Goal: Task Accomplishment & Management: Use online tool/utility

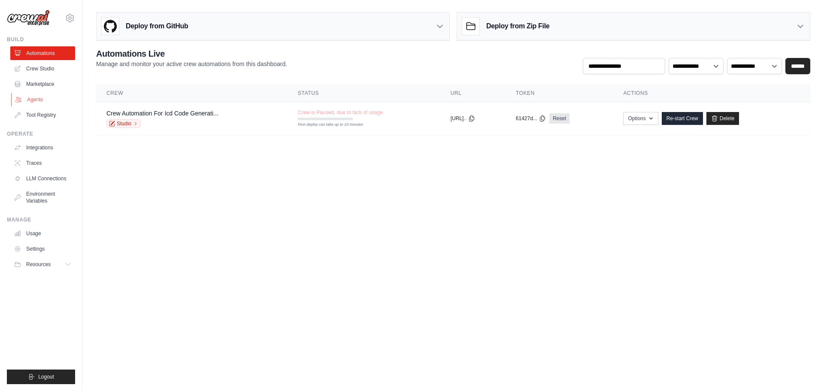
click at [38, 98] on link "Agents" at bounding box center [43, 100] width 65 height 14
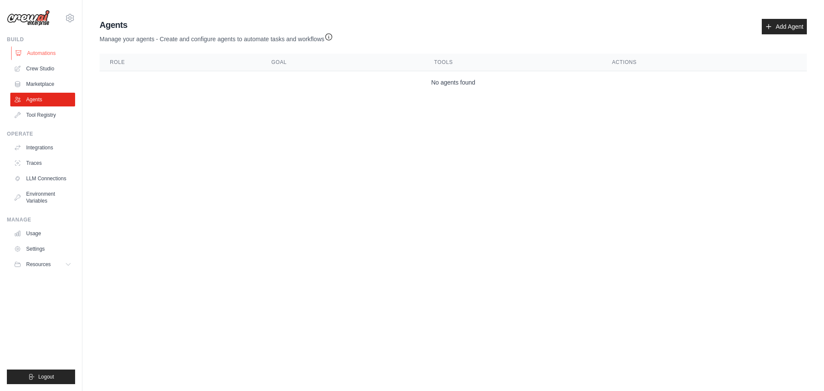
click at [37, 51] on link "Automations" at bounding box center [43, 53] width 65 height 14
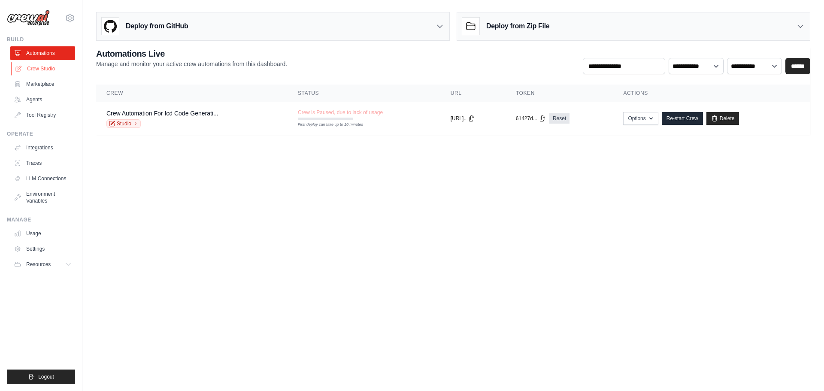
click at [57, 71] on link "Crew Studio" at bounding box center [43, 69] width 65 height 14
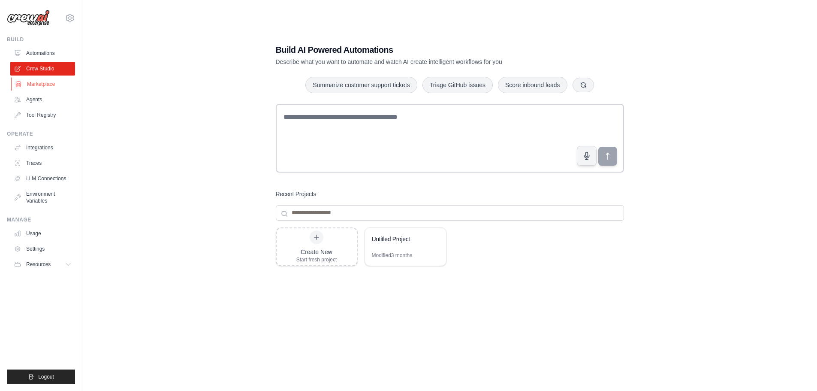
click at [35, 83] on link "Marketplace" at bounding box center [43, 84] width 65 height 14
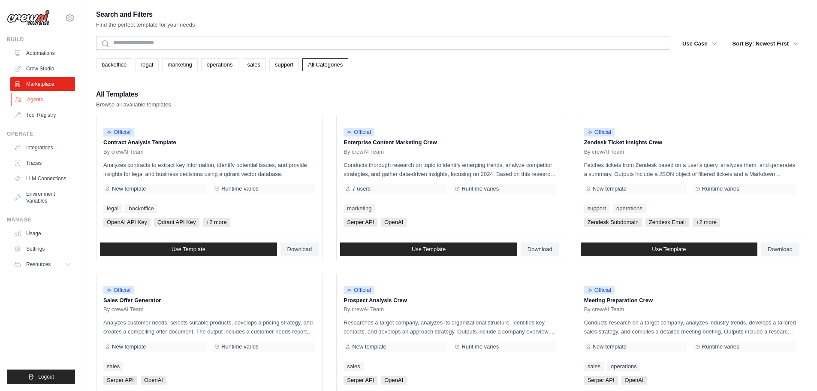
click at [37, 97] on link "Agents" at bounding box center [43, 100] width 65 height 14
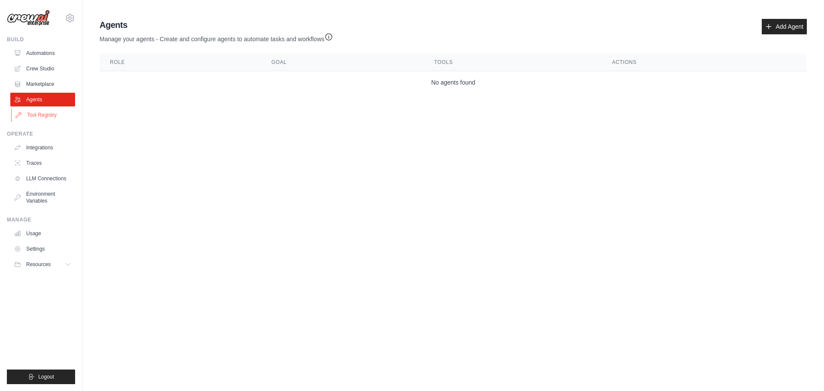
click at [34, 112] on link "Tool Registry" at bounding box center [43, 115] width 65 height 14
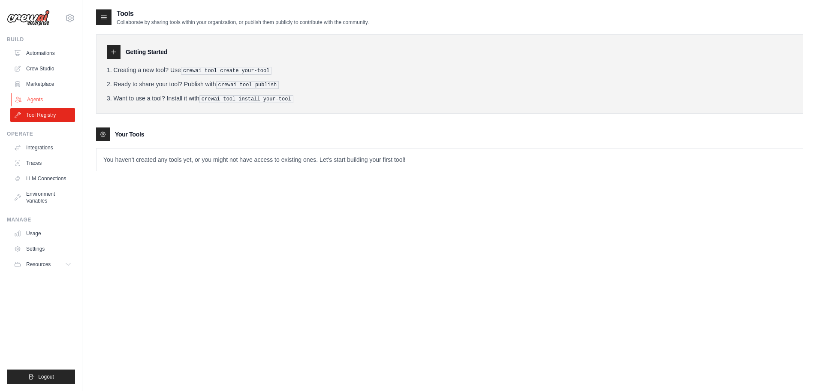
click at [35, 97] on link "Agents" at bounding box center [43, 100] width 65 height 14
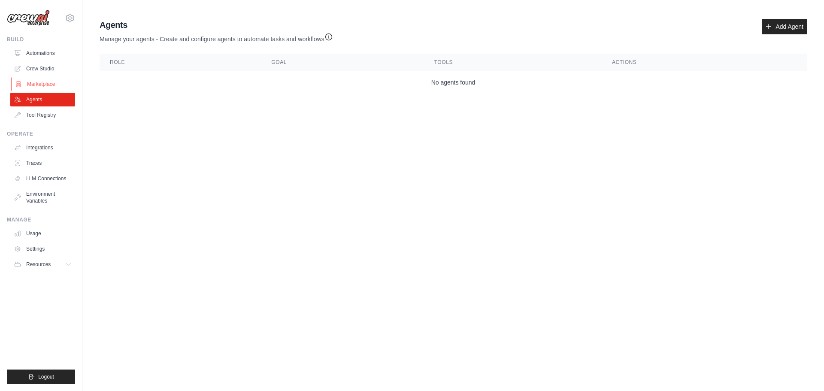
click at [36, 81] on link "Marketplace" at bounding box center [43, 84] width 65 height 14
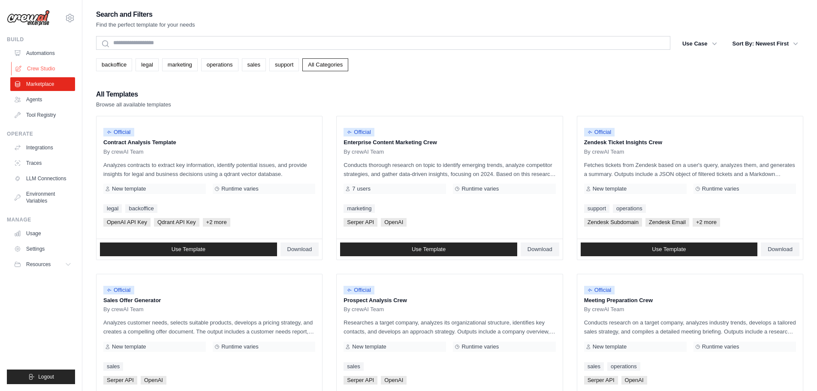
click at [37, 66] on link "Crew Studio" at bounding box center [43, 69] width 65 height 14
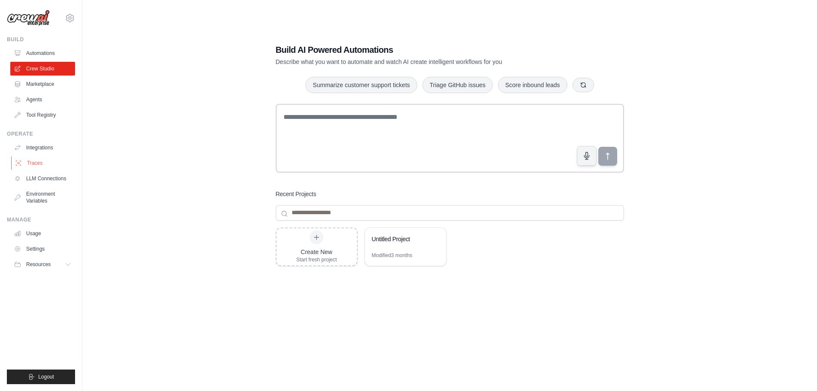
click at [38, 164] on link "Traces" at bounding box center [43, 163] width 65 height 14
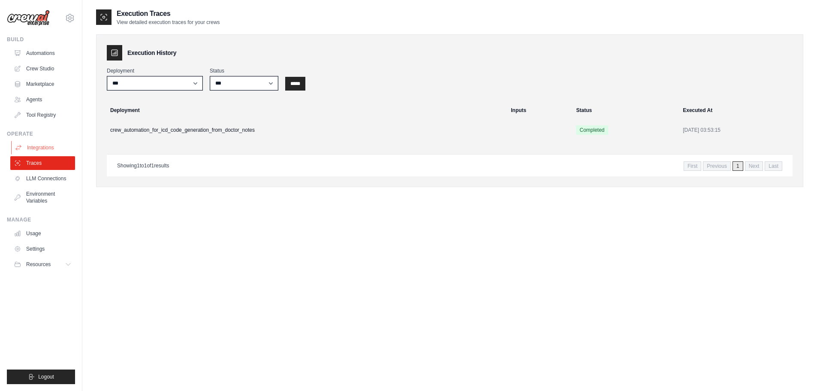
click at [43, 143] on link "Integrations" at bounding box center [43, 148] width 65 height 14
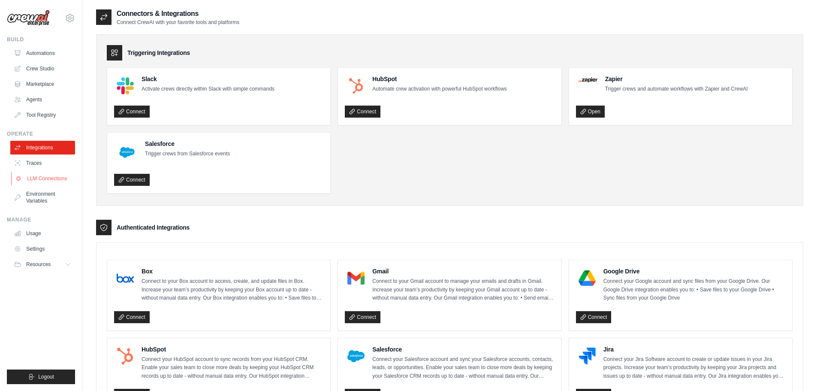
click at [42, 176] on link "LLM Connections" at bounding box center [43, 179] width 65 height 14
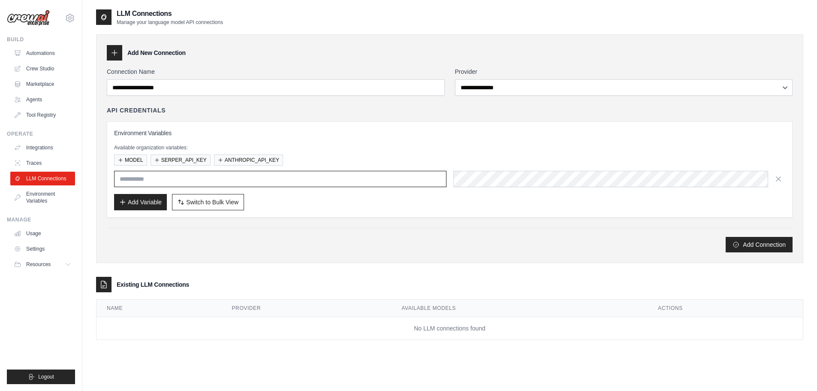
type input "*****"
click at [40, 234] on link "Usage" at bounding box center [43, 234] width 65 height 14
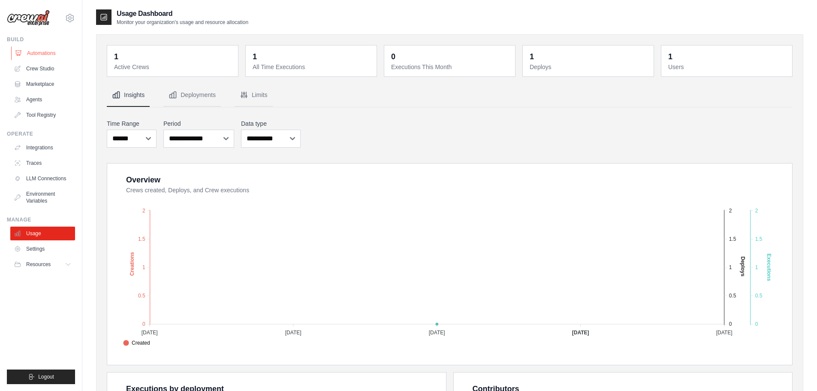
click at [38, 52] on link "Automations" at bounding box center [43, 53] width 65 height 14
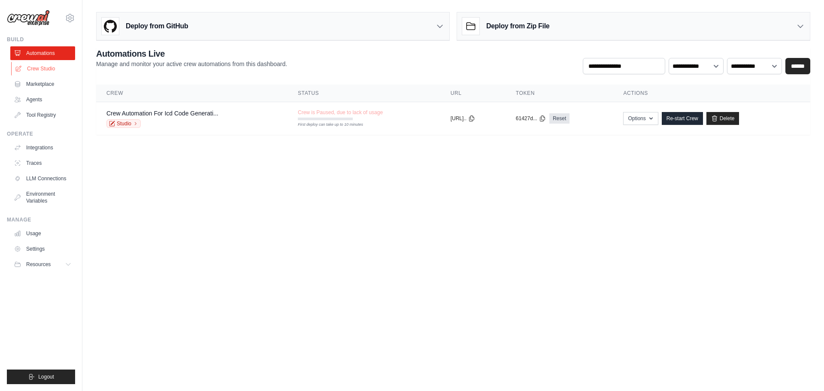
click at [40, 67] on link "Crew Studio" at bounding box center [43, 69] width 65 height 14
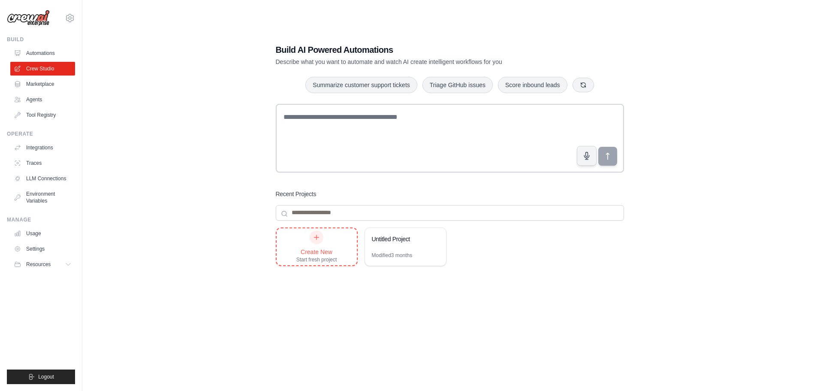
click at [319, 248] on div "Create New" at bounding box center [316, 252] width 41 height 9
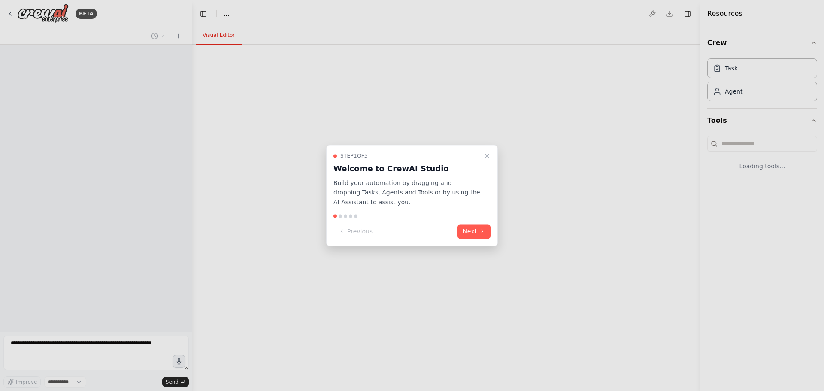
select select "****"
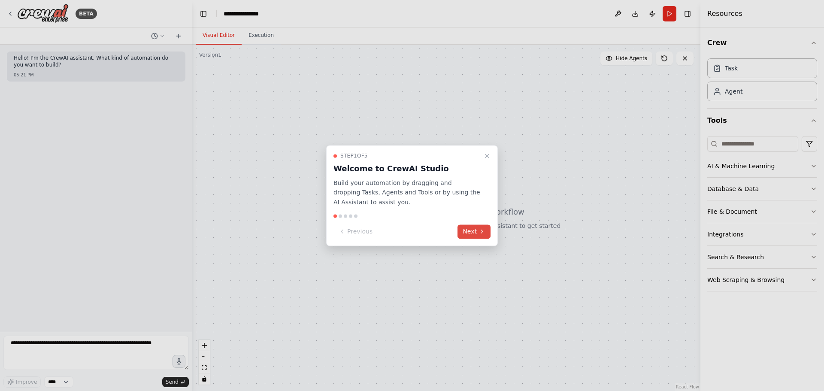
click at [473, 231] on button "Next" at bounding box center [473, 231] width 33 height 14
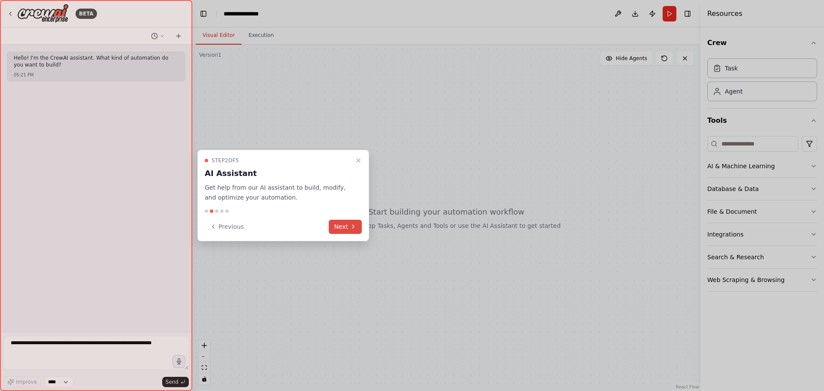
click at [342, 223] on button "Next" at bounding box center [345, 227] width 33 height 14
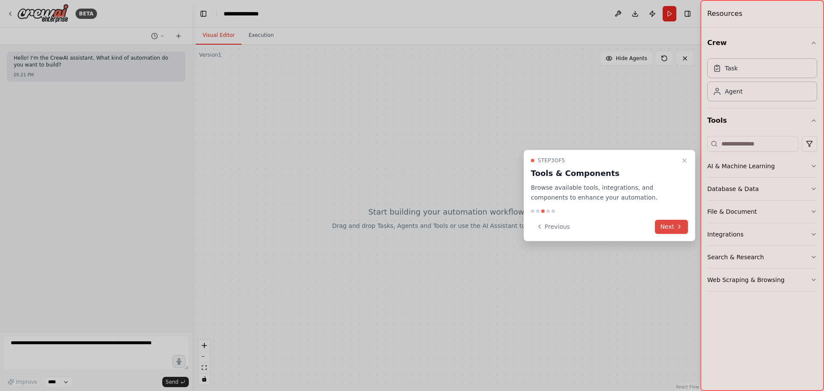
click at [673, 227] on button "Next" at bounding box center [671, 227] width 33 height 14
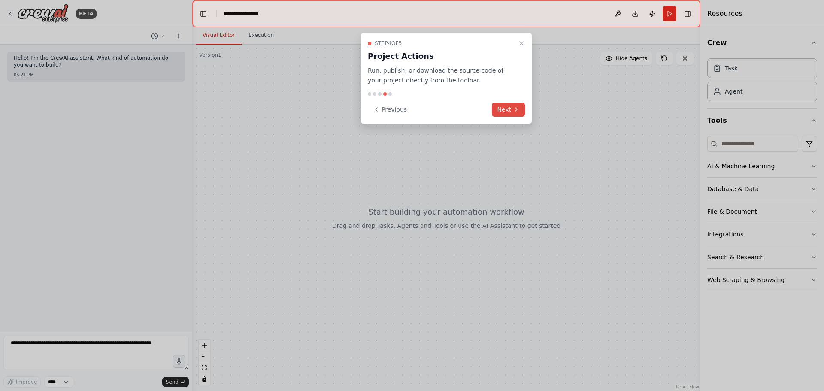
click at [506, 112] on button "Next" at bounding box center [508, 110] width 33 height 14
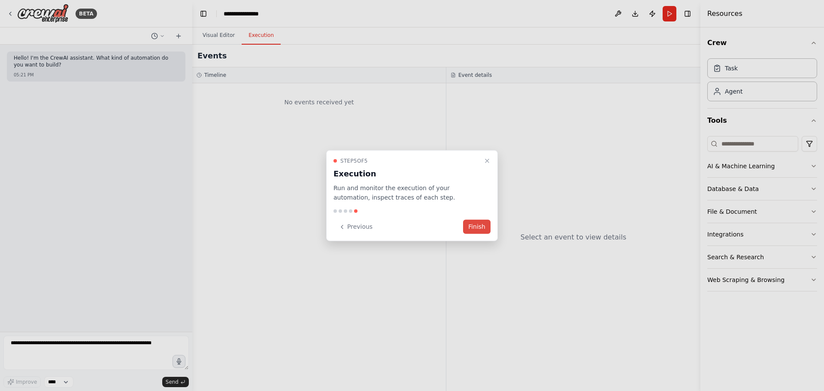
click at [481, 230] on button "Finish" at bounding box center [476, 227] width 27 height 14
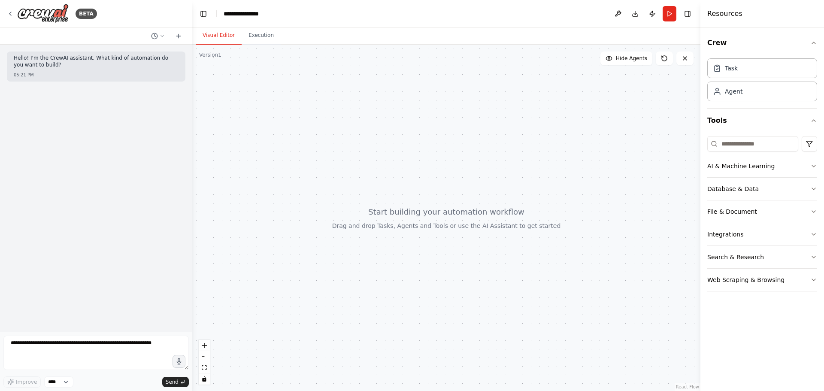
click at [95, 331] on div "Hello! I'm the CrewAI assistant. What kind of automation do you want to build? …" at bounding box center [96, 188] width 192 height 287
click at [98, 344] on textarea at bounding box center [95, 353] width 185 height 34
drag, startPoint x: 103, startPoint y: 346, endPoint x: 96, endPoint y: 330, distance: 17.5
click at [93, 327] on div "Hello! I'm the CrewAI assistant. What kind of automation do you want to build? …" at bounding box center [96, 188] width 192 height 287
click at [153, 348] on textarea "**********" at bounding box center [95, 353] width 185 height 34
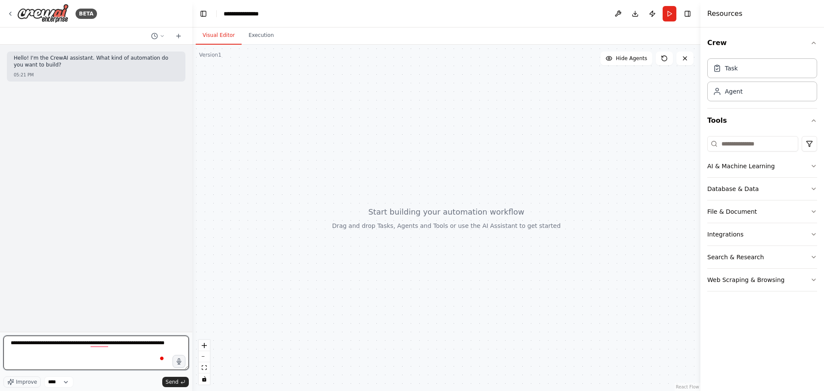
type textarea "**********"
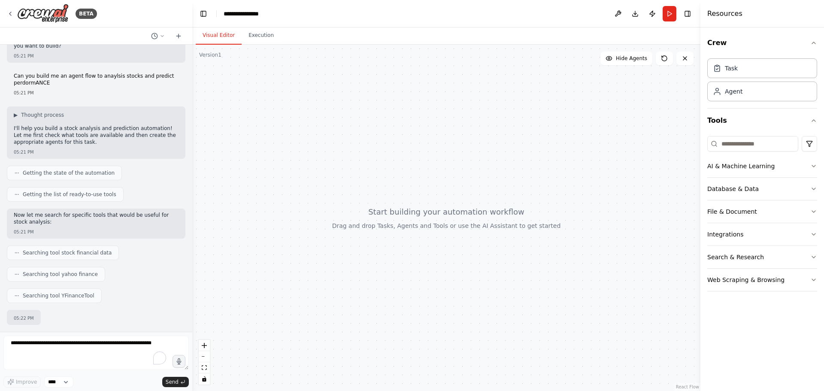
scroll to position [71, 0]
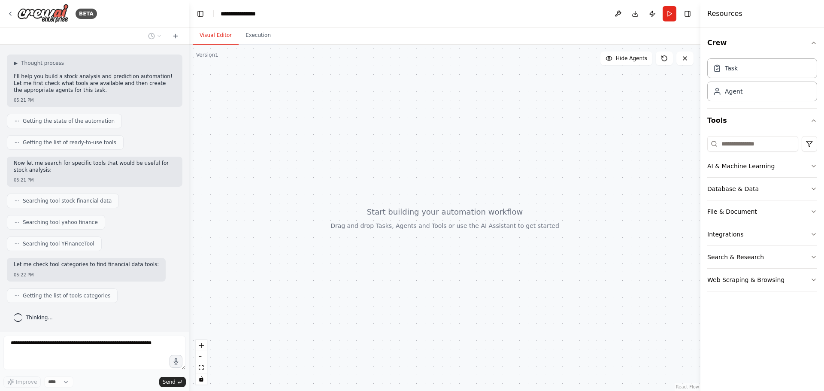
drag, startPoint x: 189, startPoint y: 223, endPoint x: 189, endPoint y: 236, distance: 13.7
click at [189, 236] on div "**********" at bounding box center [412, 195] width 824 height 391
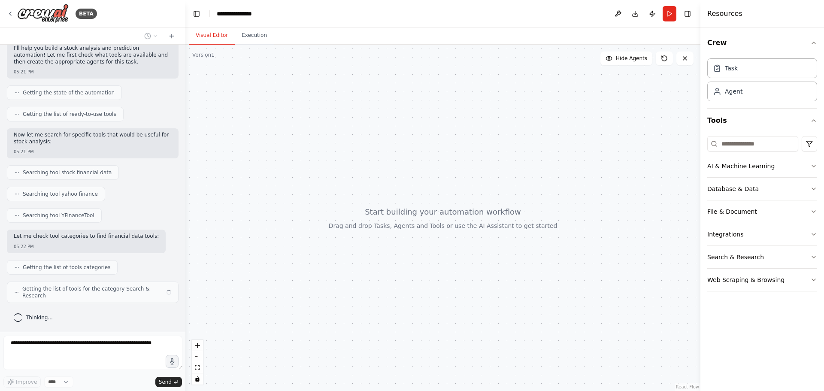
drag, startPoint x: 188, startPoint y: 239, endPoint x: 185, endPoint y: 251, distance: 12.3
click at [185, 251] on div "**********" at bounding box center [412, 195] width 824 height 391
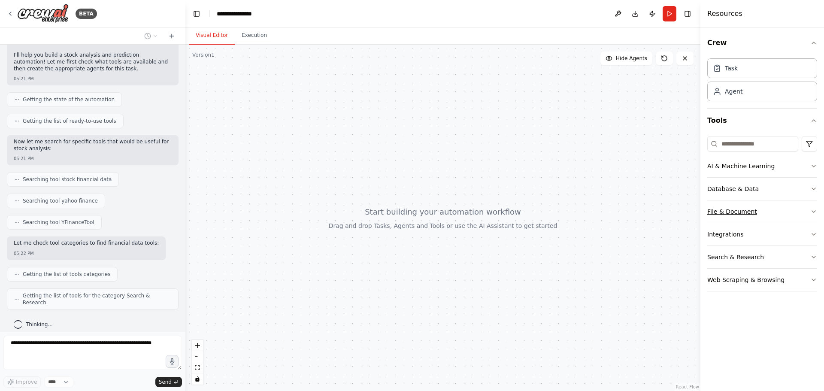
click at [798, 210] on button "File & Document" at bounding box center [762, 211] width 110 height 22
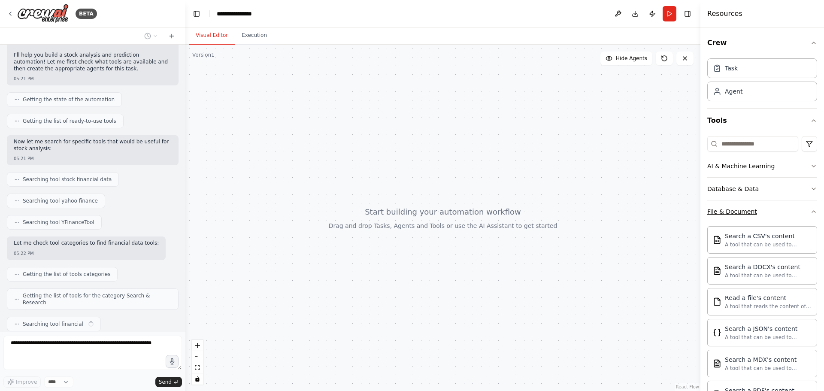
scroll to position [114, 0]
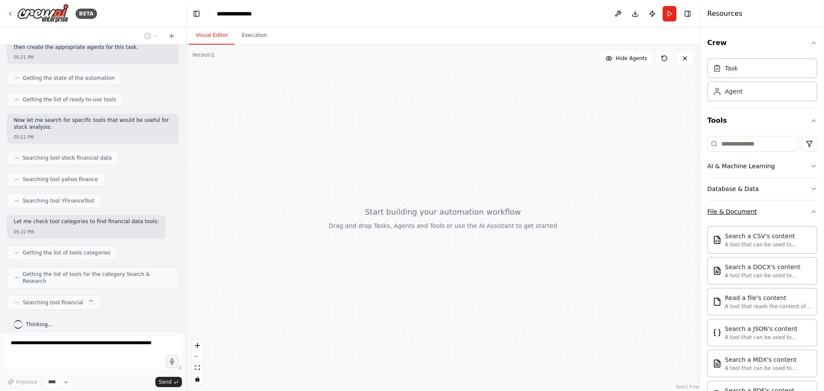
click at [798, 211] on button "File & Document" at bounding box center [762, 211] width 110 height 22
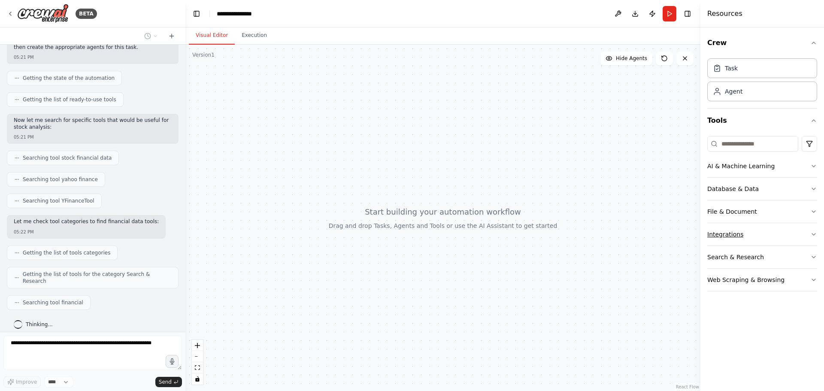
click at [793, 233] on button "Integrations" at bounding box center [762, 234] width 110 height 22
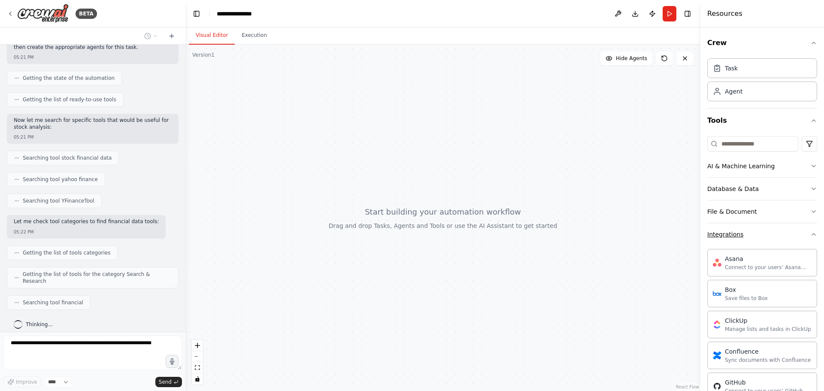
click at [792, 235] on button "Integrations" at bounding box center [762, 234] width 110 height 22
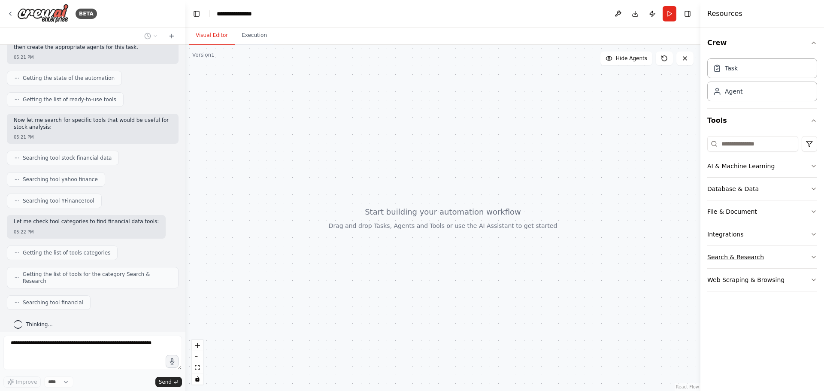
click at [788, 255] on button "Search & Research" at bounding box center [762, 257] width 110 height 22
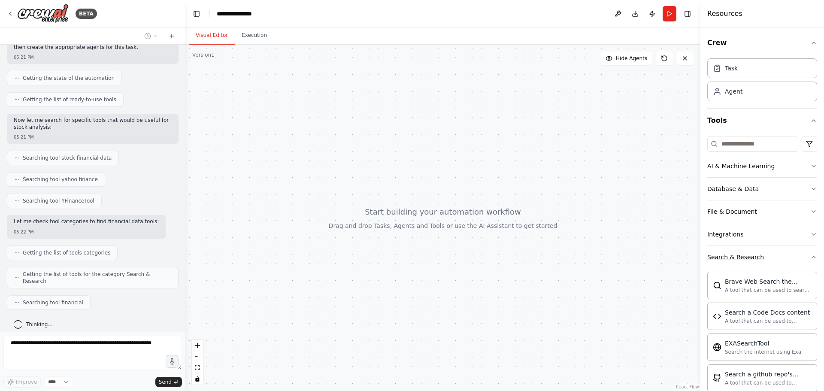
click at [789, 259] on button "Search & Research" at bounding box center [762, 257] width 110 height 22
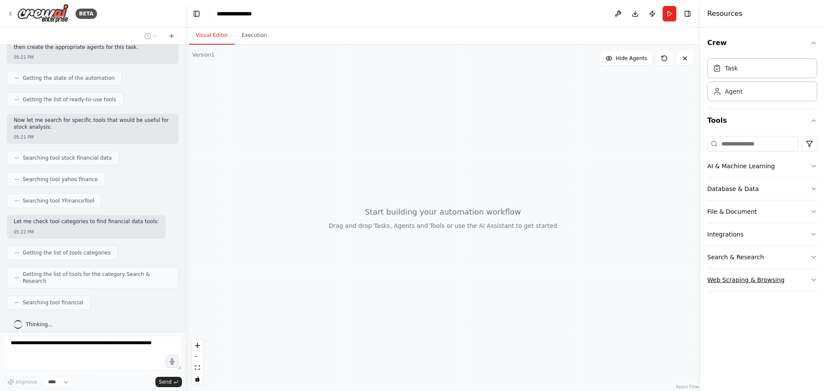
click at [777, 278] on div "Web Scraping & Browsing" at bounding box center [745, 279] width 77 height 9
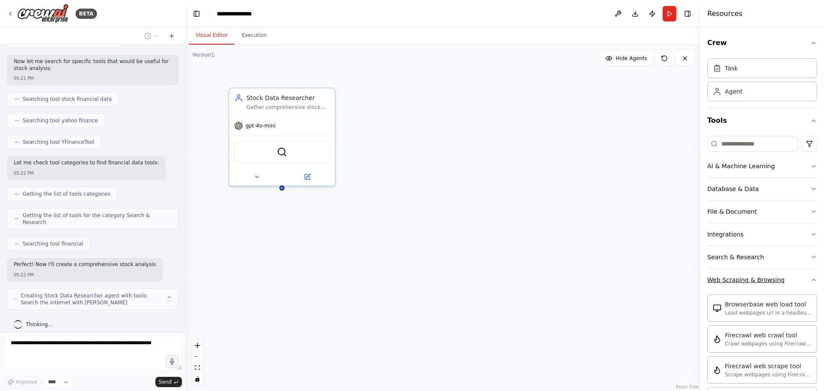
click at [777, 278] on div "Web Scraping & Browsing" at bounding box center [745, 279] width 77 height 9
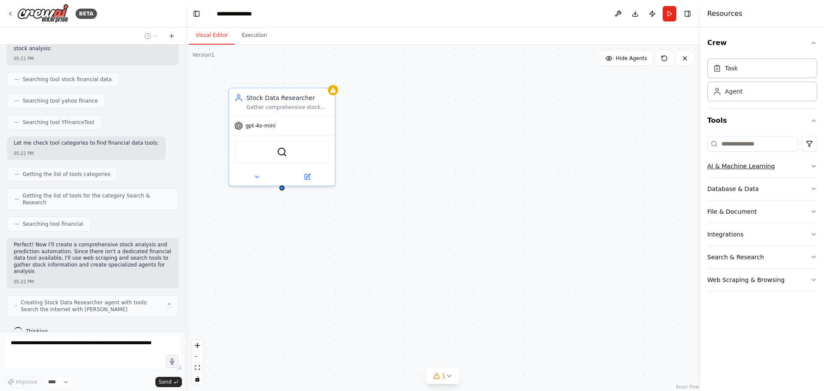
click at [752, 167] on div "AI & Machine Learning" at bounding box center [740, 166] width 67 height 9
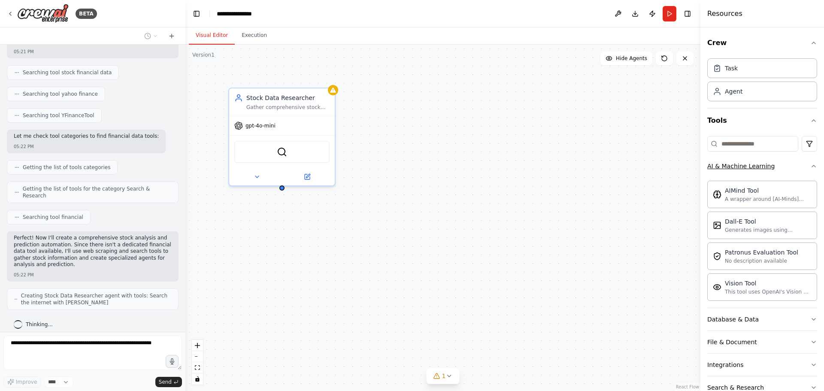
click at [752, 167] on div "AI & Machine Learning" at bounding box center [740, 166] width 67 height 9
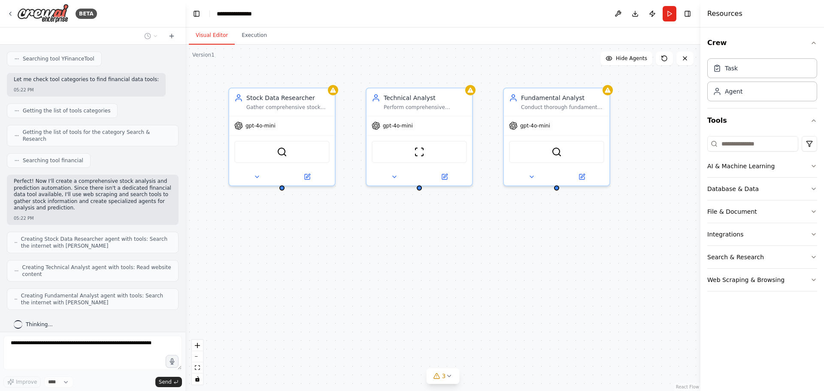
scroll to position [277, 0]
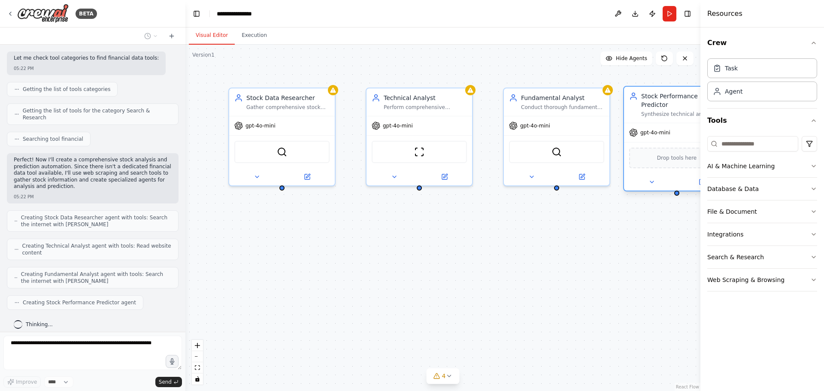
drag, startPoint x: 662, startPoint y: 121, endPoint x: 641, endPoint y: 121, distance: 21.9
click at [641, 129] on span "gpt-4o-mini" at bounding box center [655, 132] width 30 height 7
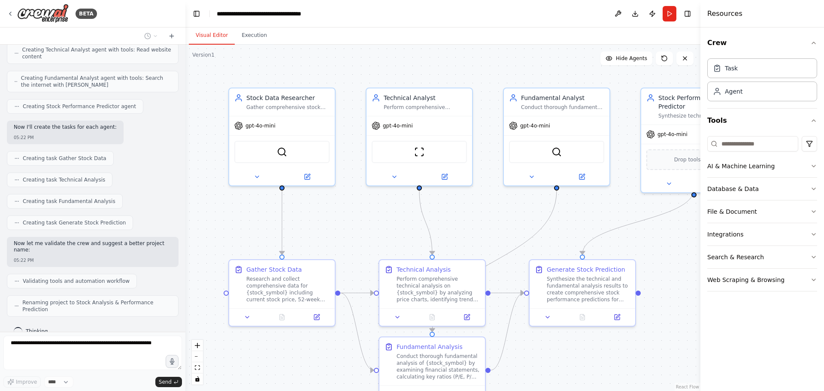
scroll to position [466, 0]
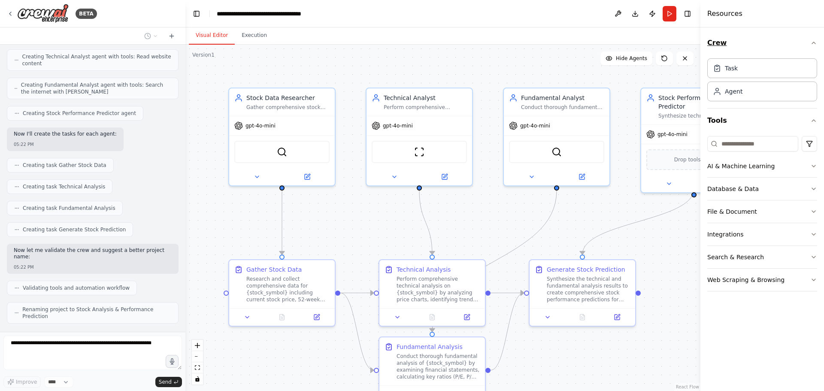
click at [813, 44] on icon "button" at bounding box center [813, 42] width 7 height 7
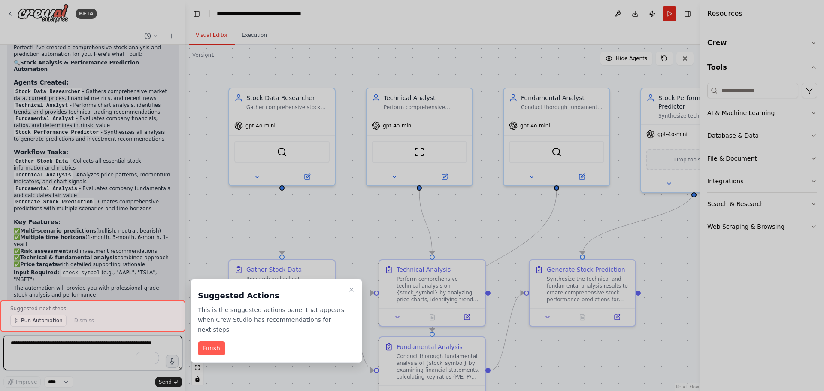
scroll to position [762, 0]
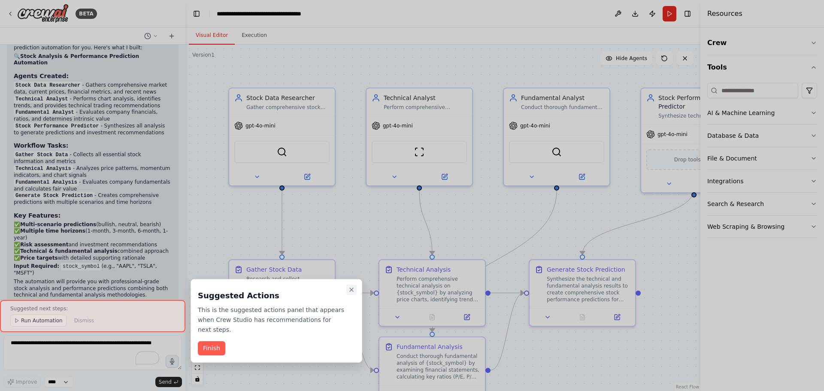
click at [351, 290] on icon "Close walkthrough" at bounding box center [351, 289] width 3 height 3
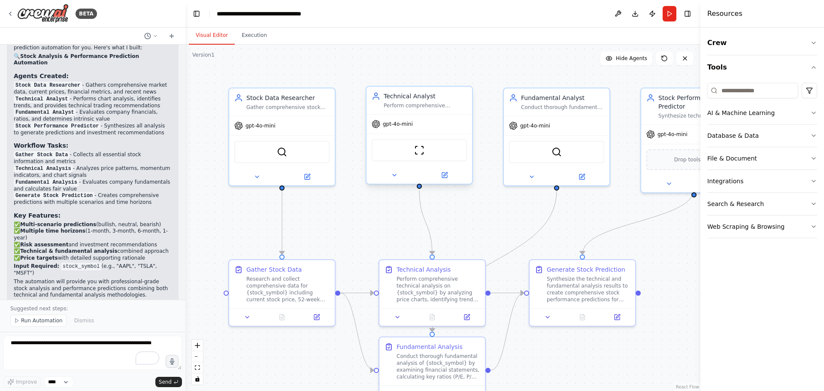
click at [396, 125] on span "gpt-4o-mini" at bounding box center [398, 124] width 30 height 7
click at [444, 175] on icon at bounding box center [445, 174] width 4 height 4
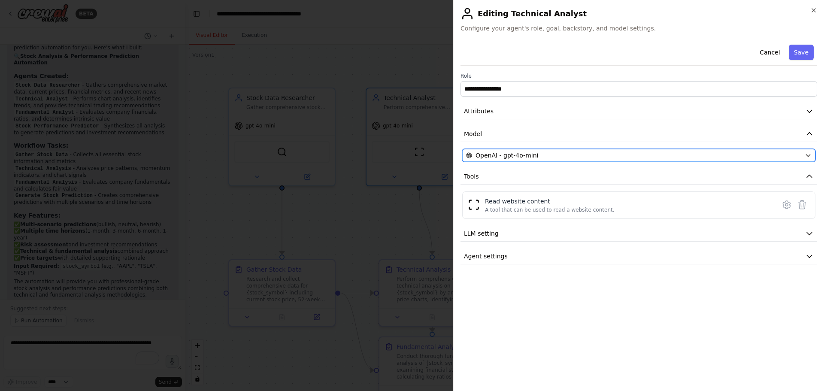
click at [559, 154] on div "OpenAI - gpt-4o-mini" at bounding box center [633, 155] width 335 height 9
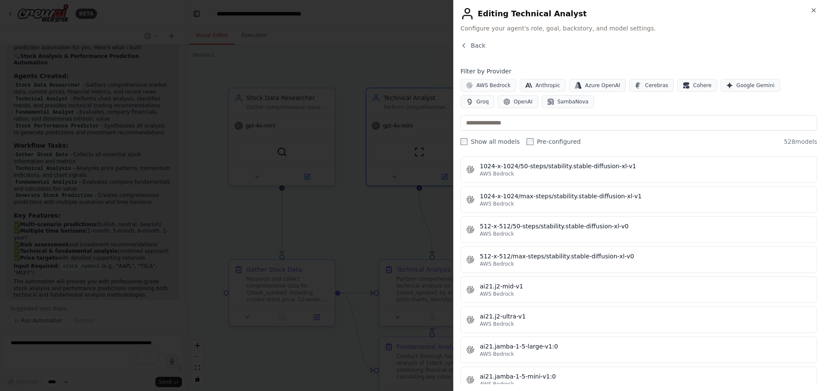
scroll to position [0, 0]
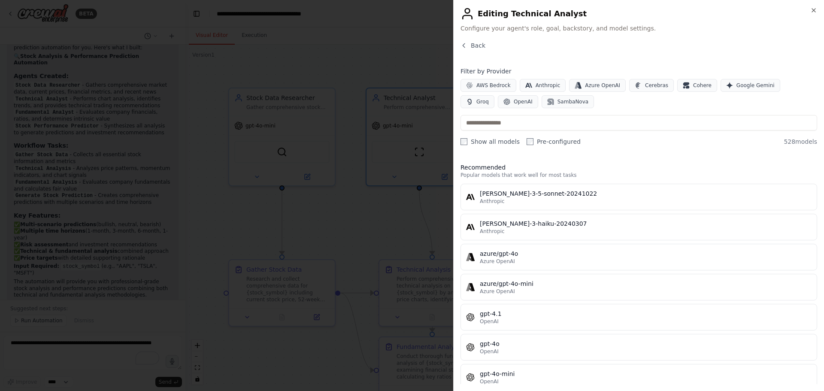
click at [402, 55] on div at bounding box center [412, 195] width 824 height 391
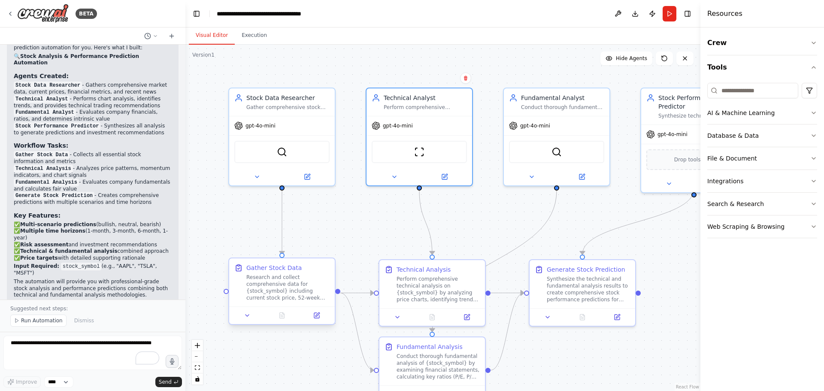
click at [289, 277] on div "Research and collect comprehensive data for {stock_symbol} including current st…" at bounding box center [287, 287] width 83 height 27
click at [316, 315] on icon at bounding box center [317, 314] width 4 height 4
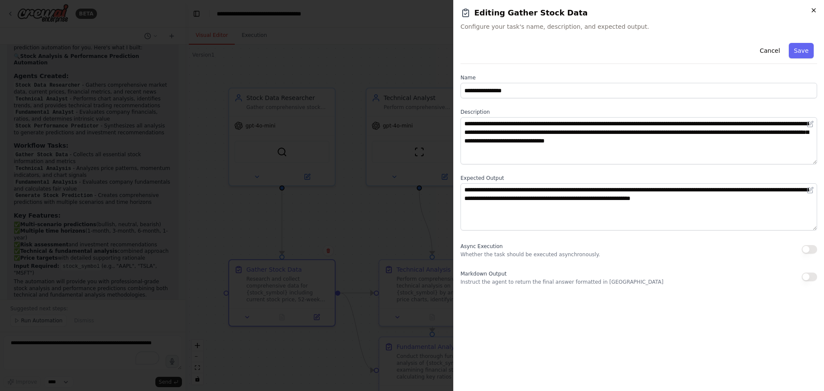
click at [815, 9] on icon "button" at bounding box center [813, 10] width 7 height 7
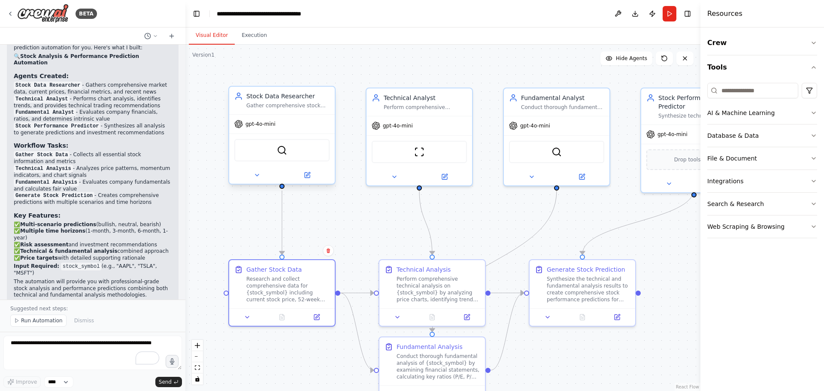
click at [288, 121] on div "gpt-4o-mini" at bounding box center [282, 124] width 106 height 19
click at [308, 178] on icon at bounding box center [307, 174] width 5 height 5
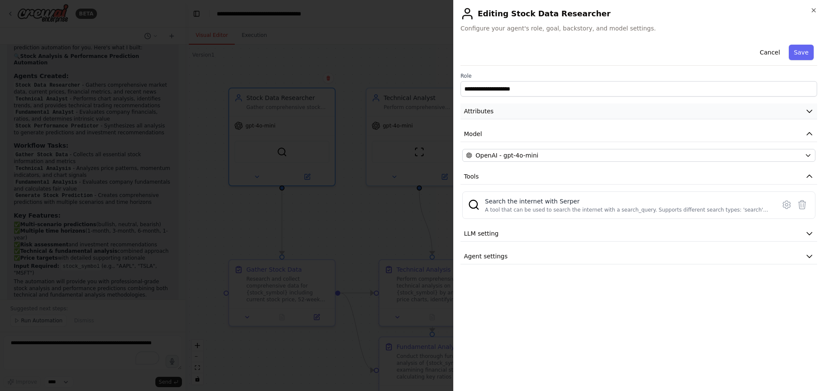
click at [473, 113] on span "Attributes" at bounding box center [479, 111] width 30 height 9
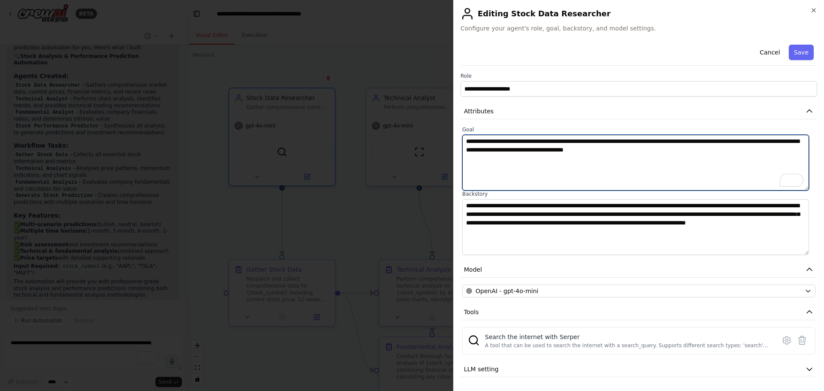
drag, startPoint x: 465, startPoint y: 139, endPoint x: 647, endPoint y: 170, distance: 184.5
click at [648, 167] on textarea "**********" at bounding box center [635, 163] width 347 height 56
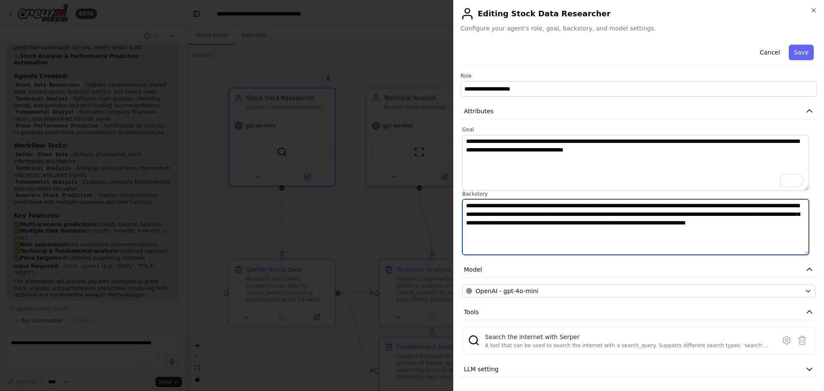
click at [623, 203] on textarea "**********" at bounding box center [635, 227] width 347 height 56
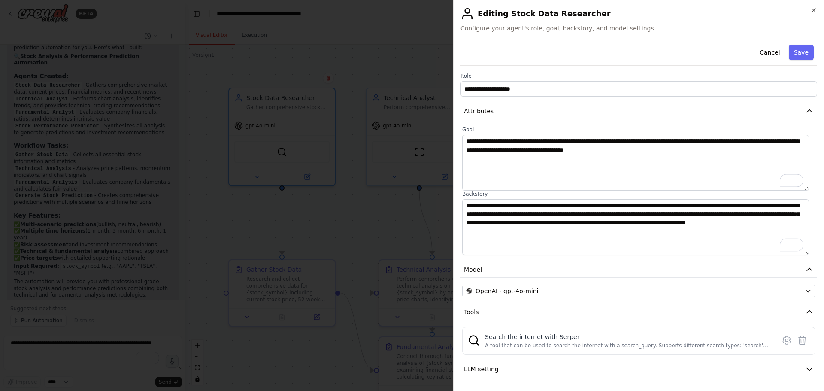
click at [811, 5] on div "**********" at bounding box center [638, 195] width 371 height 391
click at [812, 12] on icon "button" at bounding box center [813, 10] width 7 height 7
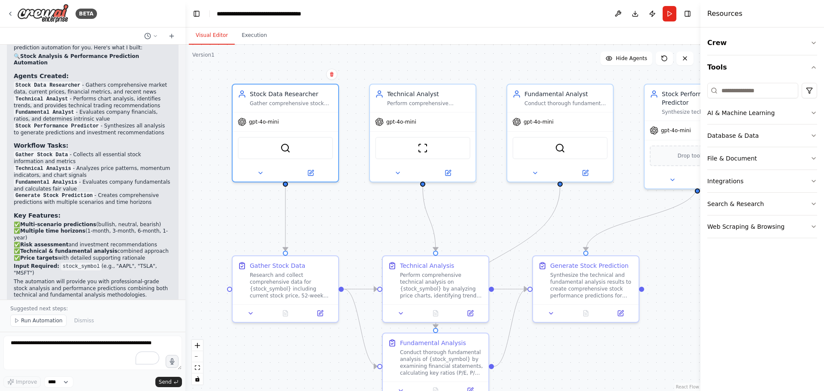
drag, startPoint x: 547, startPoint y: 246, endPoint x: 551, endPoint y: 242, distance: 5.2
click at [551, 242] on div ".deletable-edge-delete-btn { width: 20px; height: 20px; border: 0px solid #ffff…" at bounding box center [442, 218] width 515 height 346
click at [667, 17] on button "Run" at bounding box center [669, 13] width 14 height 15
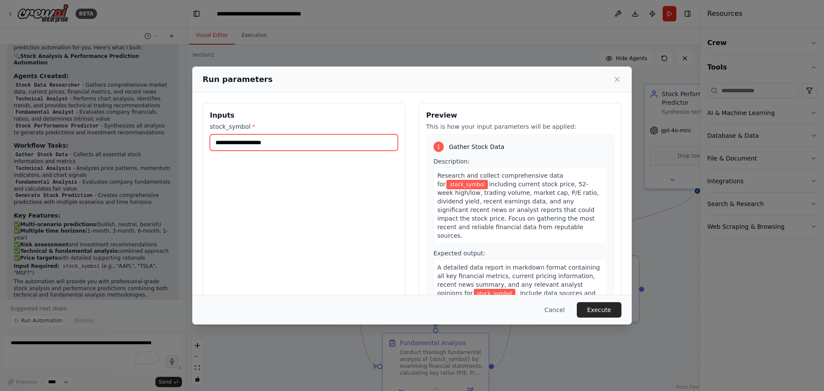
click at [254, 147] on input "stock_symbol *" at bounding box center [304, 142] width 188 height 16
type input "******"
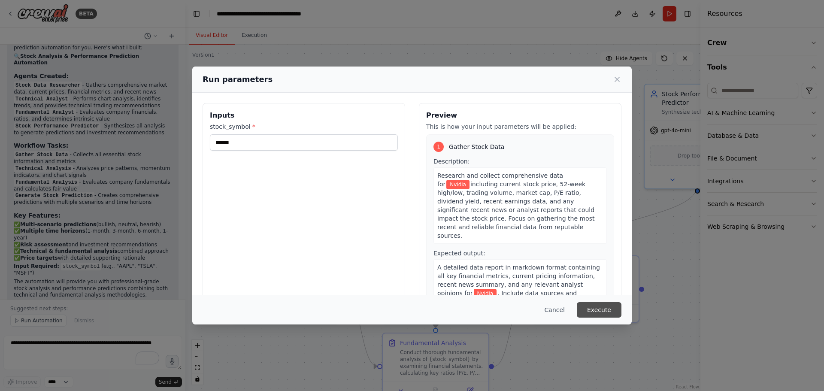
click at [606, 305] on button "Execute" at bounding box center [599, 309] width 45 height 15
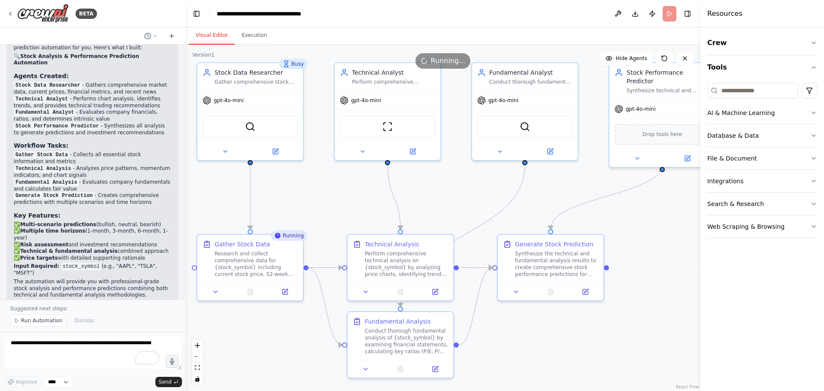
drag, startPoint x: 645, startPoint y: 204, endPoint x: 629, endPoint y: 182, distance: 27.4
click at [629, 182] on div ".deletable-edge-delete-btn { width: 20px; height: 20px; border: 0px solid #ffff…" at bounding box center [442, 218] width 515 height 346
click at [272, 148] on icon at bounding box center [275, 149] width 7 height 7
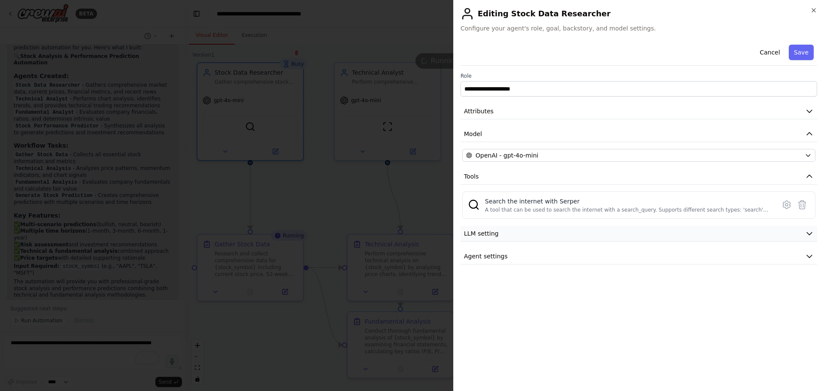
click at [514, 237] on button "LLM setting" at bounding box center [638, 234] width 357 height 16
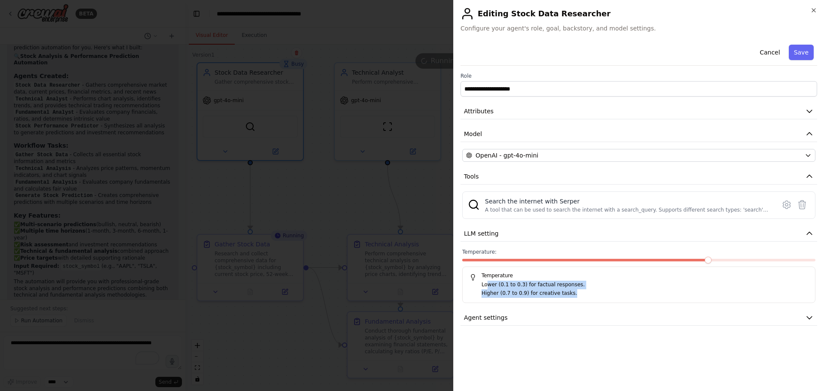
drag, startPoint x: 489, startPoint y: 286, endPoint x: 571, endPoint y: 291, distance: 82.1
click at [571, 291] on div "Lower (0.1 to 0.3) for factual responses. Higher (0.7 to 0.9) for creative task…" at bounding box center [638, 289] width 339 height 17
click at [570, 294] on p "Higher (0.7 to 0.9) for creative tasks." at bounding box center [644, 293] width 326 height 9
click at [559, 320] on button "Agent settings" at bounding box center [638, 318] width 357 height 16
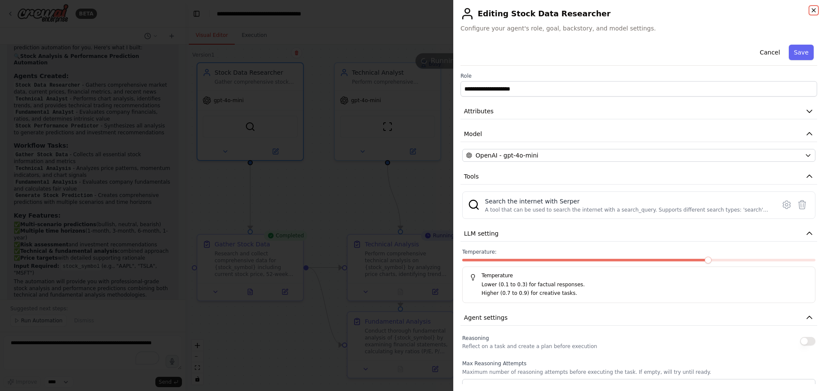
click at [814, 9] on icon "button" at bounding box center [813, 10] width 7 height 7
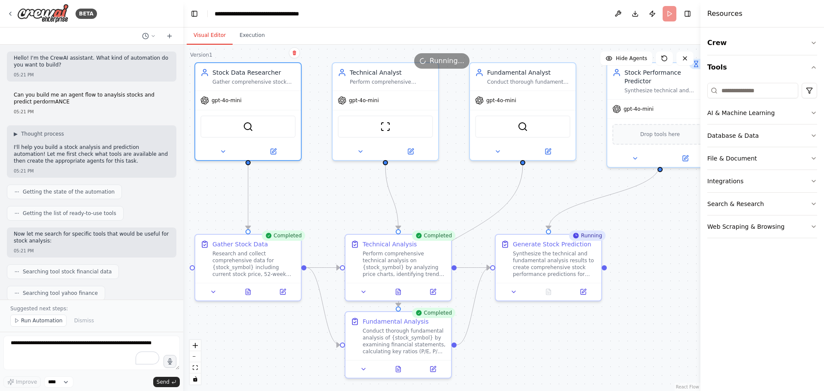
drag, startPoint x: 182, startPoint y: 73, endPoint x: 183, endPoint y: 99, distance: 26.2
click at [183, 99] on div "BETA Hello! I'm the CrewAI assistant. What kind of automation do you want to bu…" at bounding box center [412, 195] width 824 height 391
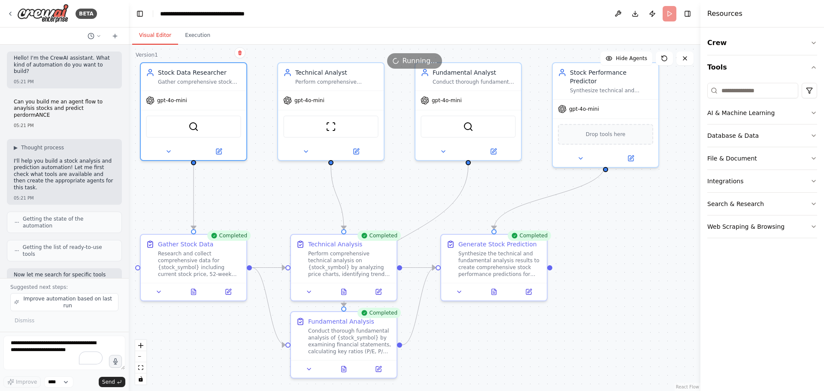
drag, startPoint x: 181, startPoint y: 98, endPoint x: 129, endPoint y: 104, distance: 53.1
click at [129, 104] on div "BETA Hello! I'm the CrewAI assistant. What kind of automation do you want to bu…" at bounding box center [412, 195] width 824 height 391
click at [595, 104] on span "gpt-4o-mini" at bounding box center [584, 107] width 30 height 7
click at [626, 106] on div "gpt-4o-mini" at bounding box center [606, 107] width 106 height 19
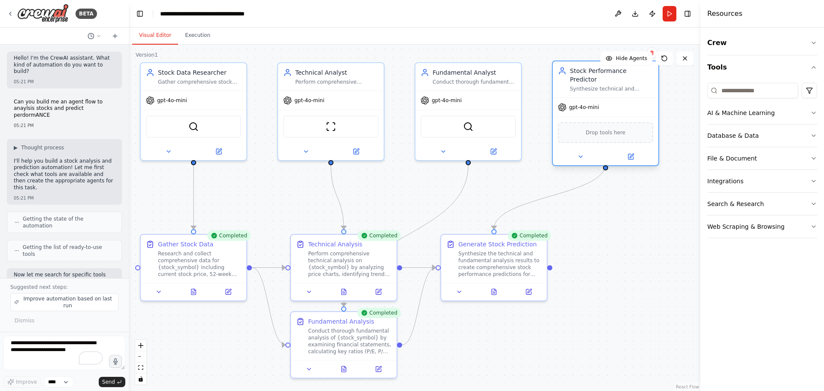
click at [626, 106] on div "gpt-4o-mini" at bounding box center [606, 107] width 106 height 19
drag, startPoint x: 125, startPoint y: 89, endPoint x: 128, endPoint y: 130, distance: 41.7
click at [128, 130] on div "BETA Hello! I'm the CrewAI assistant. What kind of automation do you want to bu…" at bounding box center [412, 195] width 824 height 391
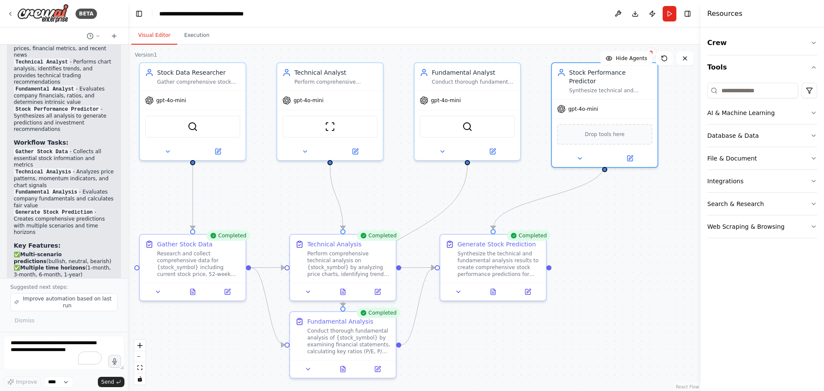
scroll to position [992, 0]
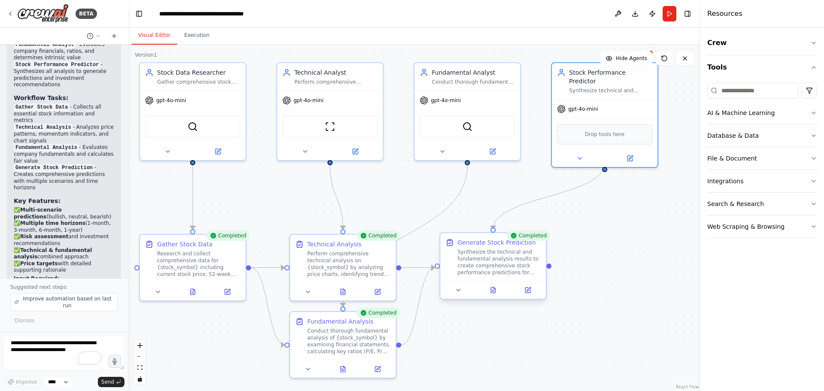
click at [525, 263] on div "Synthesize the technical and fundamental analysis results to create comprehensi…" at bounding box center [498, 261] width 83 height 27
drag, startPoint x: 550, startPoint y: 268, endPoint x: 577, endPoint y: 266, distance: 27.1
click at [577, 266] on div ".deletable-edge-delete-btn { width: 20px; height: 20px; border: 0px solid #ffff…" at bounding box center [414, 218] width 572 height 346
drag, startPoint x: 550, startPoint y: 266, endPoint x: 576, endPoint y: 266, distance: 25.8
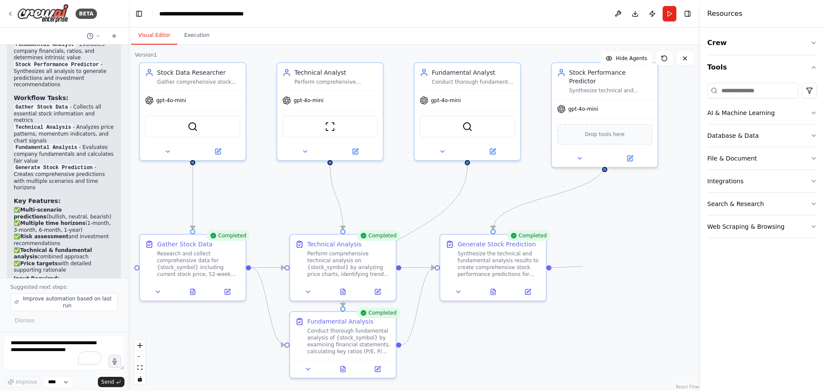
click at [579, 266] on div ".deletable-edge-delete-btn { width: 20px; height: 20px; border: 0px solid #ffff…" at bounding box center [414, 218] width 572 height 346
click at [493, 259] on div "Synthesize the technical and fundamental analysis results to create comprehensi…" at bounding box center [498, 261] width 83 height 27
click at [491, 259] on div "Synthesize the technical and fundamental analysis results to create comprehensi…" at bounding box center [498, 261] width 83 height 27
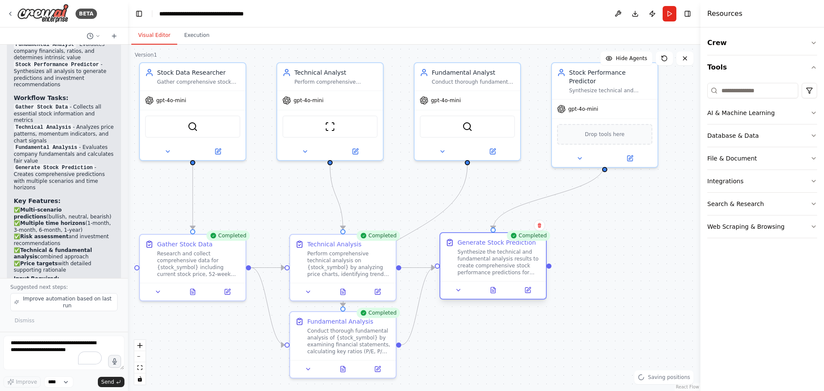
click at [491, 259] on div "Synthesize the technical and fundamental analysis results to create comprehensi…" at bounding box center [498, 261] width 83 height 27
click at [495, 292] on icon at bounding box center [493, 290] width 5 height 6
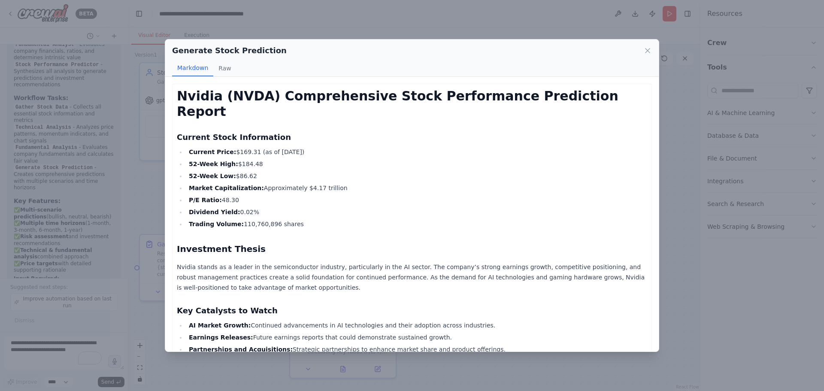
drag, startPoint x: 218, startPoint y: 138, endPoint x: 331, endPoint y: 134, distance: 113.3
click at [331, 147] on li "Current Price: $169.31 (as of September 3, 2025)" at bounding box center [416, 152] width 461 height 10
click at [329, 147] on li "Current Price: $169.31 (as of September 3, 2025)" at bounding box center [416, 152] width 461 height 10
drag, startPoint x: 200, startPoint y: 145, endPoint x: 257, endPoint y: 147, distance: 56.2
click at [257, 159] on li "52-Week High: $184.48" at bounding box center [416, 164] width 461 height 10
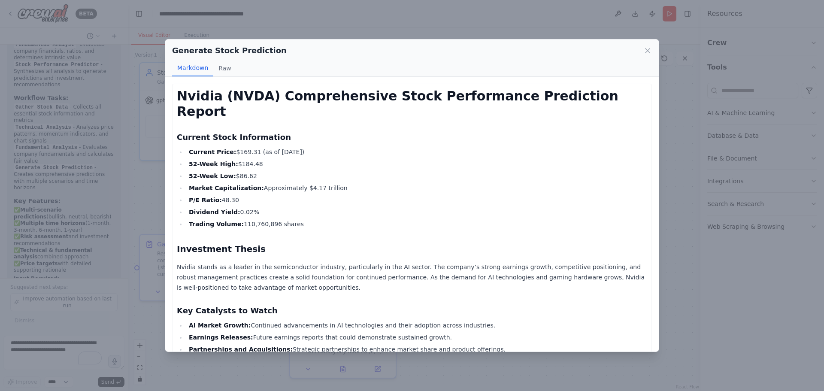
click at [235, 166] on ul "Current Price: $169.31 (as of September 3, 2025) 52-Week High: $184.48 52-Week …" at bounding box center [412, 188] width 470 height 82
drag, startPoint x: 191, startPoint y: 171, endPoint x: 325, endPoint y: 170, distance: 134.3
click at [325, 183] on li "Market Capitalization: Approximately $4.17 trillion" at bounding box center [416, 188] width 461 height 10
drag, startPoint x: 190, startPoint y: 183, endPoint x: 245, endPoint y: 203, distance: 58.4
click at [245, 203] on ul "Current Price: $169.31 (as of September 3, 2025) 52-Week High: $184.48 52-Week …" at bounding box center [412, 188] width 470 height 82
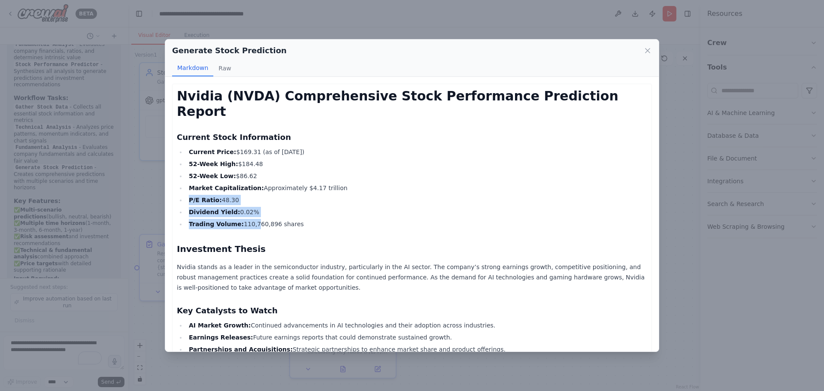
click at [245, 203] on ul "Current Price: $169.31 (as of September 3, 2025) 52-Week High: $184.48 52-Week …" at bounding box center [412, 188] width 470 height 82
drag, startPoint x: 323, startPoint y: 206, endPoint x: 184, endPoint y: 129, distance: 159.8
click at [199, 148] on strong "Current Price:" at bounding box center [212, 151] width 47 height 7
drag, startPoint x: 186, startPoint y: 133, endPoint x: 336, endPoint y: 201, distance: 164.0
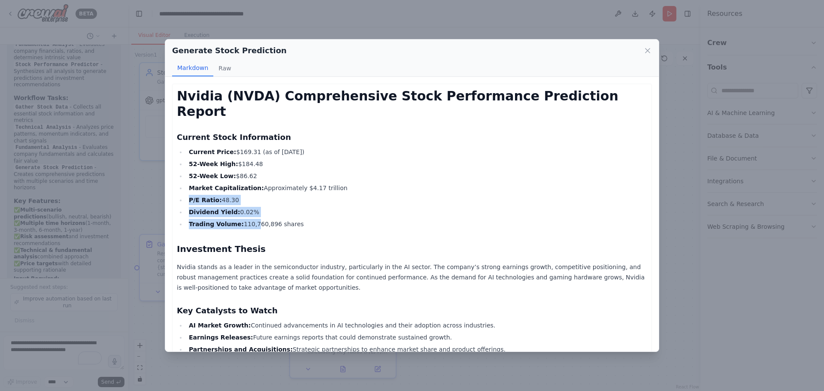
click at [336, 201] on ul "Current Price: $169.31 (as of September 3, 2025) 52-Week High: $184.48 52-Week …" at bounding box center [412, 188] width 470 height 82
click at [336, 207] on li "Dividend Yield: 0.02%" at bounding box center [416, 212] width 461 height 10
click at [647, 50] on icon at bounding box center [647, 50] width 4 height 4
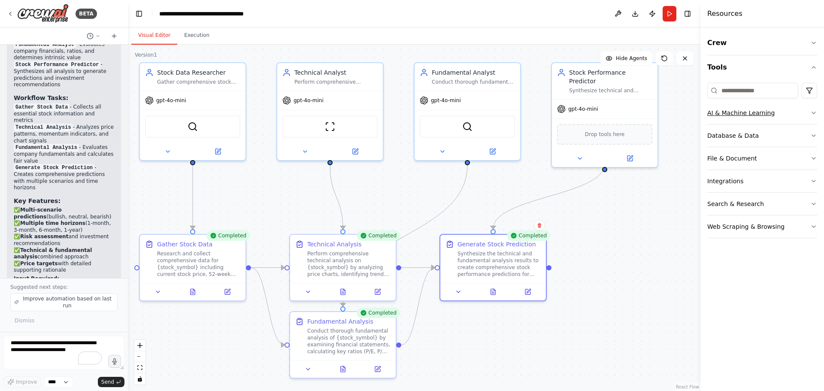
click at [759, 112] on div "AI & Machine Learning" at bounding box center [740, 113] width 67 height 9
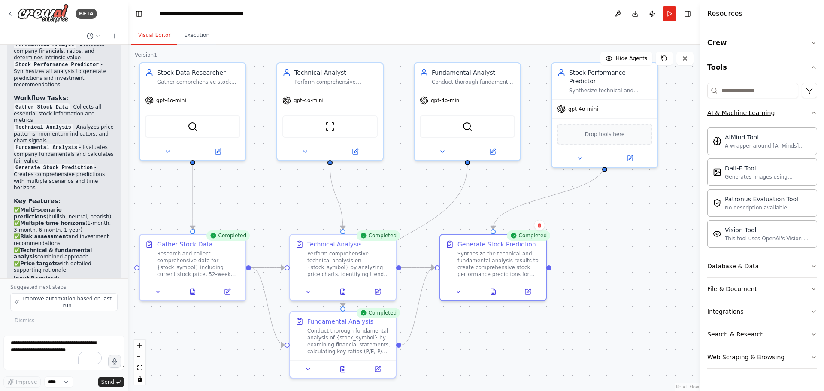
click at [759, 112] on div "AI & Machine Learning" at bounding box center [740, 113] width 67 height 9
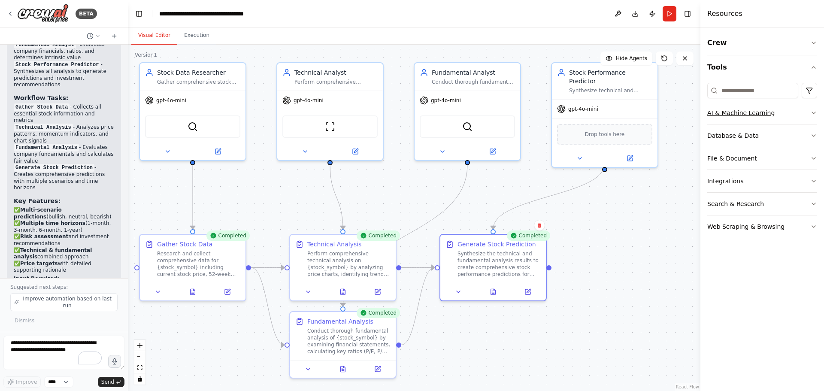
click at [742, 113] on div "AI & Machine Learning" at bounding box center [740, 113] width 67 height 9
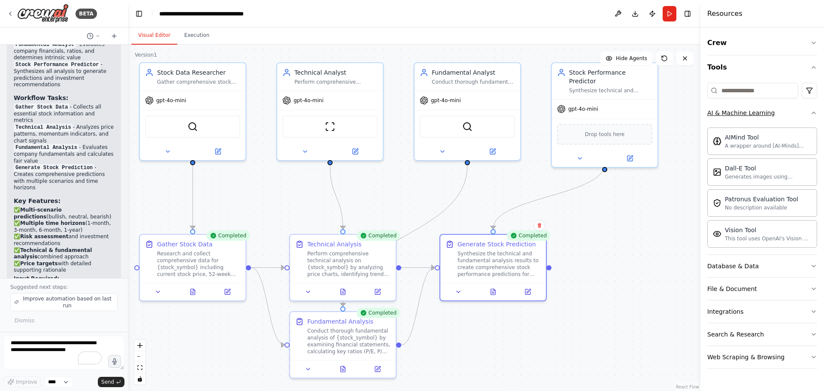
click at [737, 118] on button "AI & Machine Learning" at bounding box center [762, 113] width 110 height 22
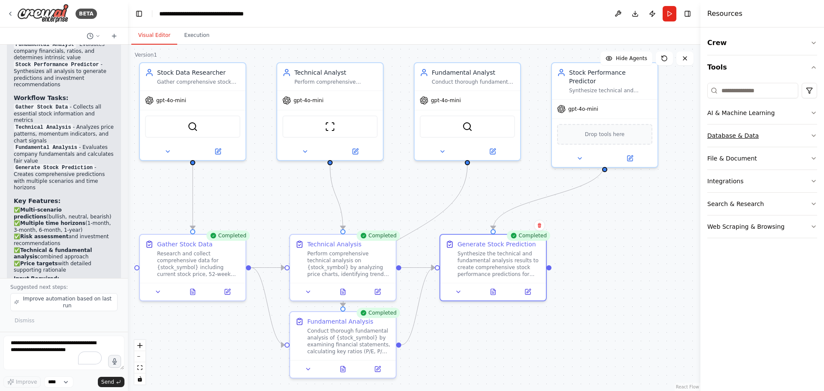
click at [731, 135] on div "Database & Data" at bounding box center [732, 135] width 51 height 9
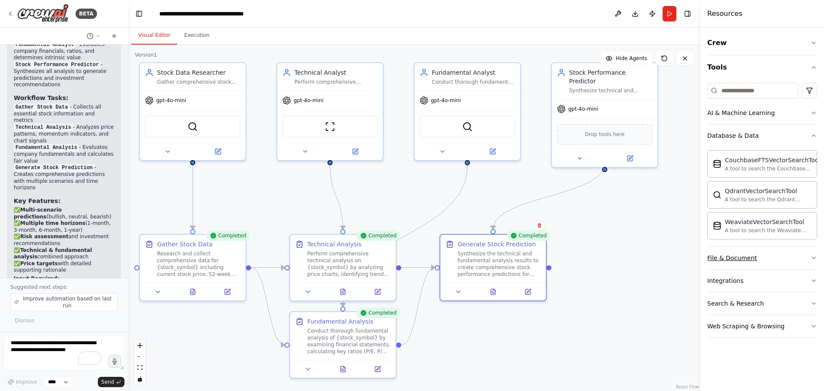
click at [727, 256] on div "File & Document" at bounding box center [732, 258] width 50 height 9
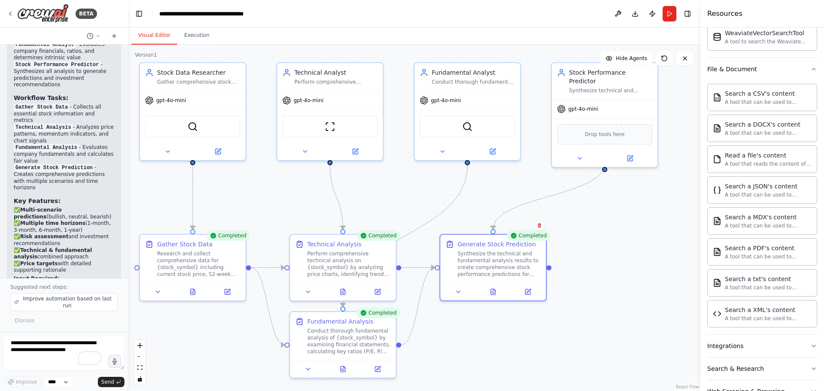
scroll to position [0, 0]
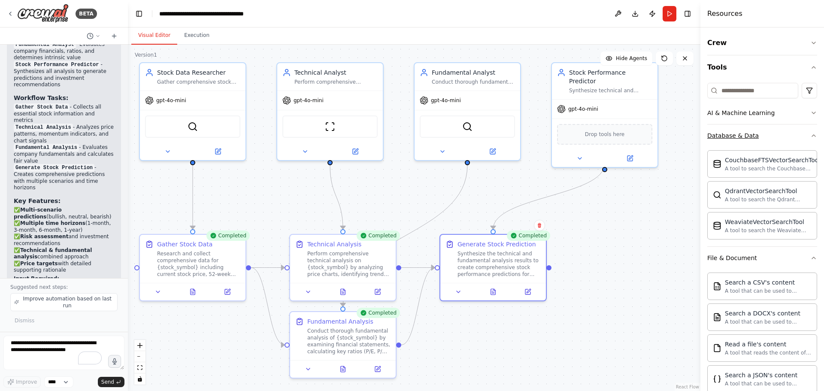
click at [785, 133] on button "Database & Data" at bounding box center [762, 135] width 110 height 22
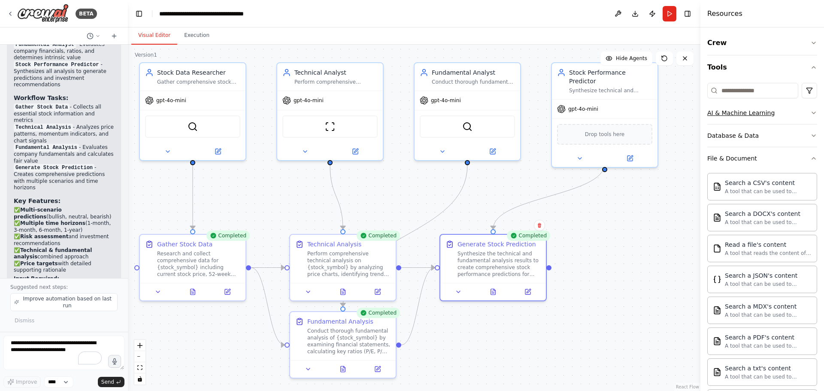
click at [777, 115] on button "AI & Machine Learning" at bounding box center [762, 113] width 110 height 22
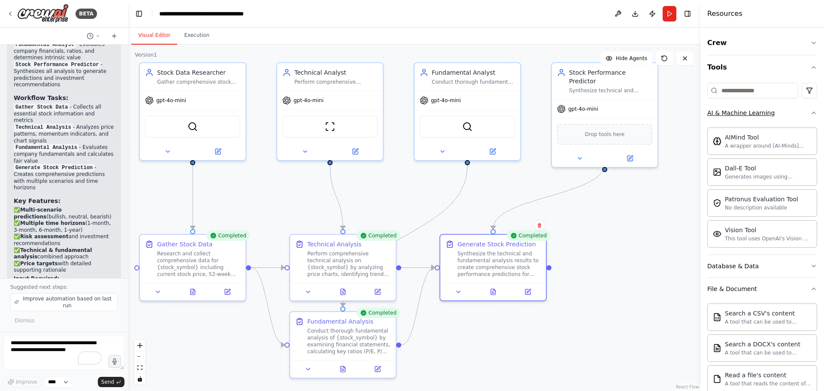
click at [773, 116] on button "AI & Machine Learning" at bounding box center [762, 113] width 110 height 22
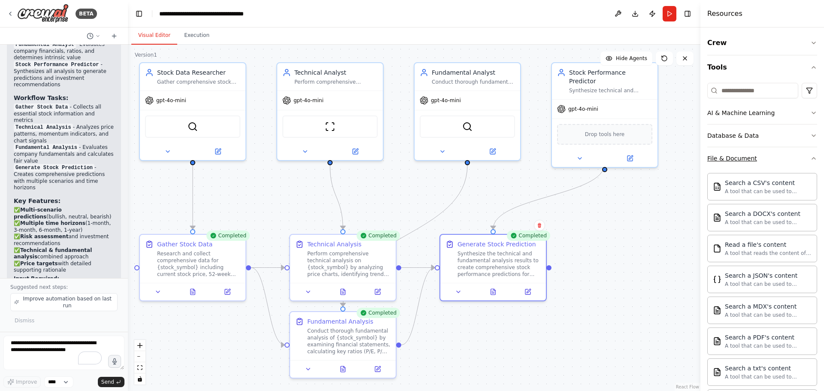
click at [756, 157] on button "File & Document" at bounding box center [762, 158] width 110 height 22
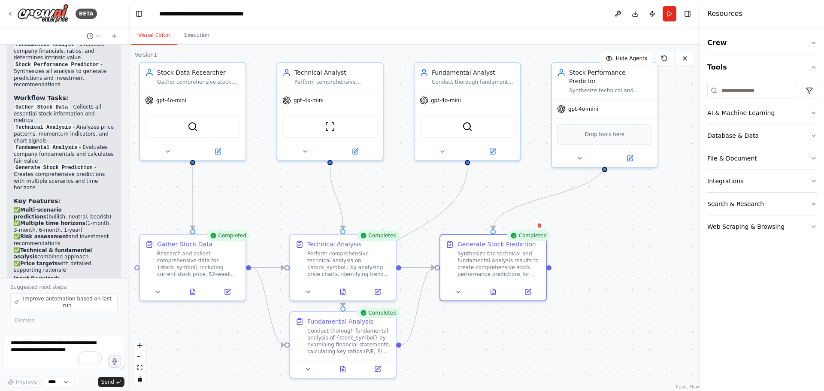
click at [750, 181] on button "Integrations" at bounding box center [762, 181] width 110 height 22
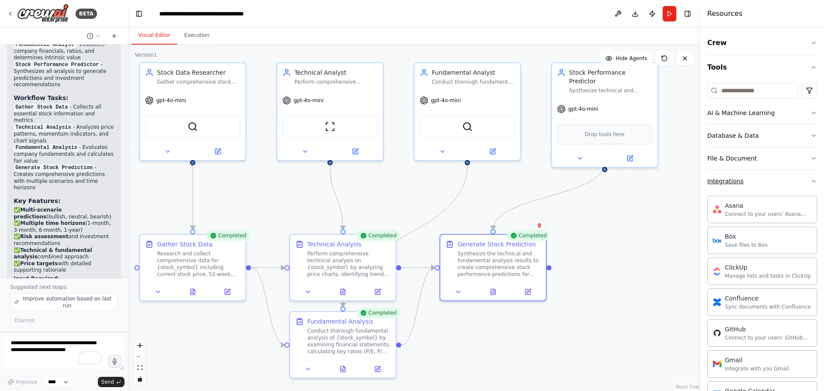
click at [750, 181] on button "Integrations" at bounding box center [762, 181] width 110 height 22
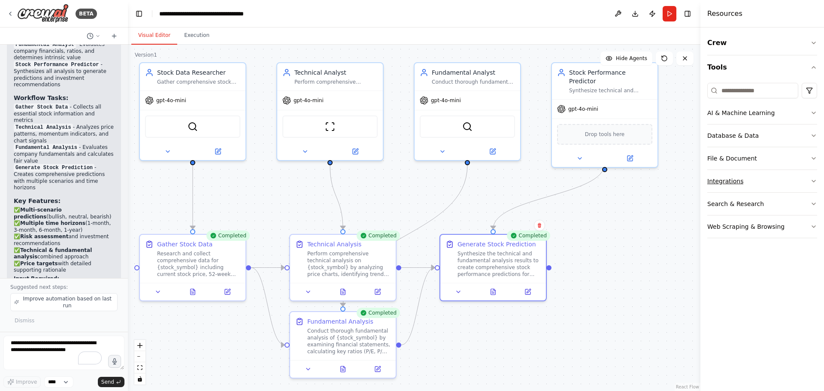
click at [750, 181] on button "Integrations" at bounding box center [762, 181] width 110 height 22
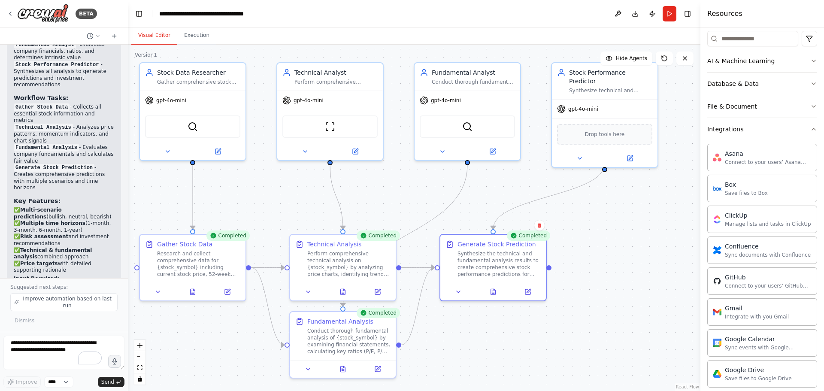
scroll to position [4, 0]
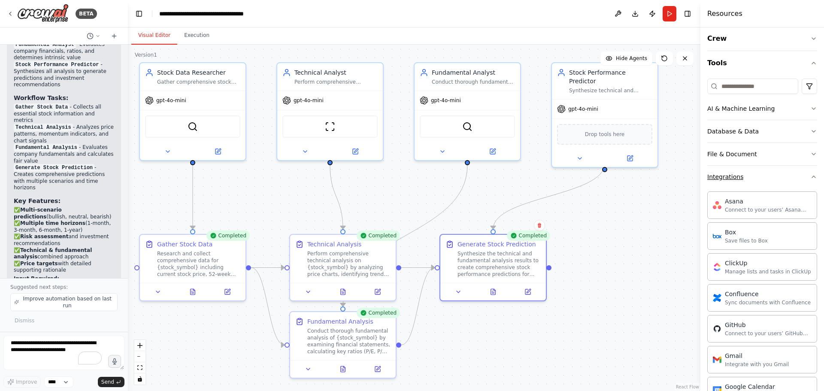
click at [797, 182] on button "Integrations" at bounding box center [762, 177] width 110 height 22
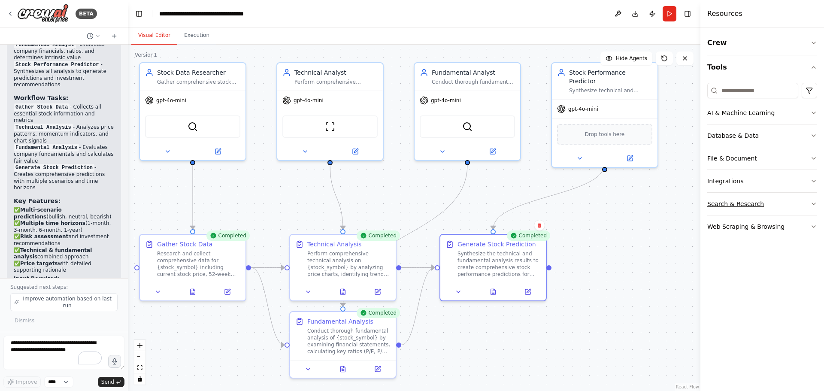
click at [768, 205] on button "Search & Research" at bounding box center [762, 204] width 110 height 22
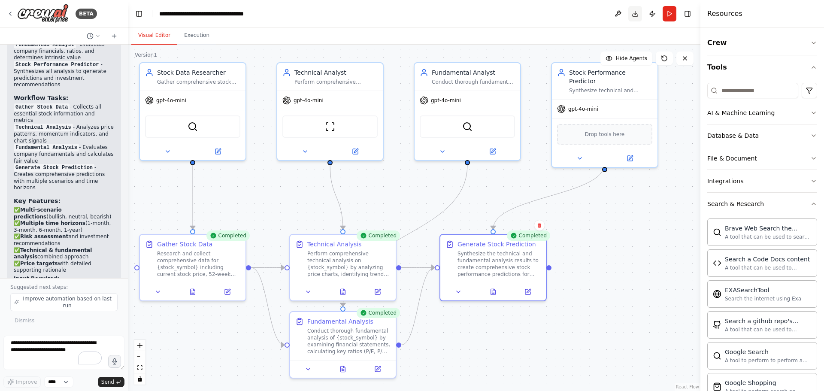
click at [635, 15] on button "Download" at bounding box center [635, 13] width 14 height 15
click at [634, 14] on button "Download" at bounding box center [635, 13] width 14 height 15
click at [196, 38] on button "Execution" at bounding box center [196, 36] width 39 height 18
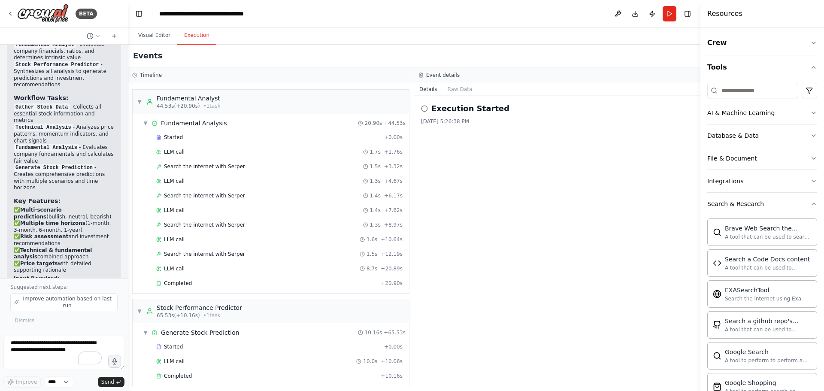
scroll to position [334, 0]
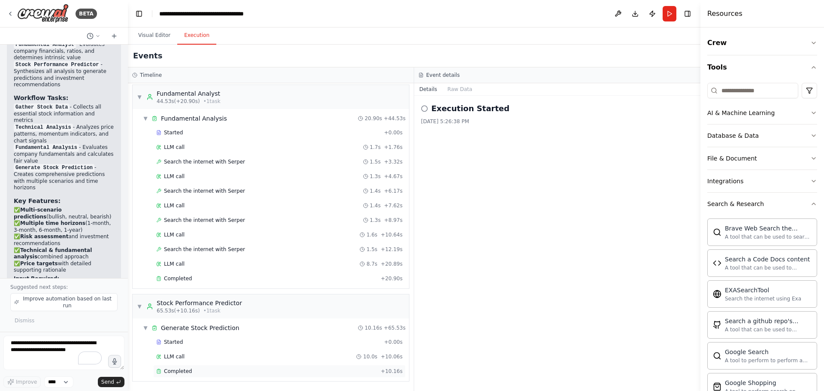
click at [251, 375] on div "Completed + 10.16s" at bounding box center [279, 371] width 252 height 13
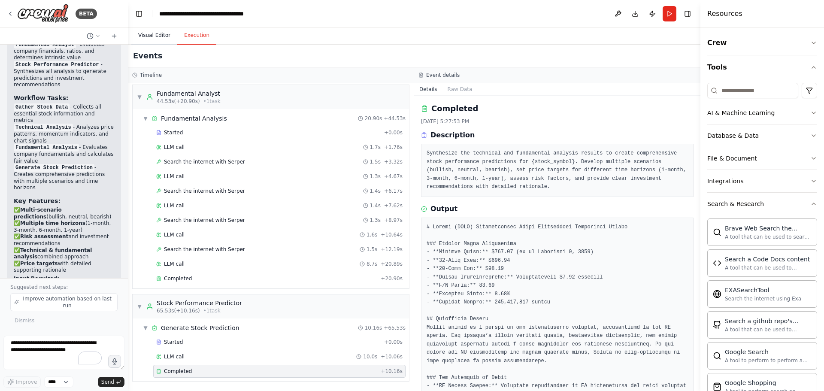
click at [155, 33] on button "Visual Editor" at bounding box center [154, 36] width 46 height 18
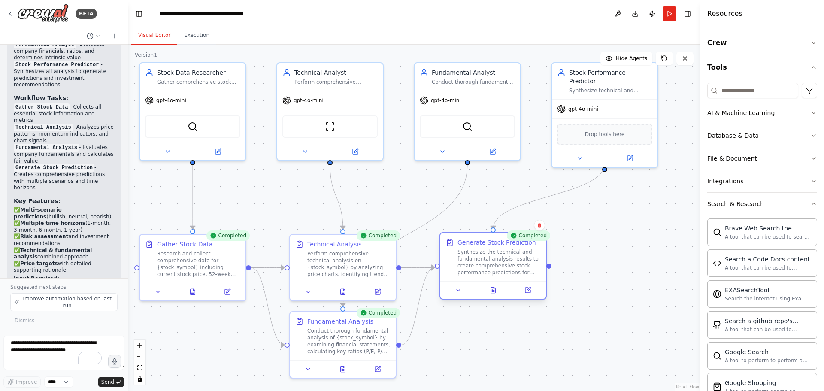
click at [496, 263] on div "Synthesize the technical and fundamental analysis results to create comprehensi…" at bounding box center [498, 261] width 83 height 27
click at [501, 273] on div "Synthesize the technical and fundamental analysis results to create comprehensi…" at bounding box center [498, 261] width 83 height 27
click at [501, 272] on div "Synthesize the technical and fundamental analysis results to create comprehensi…" at bounding box center [498, 261] width 83 height 27
click at [494, 259] on div "Synthesize the technical and fundamental analysis results to create comprehensi…" at bounding box center [498, 261] width 83 height 27
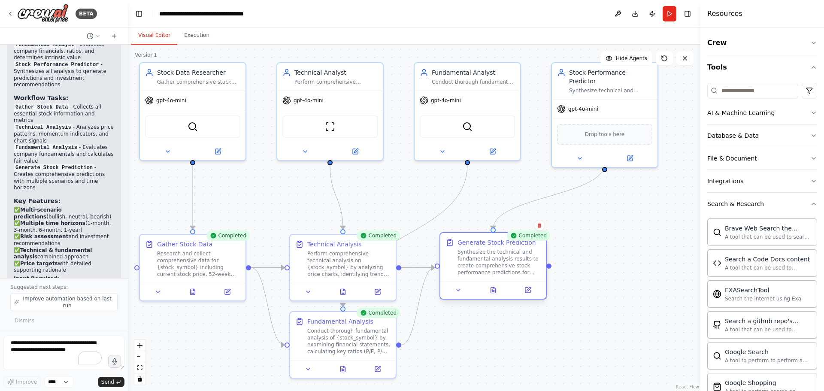
click at [493, 258] on div "Synthesize the technical and fundamental analysis results to create comprehensi…" at bounding box center [498, 261] width 83 height 27
click at [493, 257] on div "Synthesize the technical and fundamental analysis results to create comprehensi…" at bounding box center [498, 261] width 83 height 27
click at [496, 295] on div at bounding box center [493, 290] width 106 height 18
click at [495, 291] on icon at bounding box center [493, 290] width 5 height 6
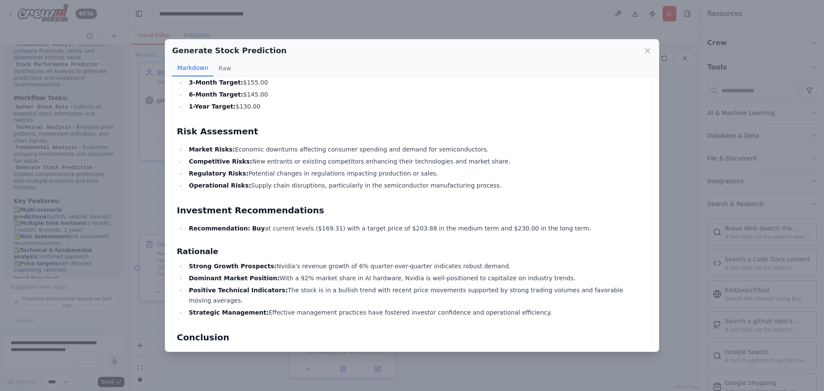
scroll to position [564, 0]
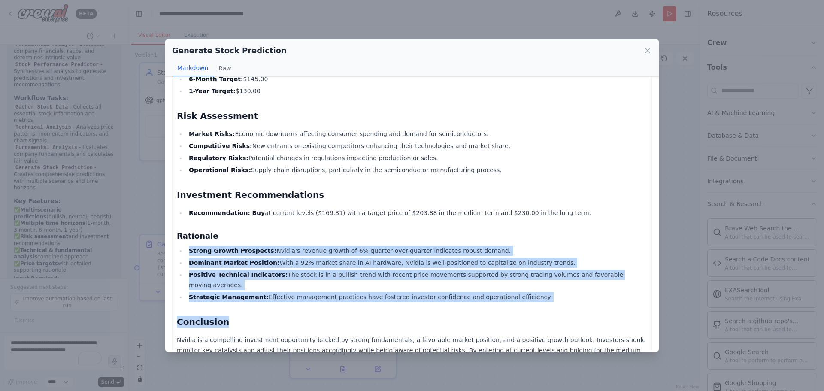
drag, startPoint x: 185, startPoint y: 227, endPoint x: 380, endPoint y: 281, distance: 201.6
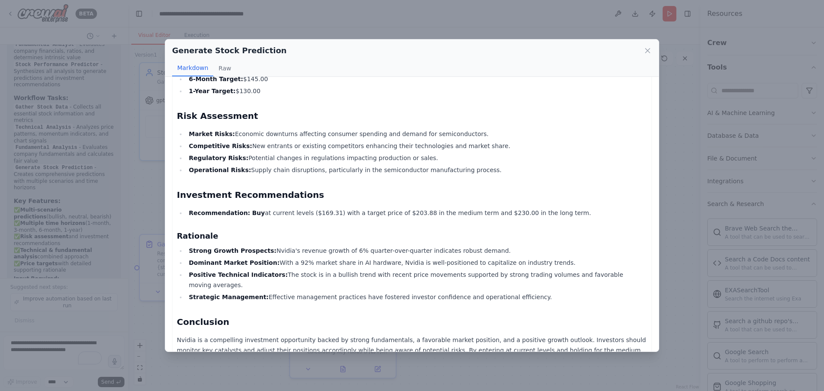
drag, startPoint x: 537, startPoint y: 274, endPoint x: 225, endPoint y: 221, distance: 316.4
click at [283, 245] on li "Strong Growth Prospects: Nvidia's revenue growth of 6% quarter-over-quarter ind…" at bounding box center [416, 250] width 461 height 10
drag, startPoint x: 189, startPoint y: 236, endPoint x: 526, endPoint y: 275, distance: 339.5
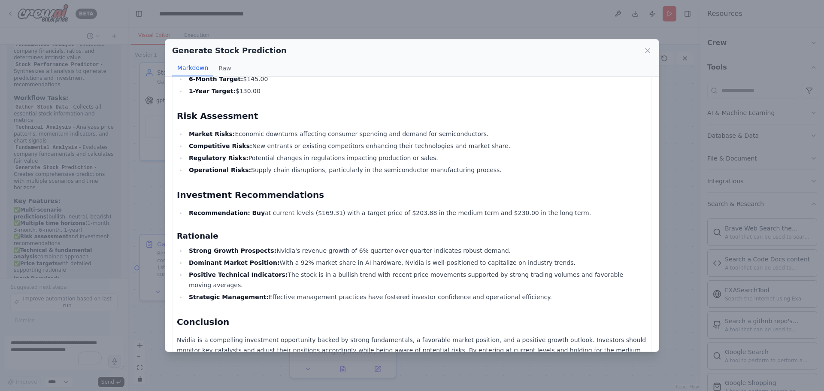
click at [526, 275] on ul "Strong Growth Prospects: Nvidia's revenue growth of 6% quarter-over-quarter ind…" at bounding box center [412, 273] width 470 height 57
click at [526, 292] on li "Strategic Management: Effective management practices have fostered investor con…" at bounding box center [416, 297] width 461 height 10
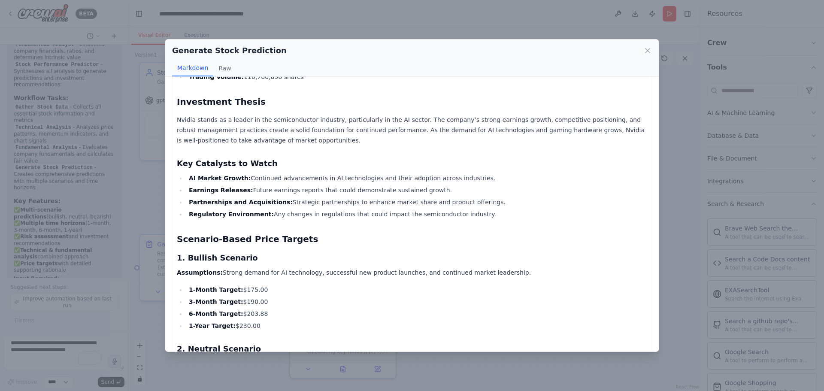
scroll to position [0, 0]
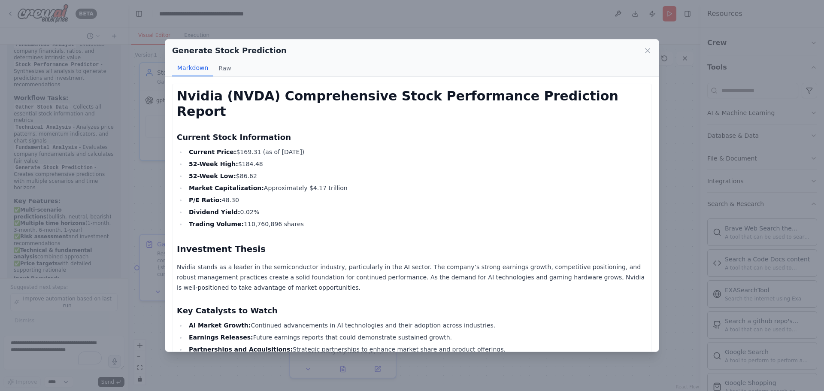
click at [652, 50] on div "Generate Stock Prediction Markdown Raw" at bounding box center [411, 57] width 493 height 37
click at [647, 51] on icon at bounding box center [647, 50] width 4 height 4
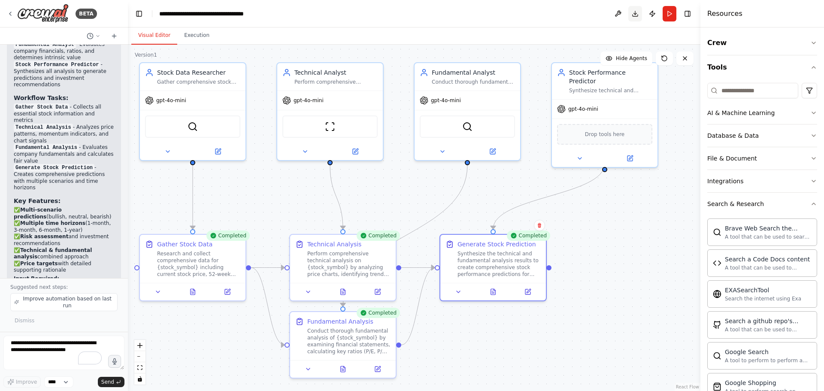
click at [632, 14] on button "Download" at bounding box center [635, 13] width 14 height 15
click at [811, 361] on icon "Notifications (F8)" at bounding box center [809, 359] width 7 height 7
click at [192, 257] on div "Research and collect comprehensive data for {stock_symbol} including current st…" at bounding box center [198, 261] width 83 height 27
click at [356, 269] on div "Perform comprehensive technical analysis on {stock_symbol} by analyzing price c…" at bounding box center [348, 261] width 83 height 27
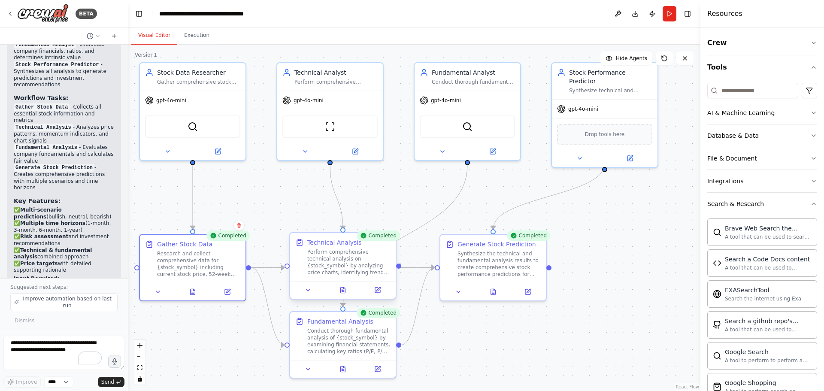
click at [356, 269] on div "Perform comprehensive technical analysis on {stock_symbol} by analyzing price c…" at bounding box center [348, 261] width 83 height 27
click at [504, 259] on div "Synthesize the technical and fundamental analysis results to create comprehensi…" at bounding box center [498, 261] width 83 height 27
click at [508, 266] on div "Synthesize the technical and fundamental analysis results to create comprehensi…" at bounding box center [498, 261] width 83 height 27
click at [507, 266] on div "Synthesize the technical and fundamental analysis results to create comprehensi…" at bounding box center [498, 261] width 83 height 27
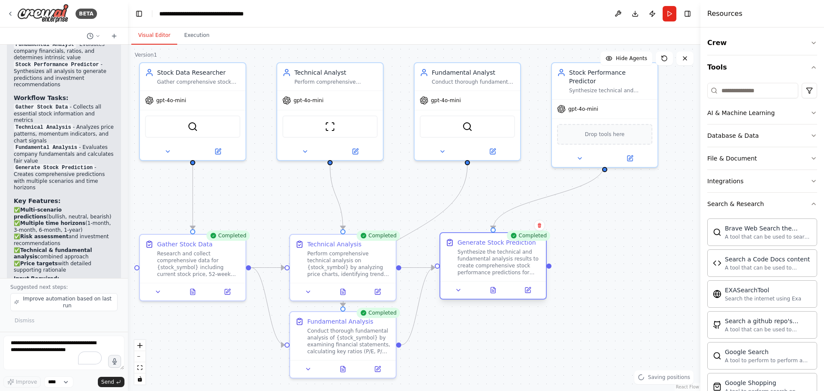
click at [494, 259] on div "Synthesize the technical and fundamental analysis results to create comprehensi…" at bounding box center [498, 261] width 83 height 27
click at [494, 258] on div "Synthesize the technical and fundamental analysis results to create comprehensi…" at bounding box center [498, 261] width 83 height 27
click at [185, 33] on button "Execution" at bounding box center [196, 36] width 39 height 18
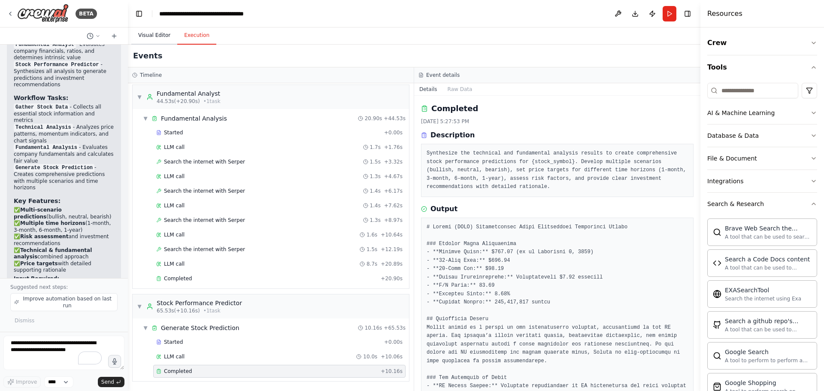
click at [138, 37] on button "Visual Editor" at bounding box center [154, 36] width 46 height 18
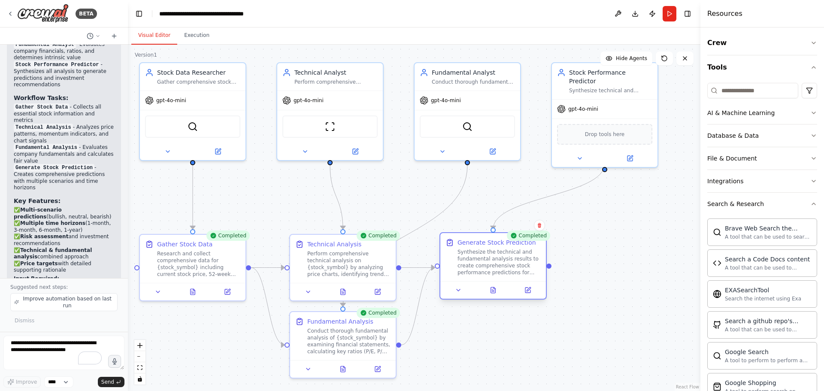
click at [522, 266] on div "Synthesize the technical and fundamental analysis results to create comprehensi…" at bounding box center [498, 261] width 83 height 27
click at [521, 266] on div "Synthesize the technical and fundamental analysis results to create comprehensi…" at bounding box center [498, 261] width 83 height 27
click at [12, 14] on icon at bounding box center [10, 13] width 7 height 7
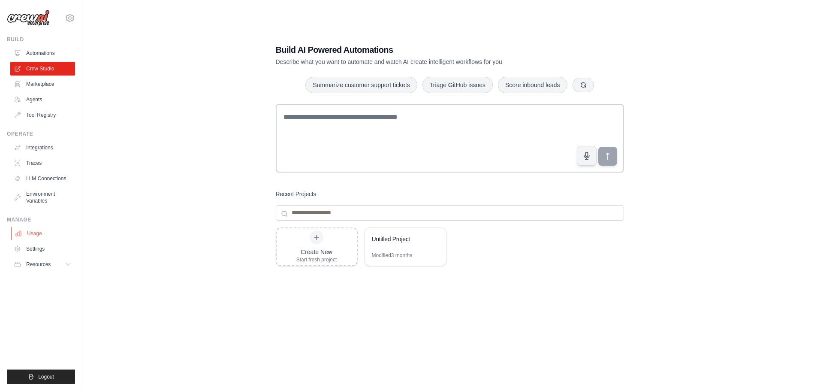
click at [34, 232] on link "Usage" at bounding box center [43, 234] width 65 height 14
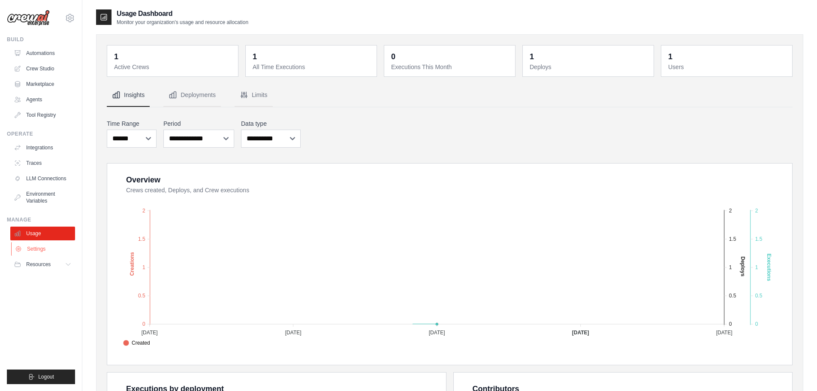
click at [33, 254] on link "Settings" at bounding box center [43, 249] width 65 height 14
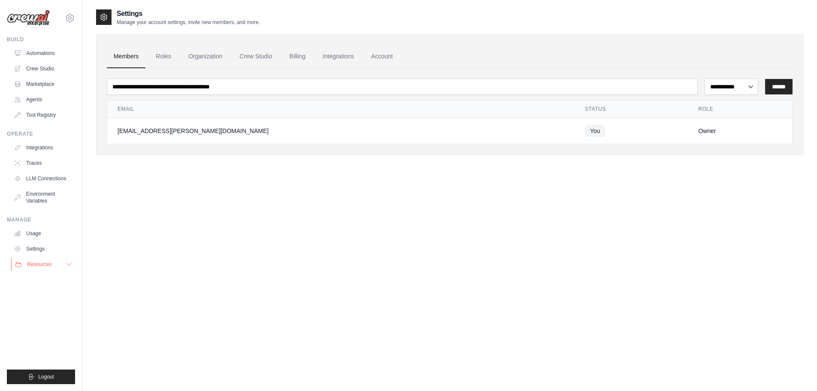
click at [34, 262] on span "Resources" at bounding box center [39, 264] width 24 height 7
click at [40, 67] on link "Crew Studio" at bounding box center [43, 69] width 65 height 14
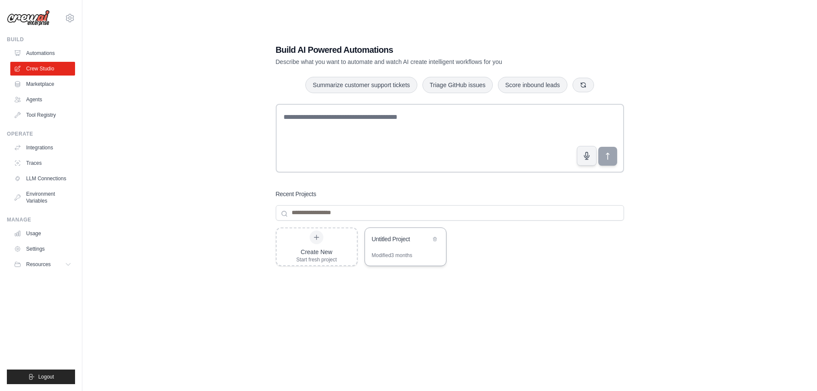
click at [393, 250] on div "Untitled Project" at bounding box center [405, 240] width 81 height 24
click at [38, 86] on link "Marketplace" at bounding box center [43, 84] width 65 height 14
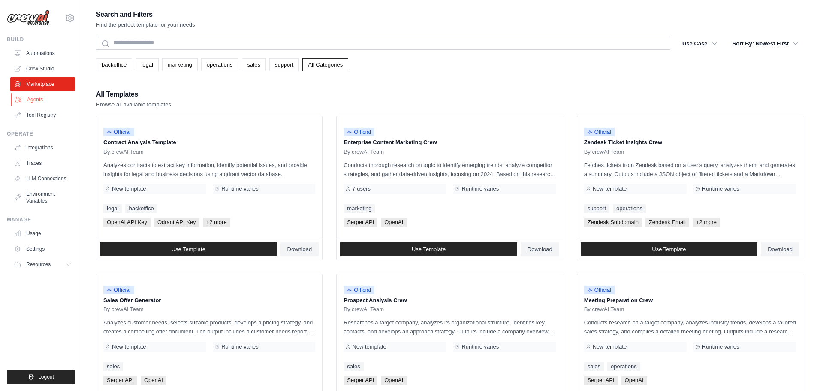
click at [35, 99] on link "Agents" at bounding box center [43, 100] width 65 height 14
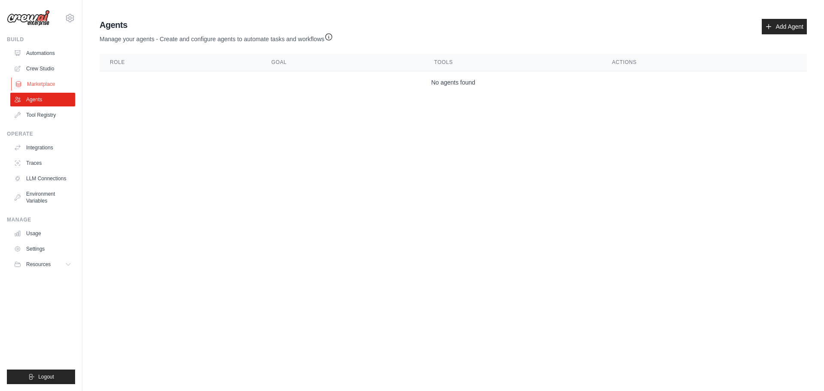
click at [36, 82] on link "Marketplace" at bounding box center [43, 84] width 65 height 14
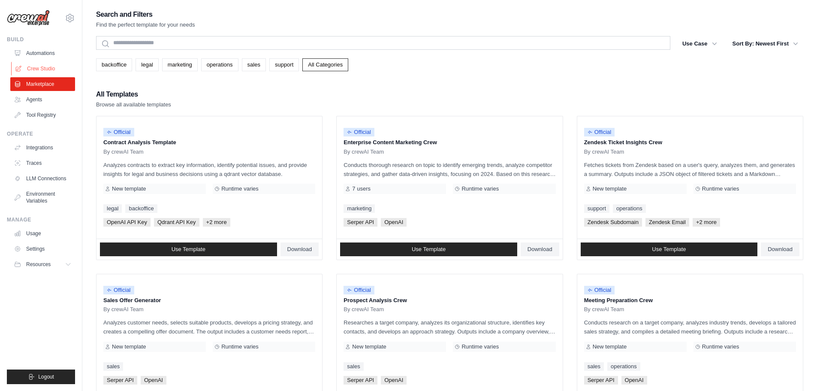
click at [36, 69] on link "Crew Studio" at bounding box center [43, 69] width 65 height 14
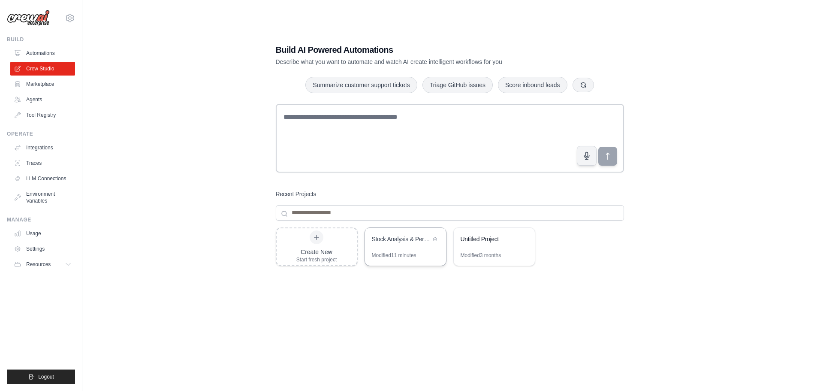
click at [413, 243] on div "Stock Analysis & Performance Prediction" at bounding box center [401, 240] width 59 height 10
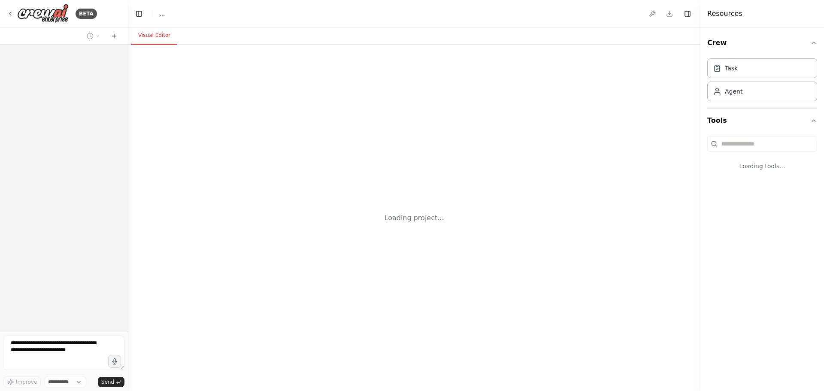
select select "****"
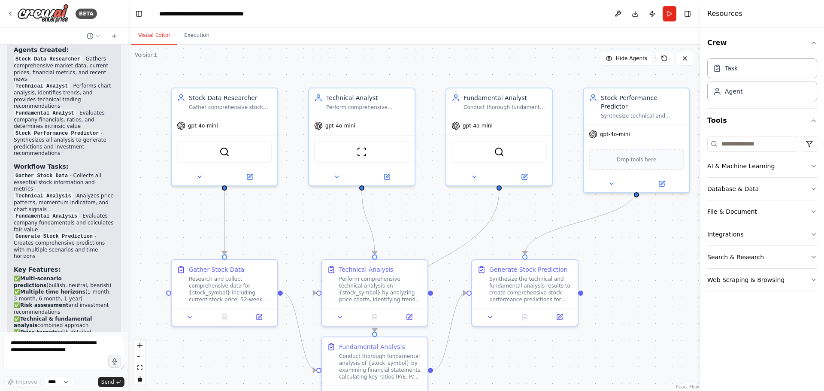
scroll to position [930, 0]
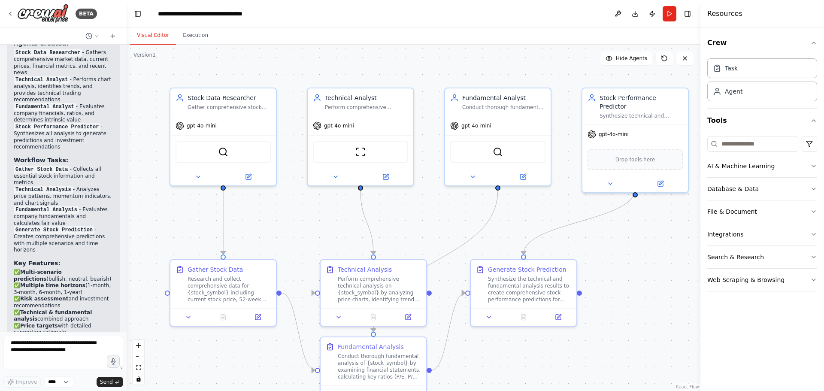
drag, startPoint x: 125, startPoint y: 306, endPoint x: 127, endPoint y: 290, distance: 15.5
click at [127, 290] on div "BETA Hello! I'm the CrewAI assistant. What kind of automation do you want to bu…" at bounding box center [412, 195] width 824 height 391
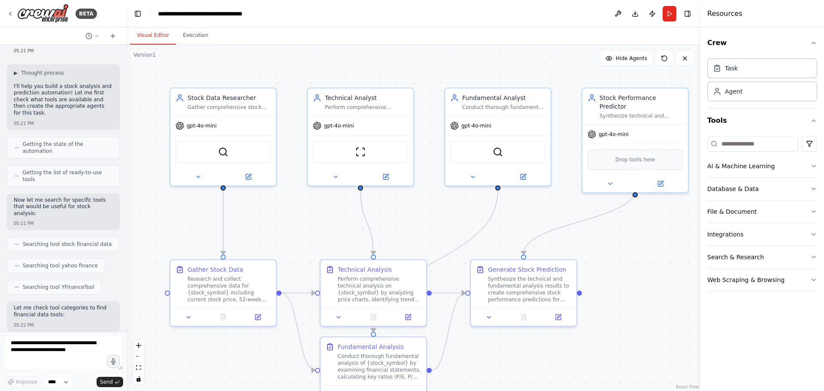
scroll to position [0, 0]
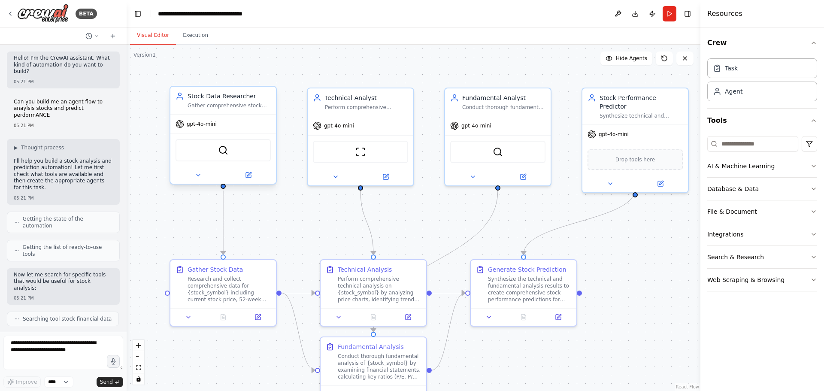
click at [227, 116] on div "gpt-4o-mini" at bounding box center [223, 124] width 106 height 19
click at [248, 177] on icon at bounding box center [248, 174] width 5 height 5
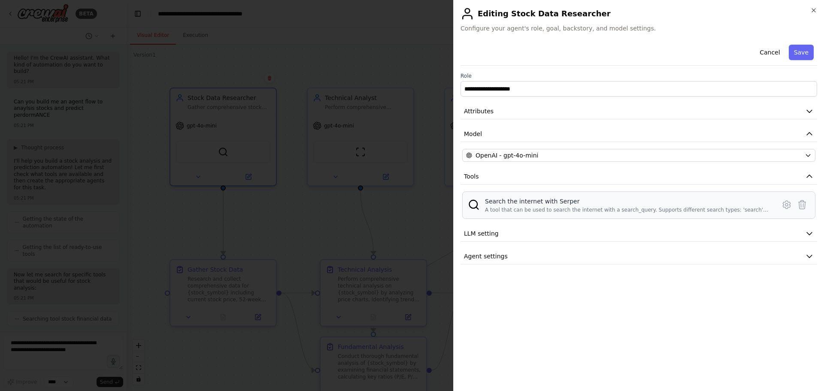
click at [527, 201] on div "Search the internet with Serper" at bounding box center [627, 201] width 285 height 9
click at [520, 231] on button "LLM setting" at bounding box center [638, 234] width 357 height 16
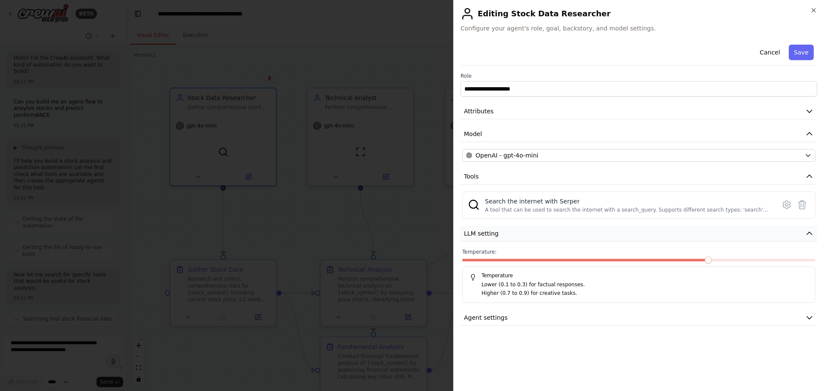
click at [517, 237] on button "LLM setting" at bounding box center [638, 234] width 357 height 16
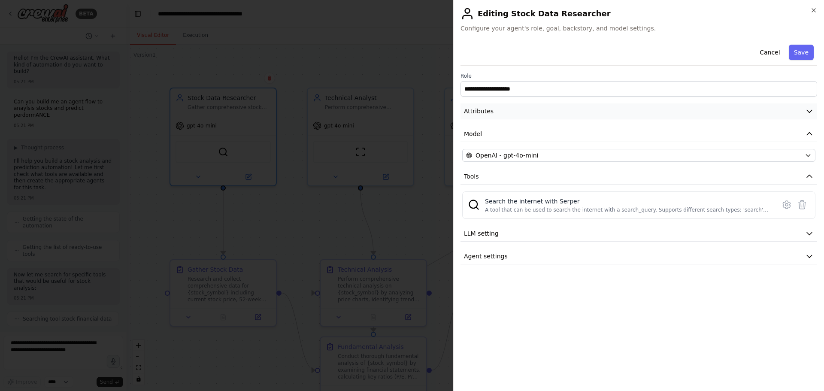
click at [516, 108] on button "Attributes" at bounding box center [638, 111] width 357 height 16
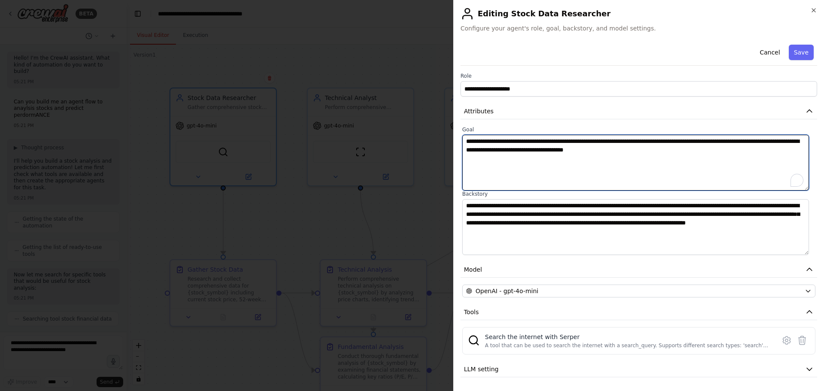
drag, startPoint x: 462, startPoint y: 140, endPoint x: 738, endPoint y: 176, distance: 277.7
click at [738, 176] on textarea "**********" at bounding box center [635, 163] width 347 height 56
click at [716, 190] on textarea "**********" at bounding box center [635, 163] width 347 height 56
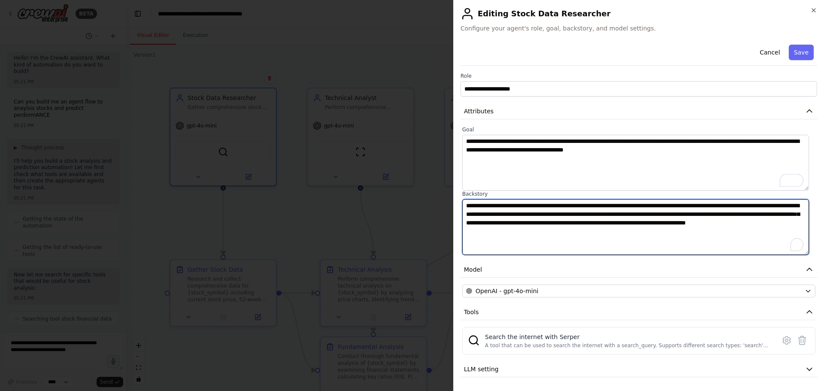
drag, startPoint x: 464, startPoint y: 205, endPoint x: 662, endPoint y: 253, distance: 204.0
click at [662, 253] on textarea "**********" at bounding box center [635, 227] width 347 height 56
click at [662, 252] on textarea "**********" at bounding box center [635, 227] width 347 height 56
drag, startPoint x: 606, startPoint y: 238, endPoint x: 446, endPoint y: 193, distance: 166.4
click at [446, 193] on body "BETA Hello! I'm the CrewAI assistant. What kind of automation do you want to bu…" at bounding box center [412, 195] width 824 height 391
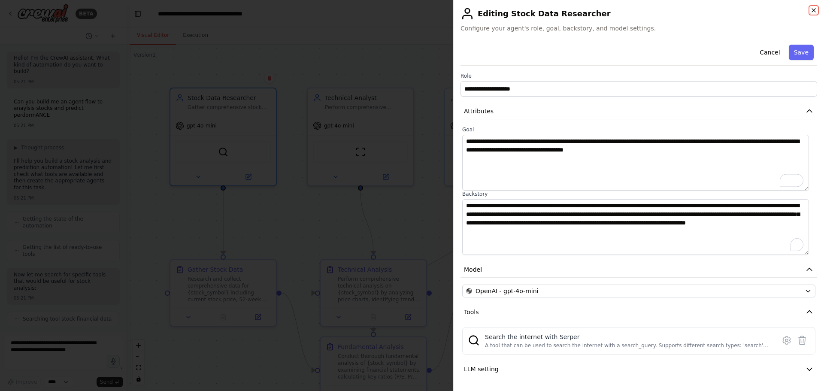
click at [814, 8] on icon "button" at bounding box center [813, 10] width 7 height 7
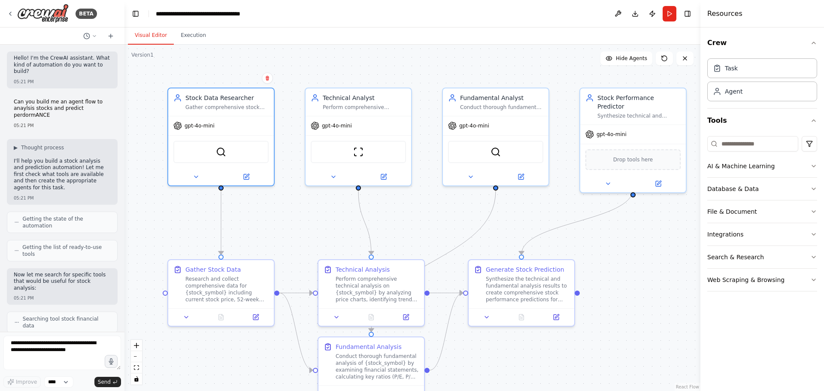
drag, startPoint x: 124, startPoint y: 91, endPoint x: 124, endPoint y: 81, distance: 10.3
click at [124, 81] on div "BETA Hello! I'm the CrewAI assistant. What kind of automation do you want to bu…" at bounding box center [412, 195] width 824 height 391
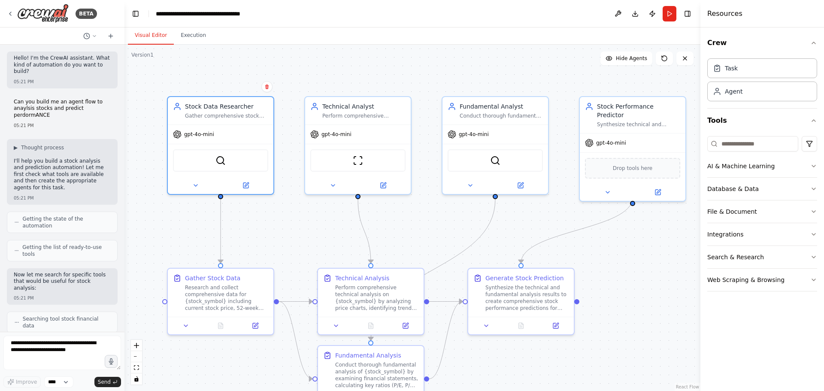
drag, startPoint x: 124, startPoint y: 78, endPoint x: 124, endPoint y: 87, distance: 8.6
click at [124, 87] on div "BETA Hello! I'm the CrewAI assistant. What kind of automation do you want to bu…" at bounding box center [412, 195] width 824 height 391
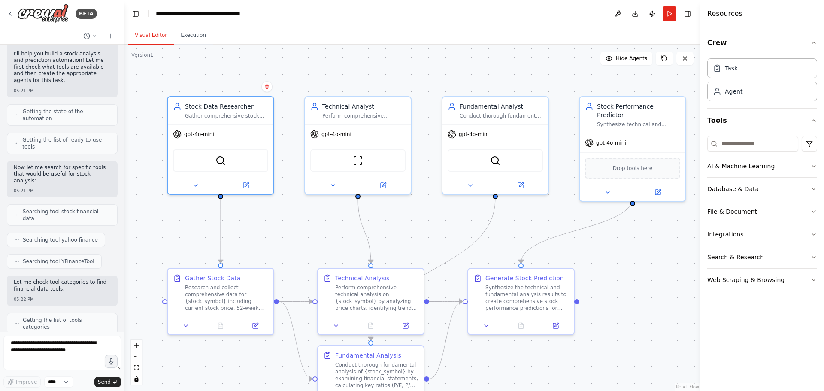
scroll to position [92, 0]
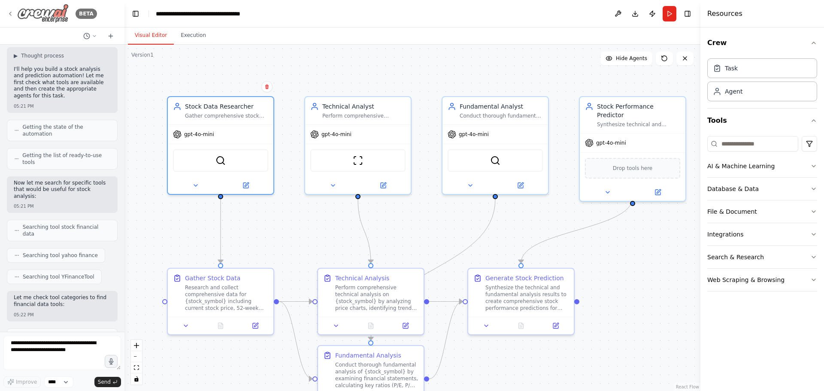
click at [8, 9] on div "BETA" at bounding box center [52, 13] width 90 height 19
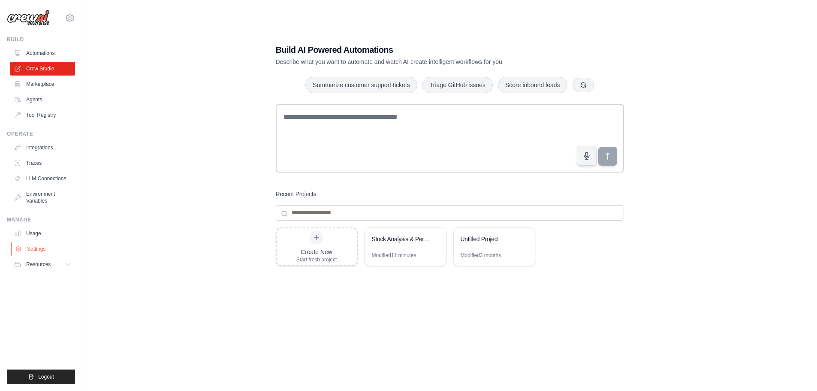
click at [39, 250] on link "Settings" at bounding box center [43, 249] width 65 height 14
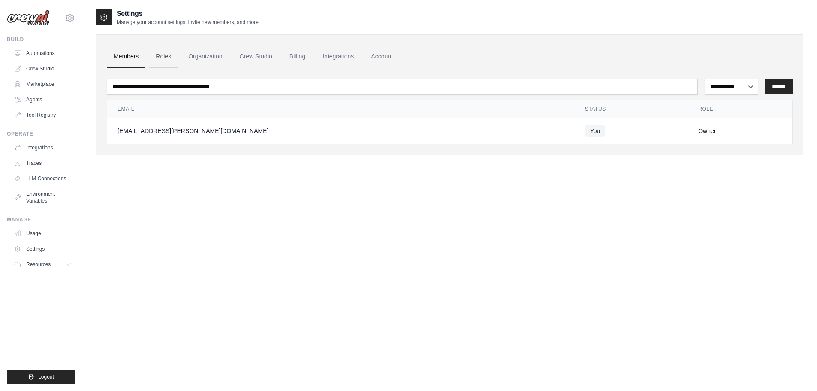
click at [160, 57] on link "Roles" at bounding box center [163, 56] width 29 height 23
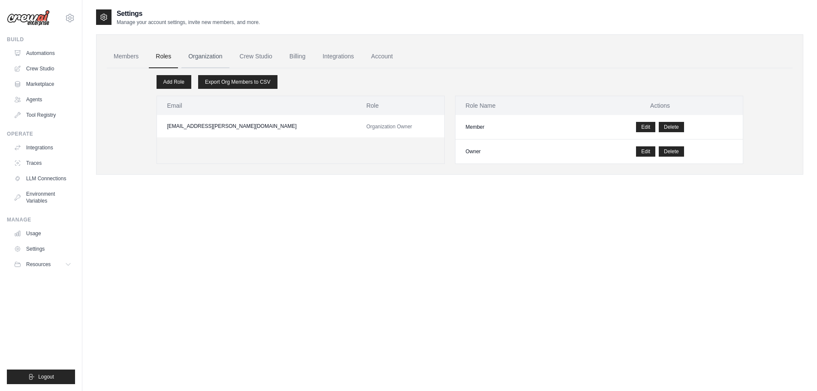
click at [198, 55] on link "Organization" at bounding box center [205, 56] width 48 height 23
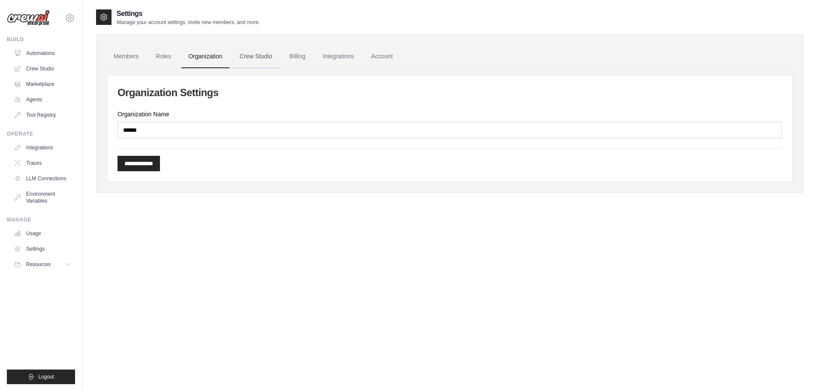
click at [253, 54] on link "Crew Studio" at bounding box center [256, 56] width 46 height 23
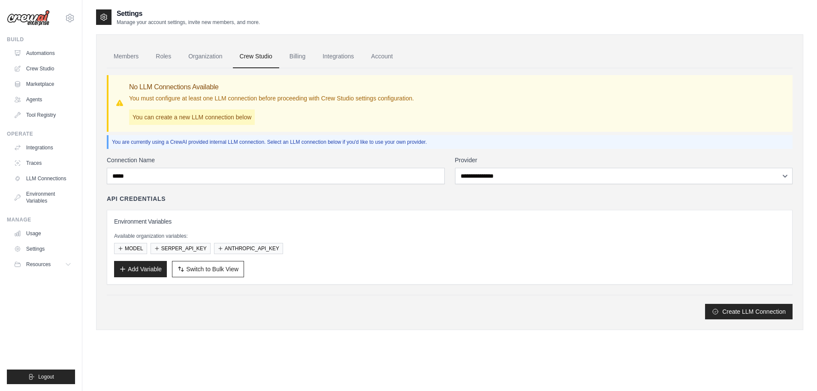
click at [303, 54] on link "Billing" at bounding box center [298, 56] width 30 height 23
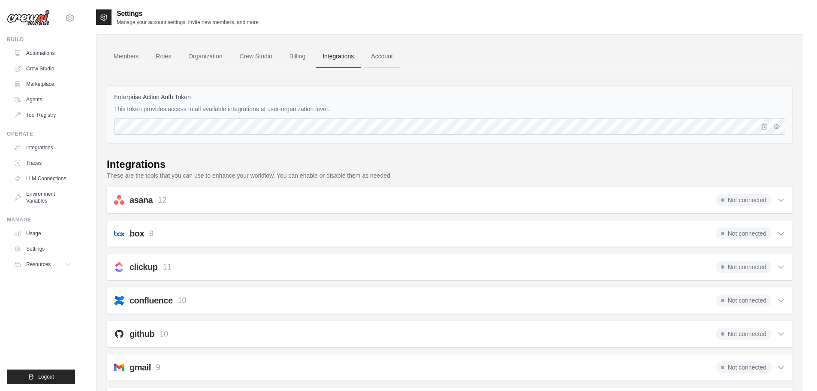
click at [400, 54] on link "Account" at bounding box center [382, 56] width 36 height 23
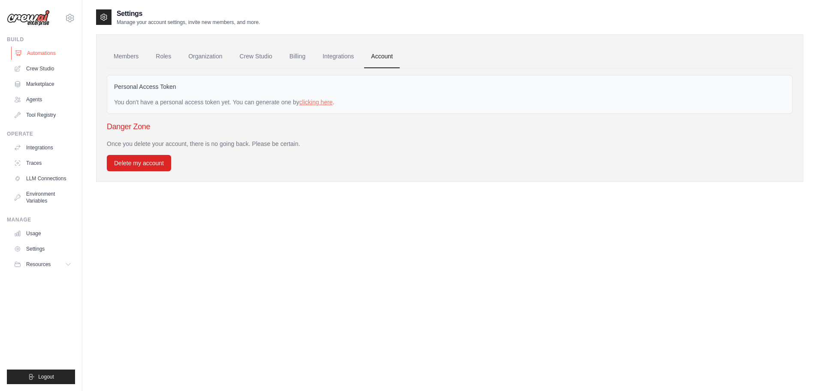
click at [40, 52] on link "Automations" at bounding box center [43, 53] width 65 height 14
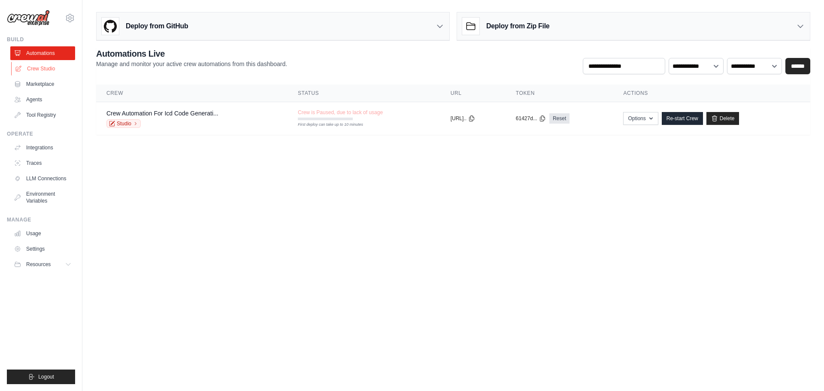
click at [33, 70] on link "Crew Studio" at bounding box center [43, 69] width 65 height 14
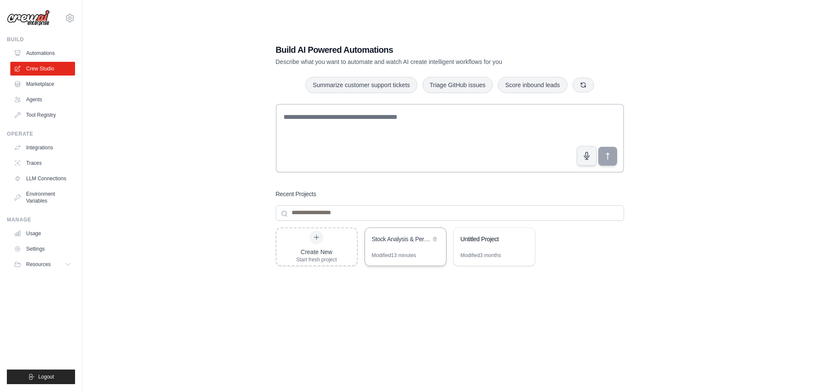
click at [405, 243] on div "Stock Analysis & Performance Prediction" at bounding box center [401, 240] width 59 height 10
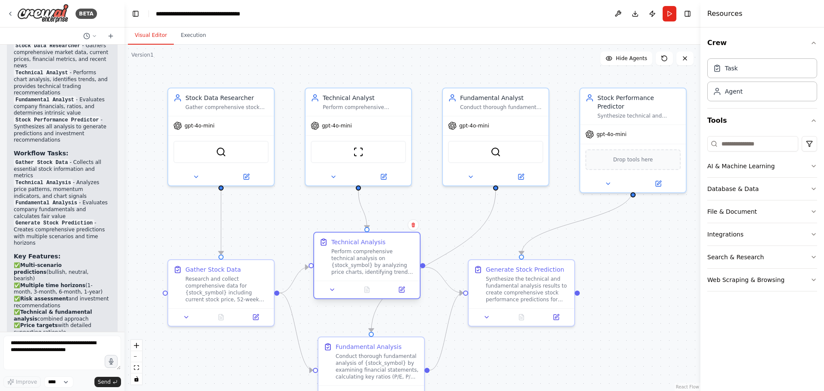
drag, startPoint x: 342, startPoint y: 268, endPoint x: 338, endPoint y: 254, distance: 14.3
click at [338, 254] on div "Perform comprehensive technical analysis on {stock_symbol} by analyzing price c…" at bounding box center [372, 261] width 83 height 27
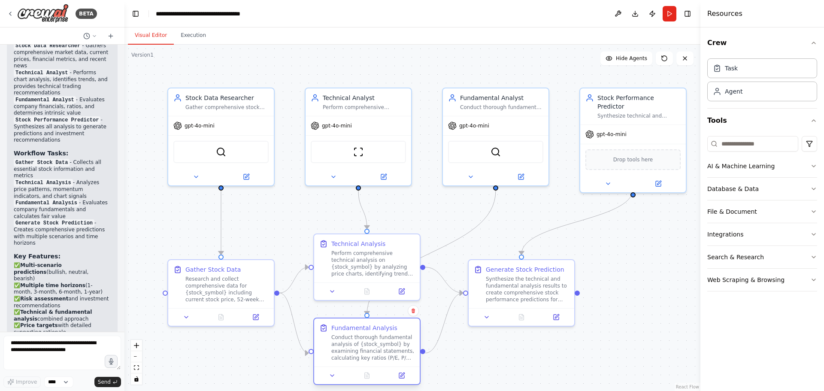
drag, startPoint x: 348, startPoint y: 345, endPoint x: 344, endPoint y: 332, distance: 13.7
click at [344, 332] on div "Fundamental Analysis Conduct thorough fundamental analysis of {stock_symbol} by…" at bounding box center [372, 342] width 83 height 38
click at [212, 284] on div "Research and collect comprehensive data for {stock_symbol} including current st…" at bounding box center [226, 287] width 83 height 27
click at [255, 322] on div at bounding box center [221, 315] width 106 height 18
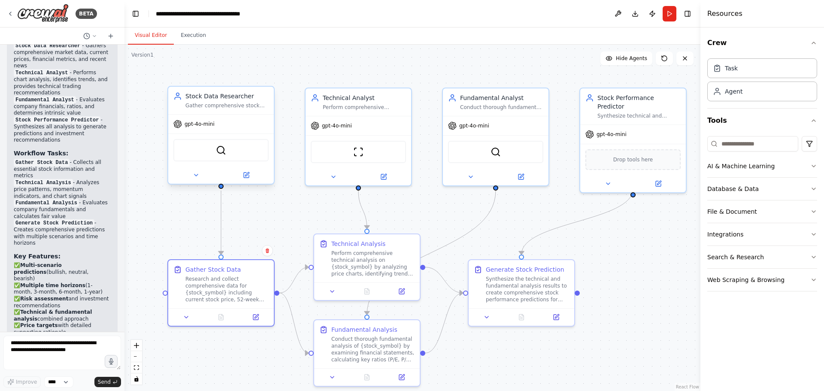
click at [212, 108] on div "Gather comprehensive stock market data for {stock_symbol}, including current pr…" at bounding box center [226, 105] width 83 height 7
click at [248, 177] on icon at bounding box center [246, 174] width 5 height 5
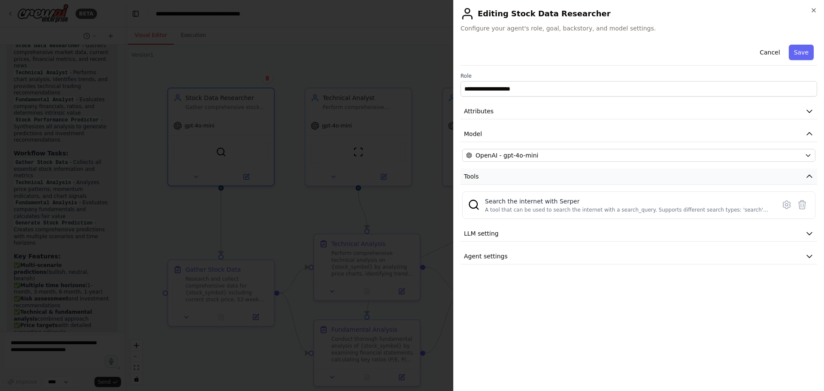
click at [478, 177] on button "Tools" at bounding box center [638, 177] width 357 height 16
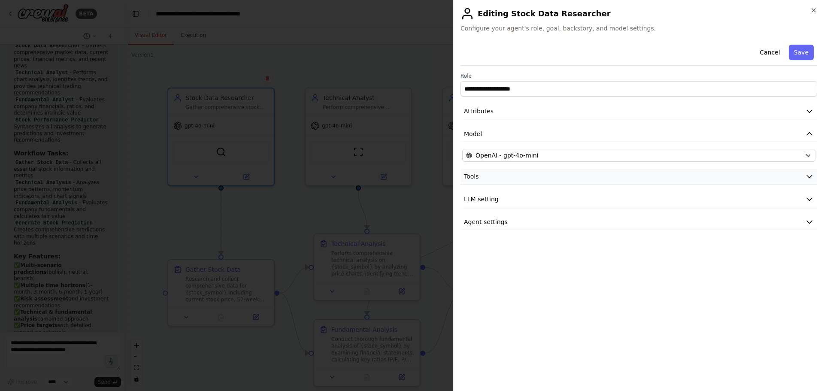
click at [479, 178] on button "Tools" at bounding box center [638, 177] width 357 height 16
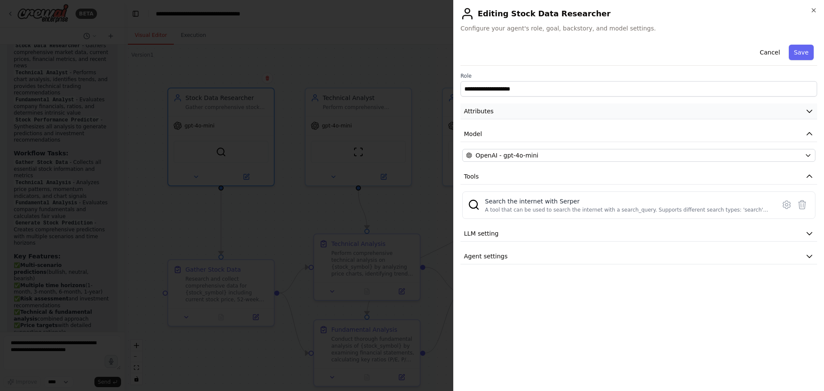
click at [480, 108] on span "Attributes" at bounding box center [479, 111] width 30 height 9
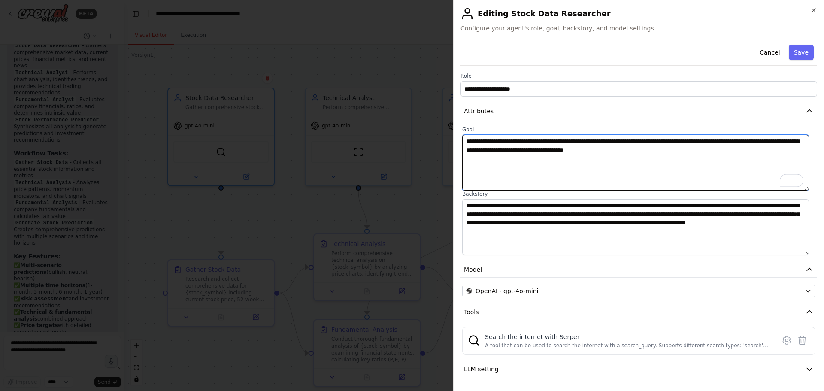
drag, startPoint x: 468, startPoint y: 140, endPoint x: 676, endPoint y: 169, distance: 209.7
click at [676, 169] on textarea "**********" at bounding box center [635, 163] width 347 height 56
click at [674, 166] on textarea "**********" at bounding box center [635, 163] width 347 height 56
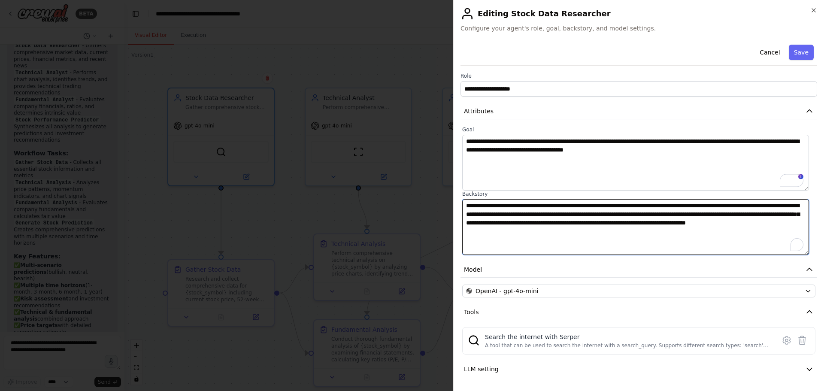
drag, startPoint x: 464, startPoint y: 207, endPoint x: 589, endPoint y: 250, distance: 132.7
click at [589, 250] on textarea "**********" at bounding box center [635, 227] width 347 height 56
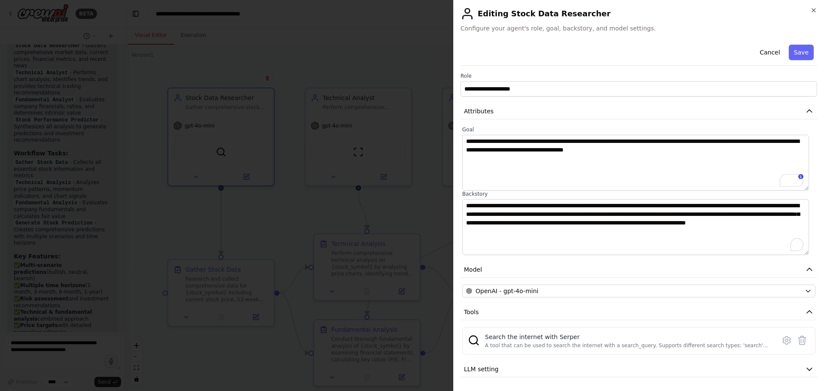
click at [810, 6] on div "**********" at bounding box center [638, 195] width 371 height 391
click at [814, 11] on icon "button" at bounding box center [813, 10] width 7 height 7
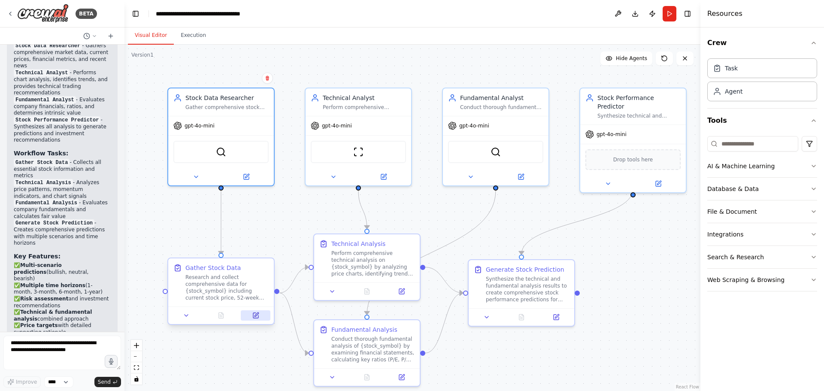
click at [251, 317] on button at bounding box center [256, 315] width 30 height 10
click at [254, 317] on icon at bounding box center [255, 315] width 5 height 5
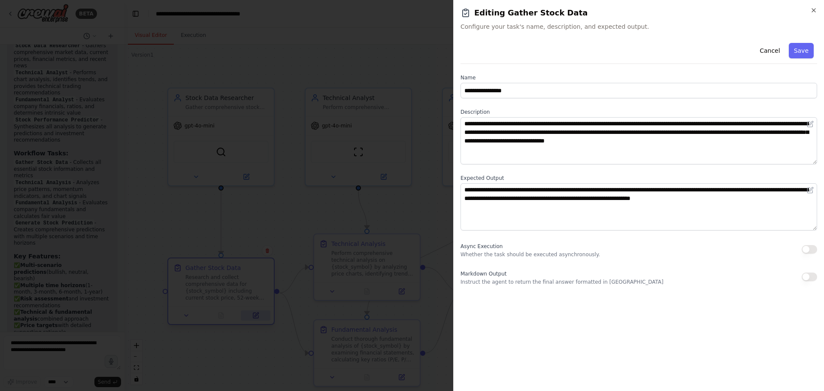
click at [254, 317] on div at bounding box center [412, 195] width 824 height 391
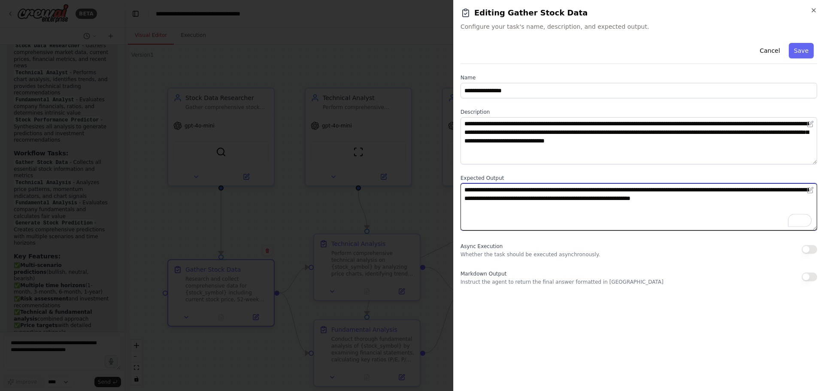
drag, startPoint x: 465, startPoint y: 190, endPoint x: 522, endPoint y: 200, distance: 58.3
click at [522, 200] on textarea "**********" at bounding box center [638, 206] width 357 height 47
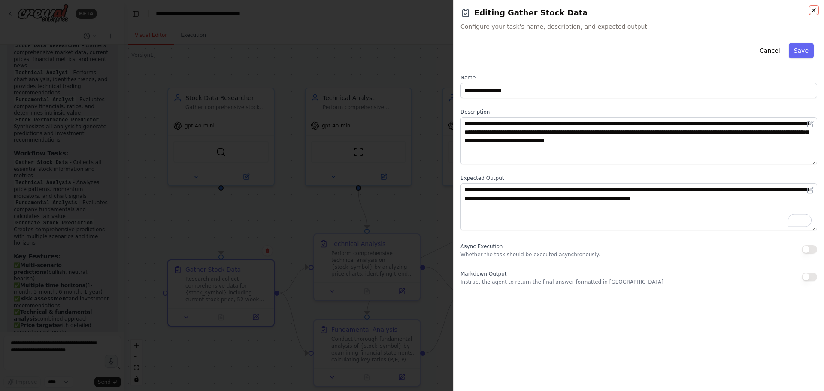
click at [814, 7] on icon "button" at bounding box center [813, 10] width 7 height 7
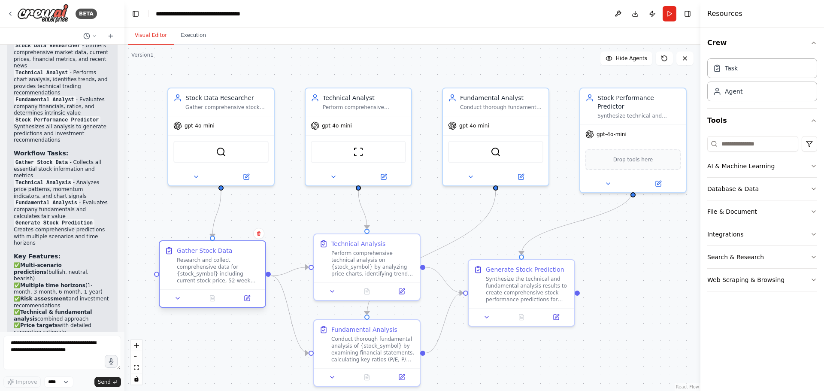
drag, startPoint x: 215, startPoint y: 287, endPoint x: 204, endPoint y: 273, distance: 17.4
click at [204, 273] on div "Research and collect comprehensive data for {stock_symbol} including current st…" at bounding box center [218, 270] width 83 height 27
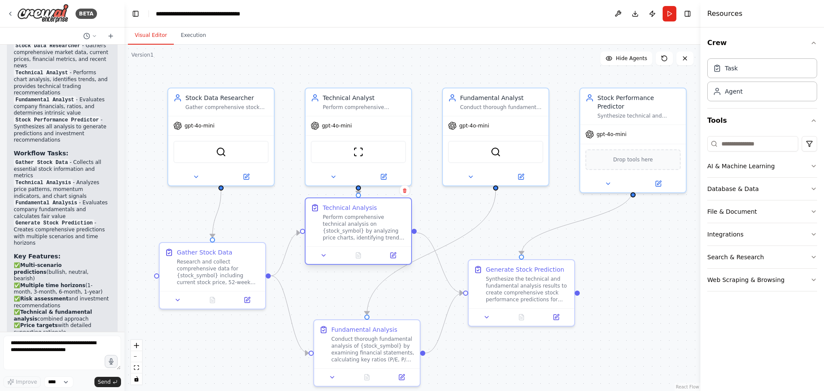
drag, startPoint x: 379, startPoint y: 242, endPoint x: 372, endPoint y: 236, distance: 8.8
click at [372, 236] on div "Perform comprehensive technical analysis on {stock_symbol} by analyzing price c…" at bounding box center [364, 227] width 83 height 27
drag, startPoint x: 379, startPoint y: 333, endPoint x: 393, endPoint y: 330, distance: 14.2
click at [393, 330] on div "Fundamental Analysis Conduct thorough fundamental analysis of {stock_symbol} by…" at bounding box center [381, 342] width 83 height 38
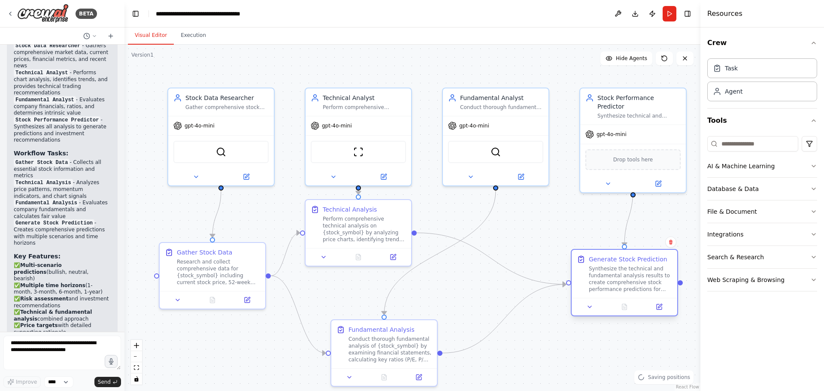
drag, startPoint x: 550, startPoint y: 289, endPoint x: 652, endPoint y: 283, distance: 102.3
click at [652, 283] on div "Synthesize the technical and fundamental analysis results to create comprehensi…" at bounding box center [630, 278] width 83 height 27
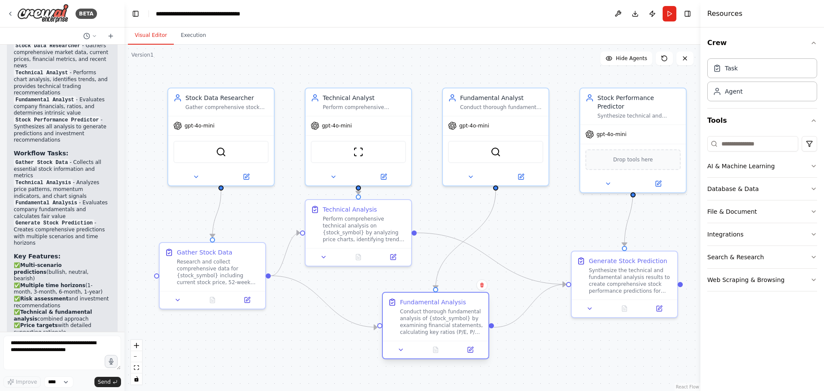
drag, startPoint x: 360, startPoint y: 357, endPoint x: 412, endPoint y: 336, distance: 56.2
click at [412, 336] on div "Fundamental Analysis Conduct thorough fundamental analysis of {stock_symbol} by…" at bounding box center [436, 317] width 106 height 48
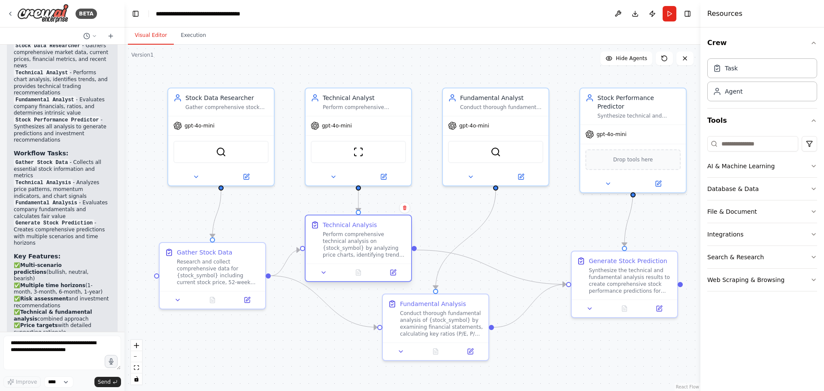
drag, startPoint x: 341, startPoint y: 244, endPoint x: 342, endPoint y: 265, distance: 21.0
click at [342, 265] on div "Technical Analysis Perform comprehensive technical analysis on {stock_symbol} b…" at bounding box center [358, 248] width 107 height 67
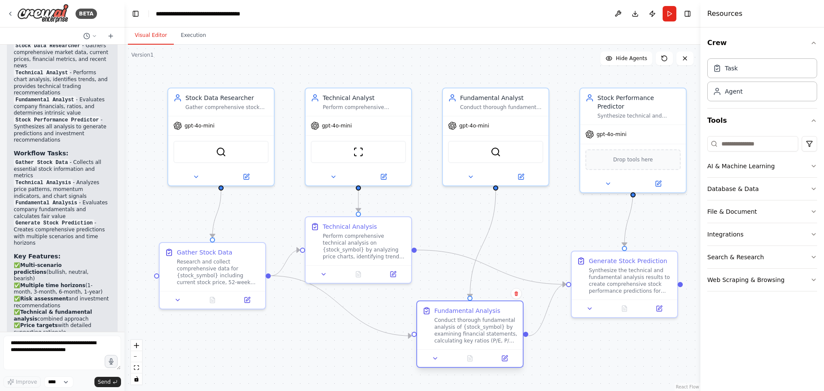
drag, startPoint x: 456, startPoint y: 323, endPoint x: 488, endPoint y: 332, distance: 33.0
click at [488, 332] on div "Conduct thorough fundamental analysis of {stock_symbol} by examining financial …" at bounding box center [475, 330] width 83 height 27
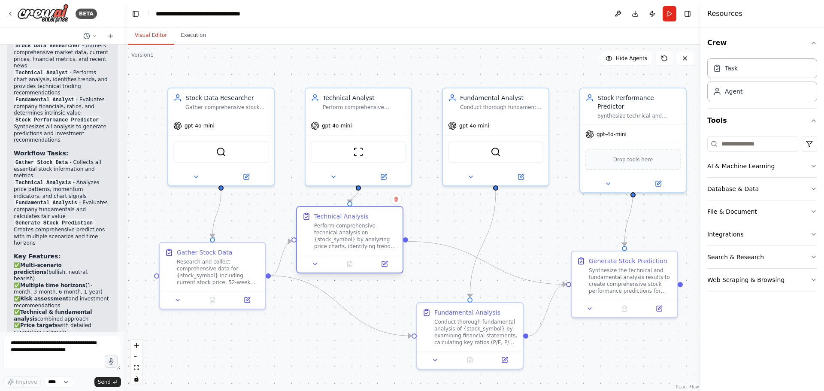
drag, startPoint x: 346, startPoint y: 241, endPoint x: 335, endPoint y: 225, distance: 19.5
click at [335, 225] on div "Perform comprehensive technical analysis on {stock_symbol} by analyzing price c…" at bounding box center [355, 235] width 83 height 27
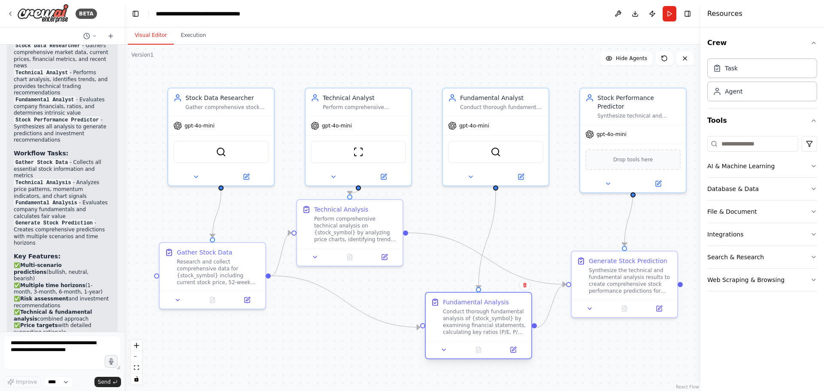
drag, startPoint x: 463, startPoint y: 333, endPoint x: 469, endPoint y: 323, distance: 11.3
click at [469, 323] on div "Conduct thorough fundamental analysis of {stock_symbol} by examining financial …" at bounding box center [484, 321] width 83 height 27
drag, startPoint x: 626, startPoint y: 289, endPoint x: 646, endPoint y: 287, distance: 20.3
click at [646, 287] on div "Synthesize the technical and fundamental analysis results to create comprehensi…" at bounding box center [664, 278] width 83 height 27
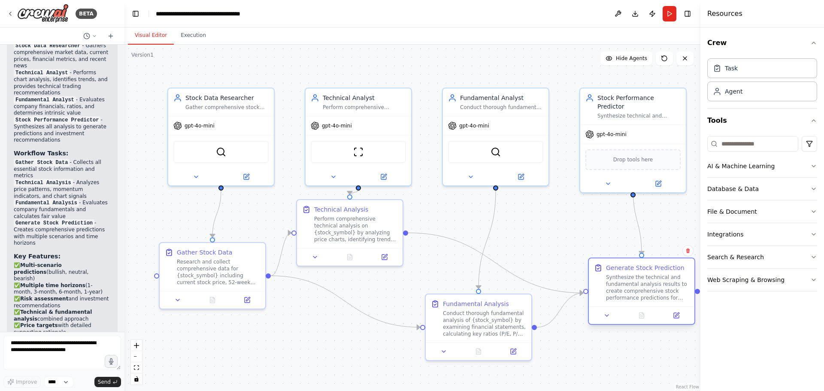
drag, startPoint x: 639, startPoint y: 279, endPoint x: 616, endPoint y: 280, distance: 23.2
click at [616, 281] on div "Synthesize the technical and fundamental analysis results to create comprehensi…" at bounding box center [647, 287] width 83 height 27
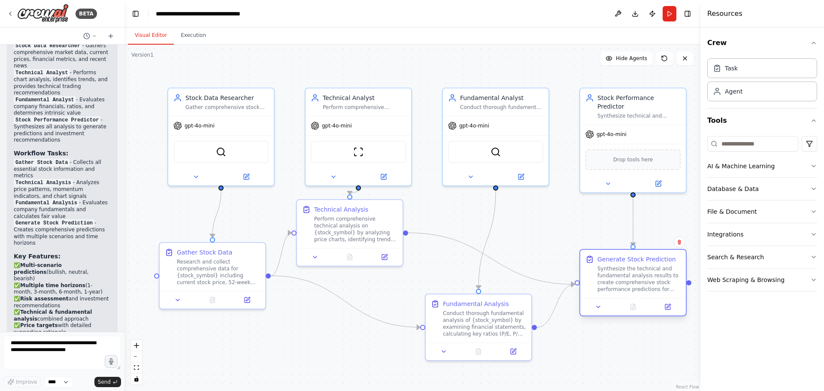
click at [633, 273] on div "Synthesize the technical and fundamental analysis results to create comprehensi…" at bounding box center [638, 278] width 83 height 27
click at [672, 10] on button "Run" at bounding box center [669, 13] width 14 height 15
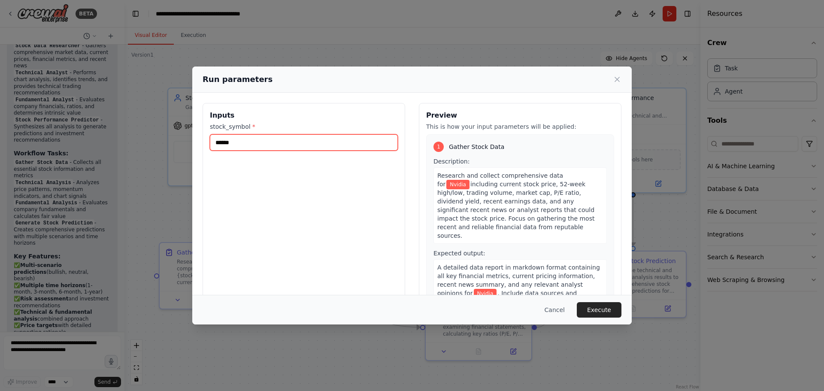
click at [252, 145] on input "******" at bounding box center [304, 142] width 188 height 16
type input "*"
type input "*****"
click at [611, 306] on button "Execute" at bounding box center [599, 309] width 45 height 15
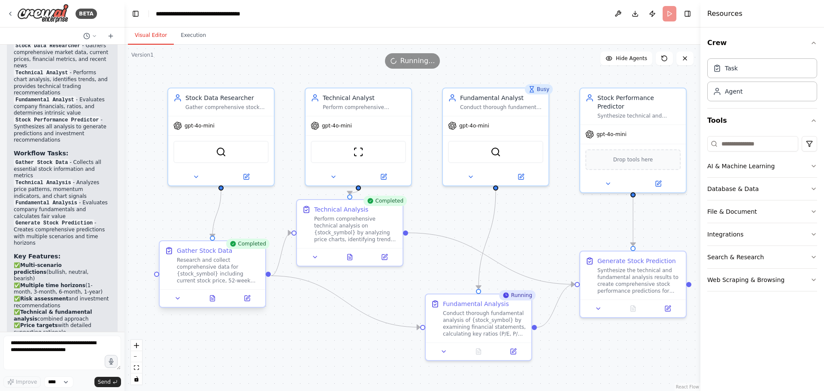
click at [155, 274] on div at bounding box center [156, 274] width 5 height 5
click at [155, 273] on div at bounding box center [156, 274] width 5 height 5
click at [154, 274] on div at bounding box center [156, 274] width 5 height 5
click at [743, 93] on div "Agent" at bounding box center [762, 91] width 110 height 20
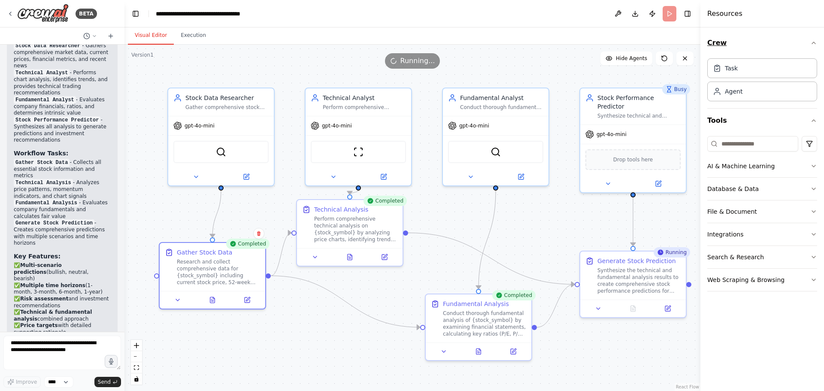
click at [810, 44] on icon "button" at bounding box center [813, 42] width 7 height 7
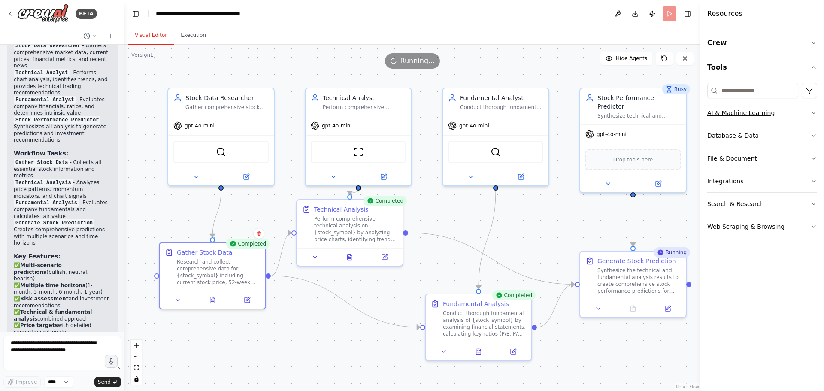
click at [778, 118] on button "AI & Machine Learning" at bounding box center [762, 113] width 110 height 22
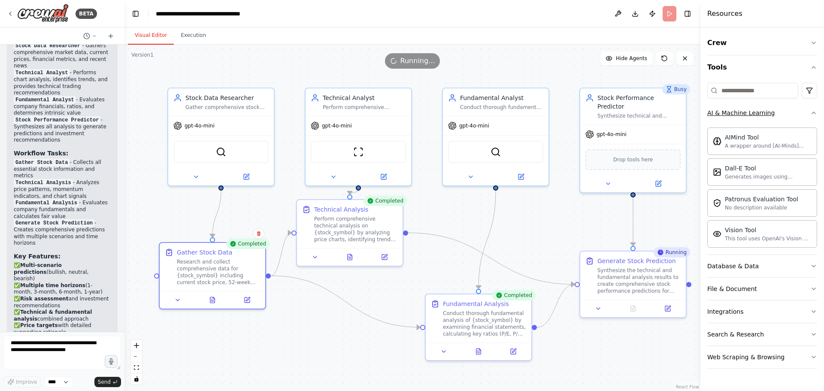
click at [778, 117] on button "AI & Machine Learning" at bounding box center [762, 113] width 110 height 22
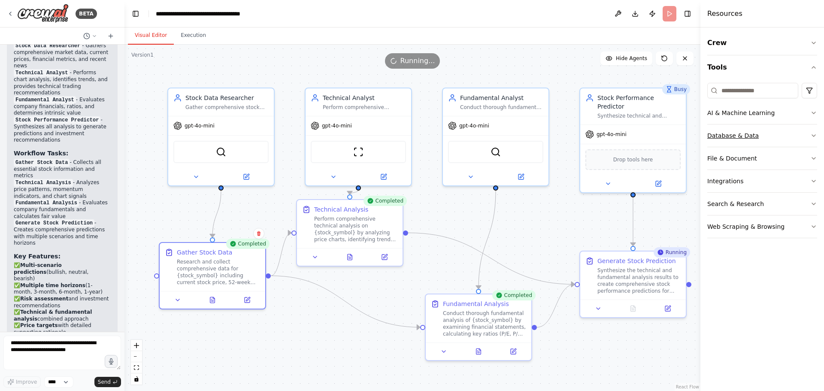
click at [766, 137] on button "Database & Data" at bounding box center [762, 135] width 110 height 22
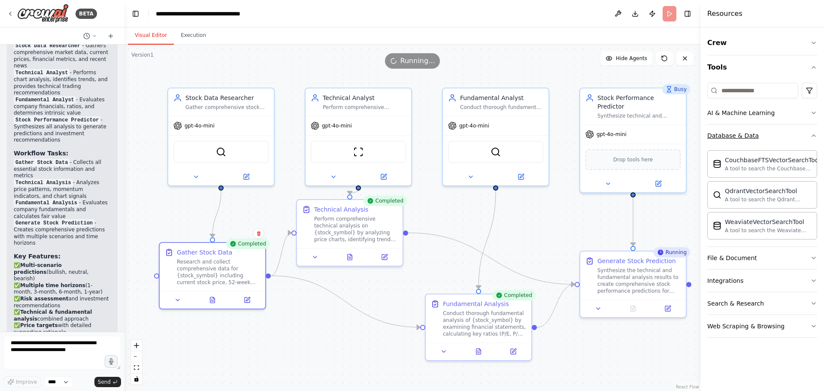
click at [766, 137] on button "Database & Data" at bounding box center [762, 135] width 110 height 22
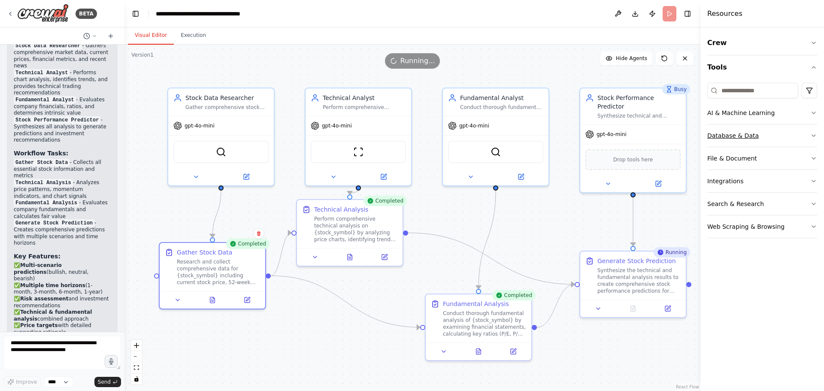
click at [761, 128] on button "Database & Data" at bounding box center [762, 135] width 110 height 22
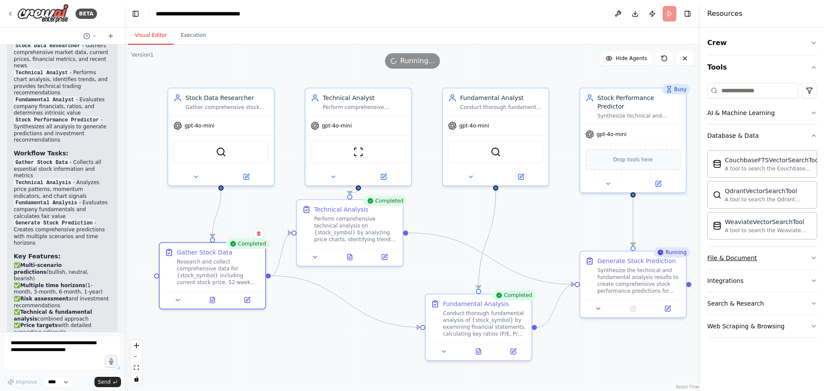
click at [743, 257] on div "File & Document" at bounding box center [732, 258] width 50 height 9
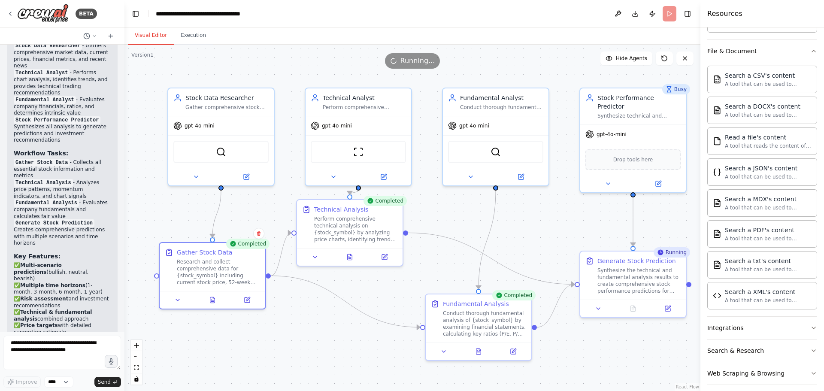
scroll to position [207, 0]
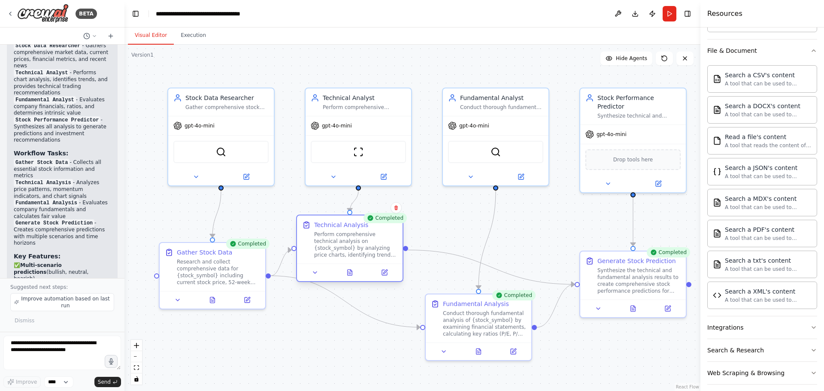
drag, startPoint x: 362, startPoint y: 245, endPoint x: 363, endPoint y: 258, distance: 13.4
click at [363, 258] on div "Technical Analysis Perform comprehensive technical analysis on {stock_symbol} b…" at bounding box center [350, 239] width 106 height 48
click at [637, 15] on button "Download" at bounding box center [635, 13] width 14 height 15
click at [469, 312] on div "Conduct thorough fundamental analysis of {stock_symbol} by examining financial …" at bounding box center [484, 321] width 83 height 27
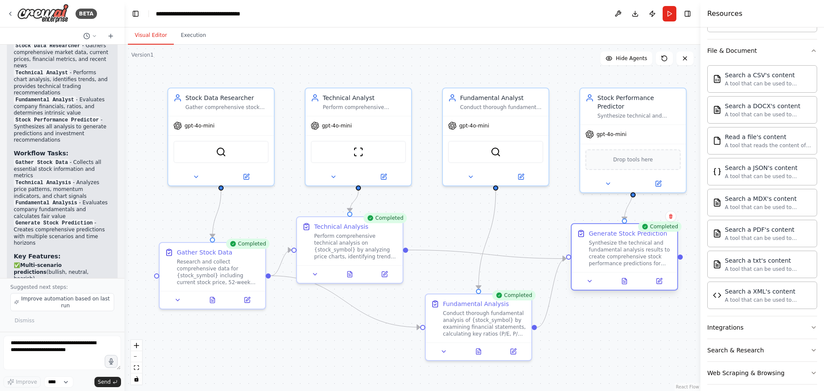
drag, startPoint x: 634, startPoint y: 278, endPoint x: 627, endPoint y: 253, distance: 26.2
click at [627, 254] on div "Synthesize the technical and fundamental analysis results to create comprehensi…" at bounding box center [630, 252] width 83 height 27
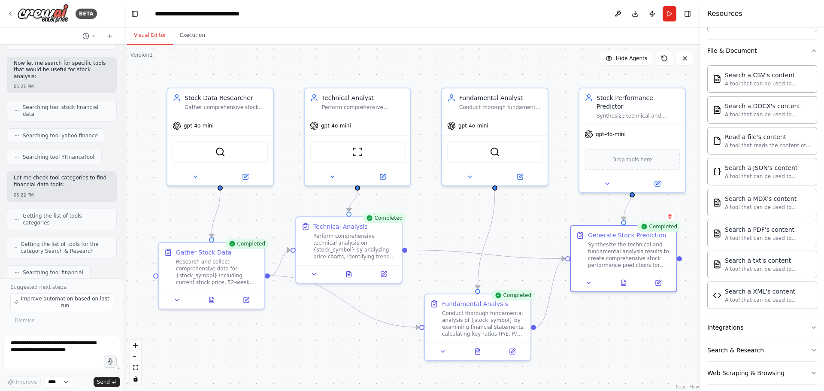
scroll to position [218, 0]
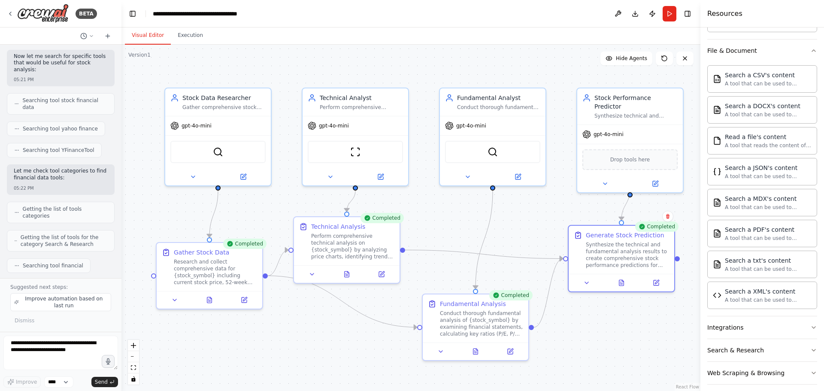
drag, startPoint x: 124, startPoint y: 121, endPoint x: 121, endPoint y: 111, distance: 11.0
click at [121, 111] on div "BETA Hello! I'm the CrewAI assistant. What kind of automation do you want to bu…" at bounding box center [412, 195] width 824 height 391
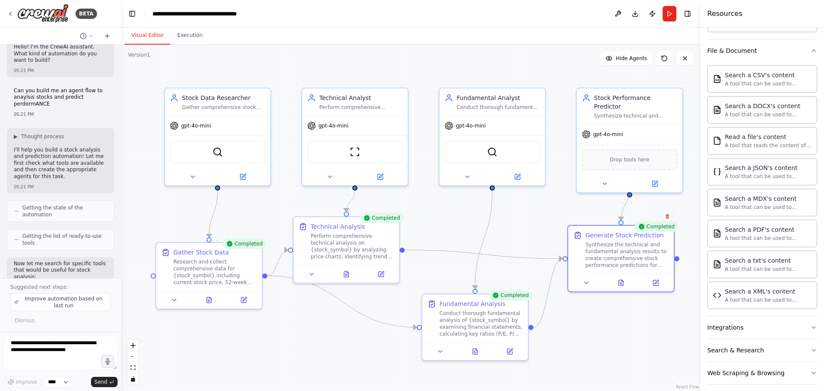
scroll to position [0, 0]
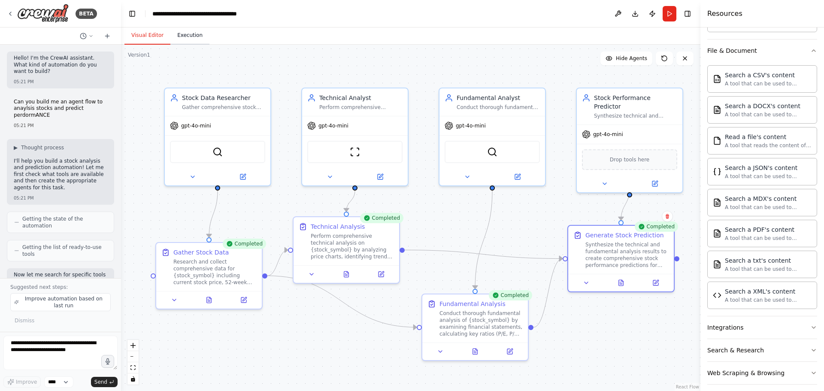
click at [200, 39] on button "Execution" at bounding box center [189, 36] width 39 height 18
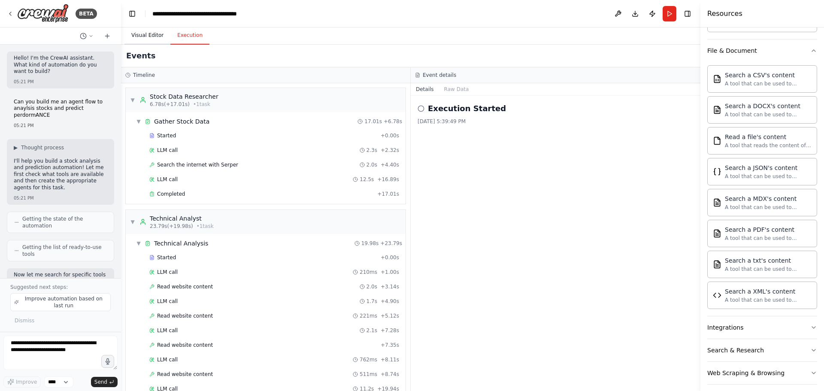
click at [137, 35] on button "Visual Editor" at bounding box center [147, 36] width 46 height 18
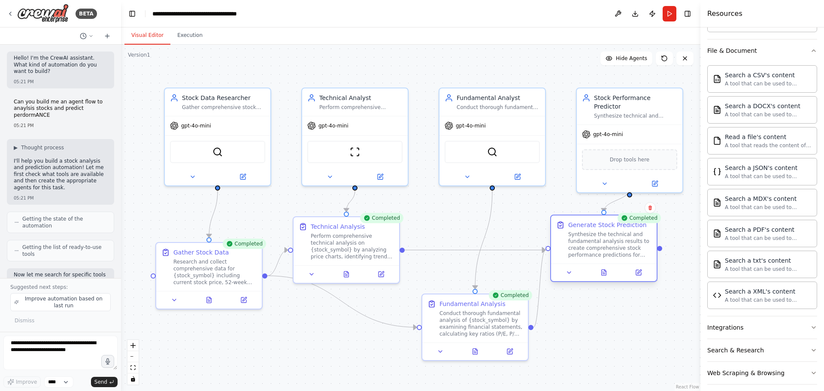
drag, startPoint x: 613, startPoint y: 259, endPoint x: 598, endPoint y: 248, distance: 18.4
click at [598, 248] on div "Synthesize the technical and fundamental analysis results to create comprehensi…" at bounding box center [609, 244] width 83 height 27
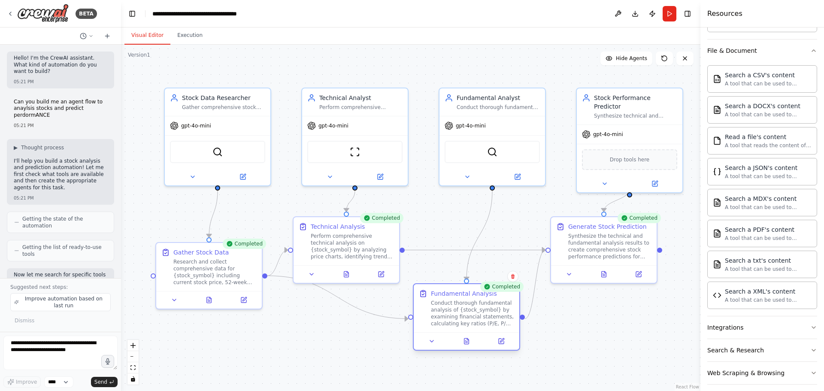
drag, startPoint x: 471, startPoint y: 287, endPoint x: 465, endPoint y: 299, distance: 13.1
click at [465, 299] on div "Fundamental Analysis Conduct thorough fundamental analysis of {stock_symbol} by…" at bounding box center [472, 308] width 83 height 38
click at [58, 301] on span "Improve automation based on last run" at bounding box center [64, 302] width 87 height 14
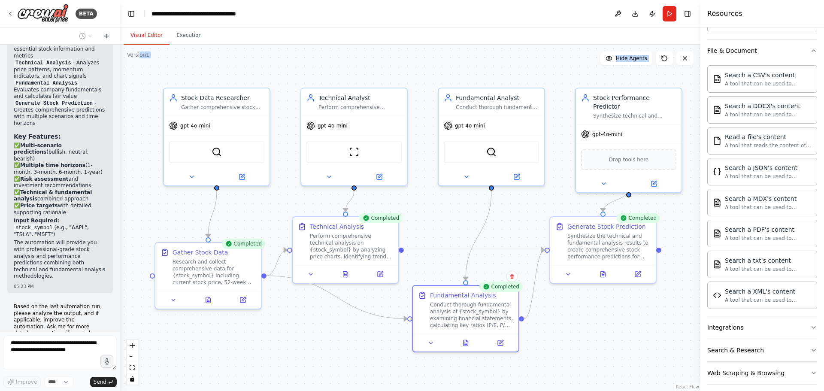
scroll to position [1091, 0]
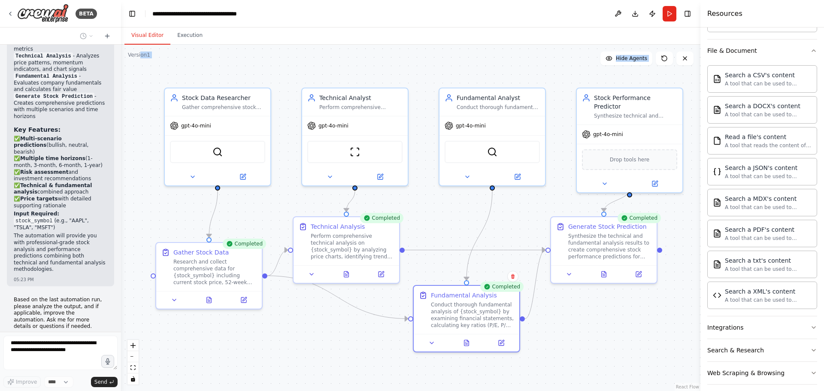
drag, startPoint x: 120, startPoint y: 292, endPoint x: 121, endPoint y: 296, distance: 4.4
click at [121, 296] on div "BETA Hello! I'm the CrewAI assistant. What kind of automation do you want to bu…" at bounding box center [412, 195] width 824 height 391
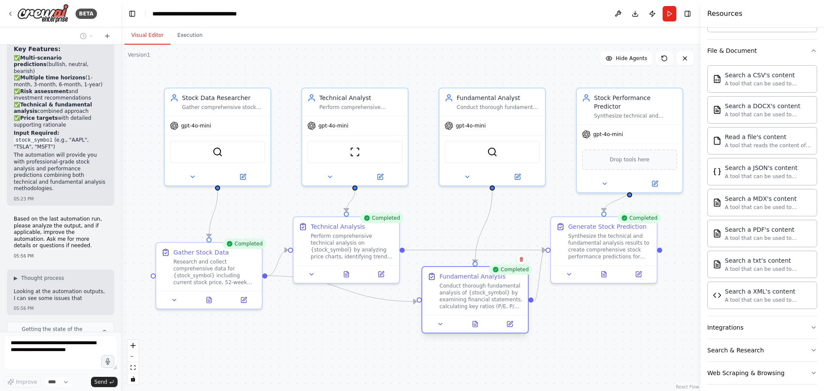
drag, startPoint x: 460, startPoint y: 319, endPoint x: 467, endPoint y: 302, distance: 18.6
click at [467, 302] on div "Conduct thorough fundamental analysis of {stock_symbol} by examining financial …" at bounding box center [480, 295] width 83 height 27
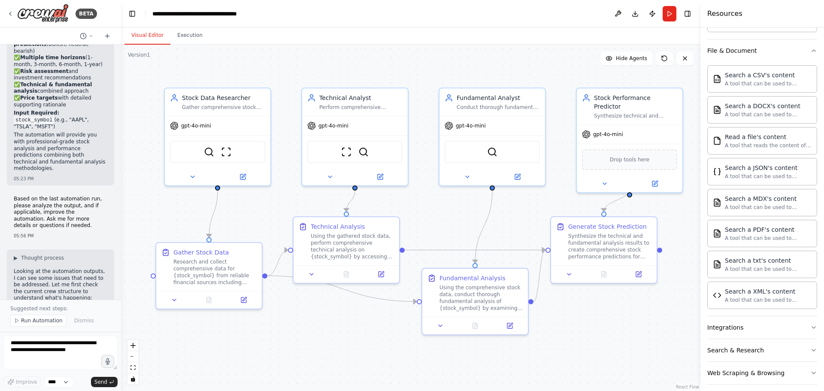
scroll to position [2194, 0]
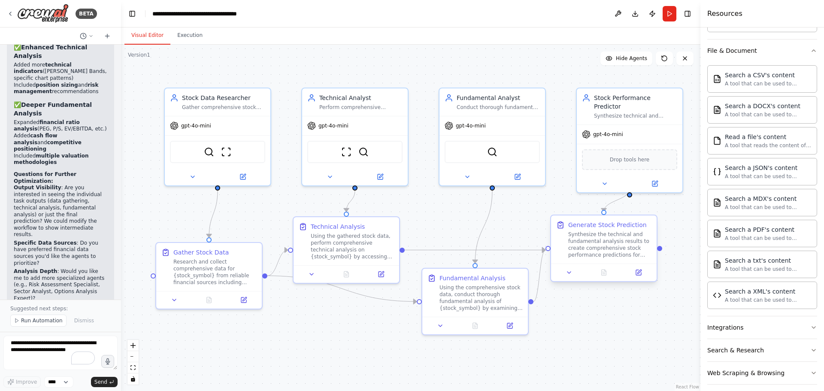
click at [611, 251] on div "Synthesize the technical and fundamental analysis results to create comprehensi…" at bounding box center [609, 244] width 83 height 27
click at [676, 215] on div ".deletable-edge-delete-btn { width: 20px; height: 20px; border: 0px solid #ffff…" at bounding box center [410, 218] width 579 height 346
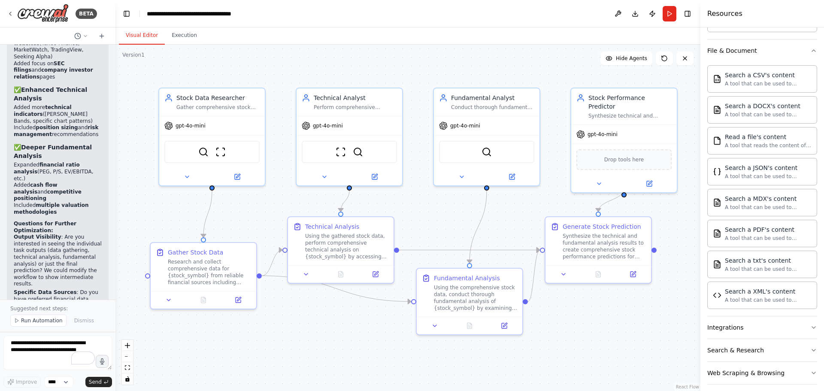
scroll to position [2249, 0]
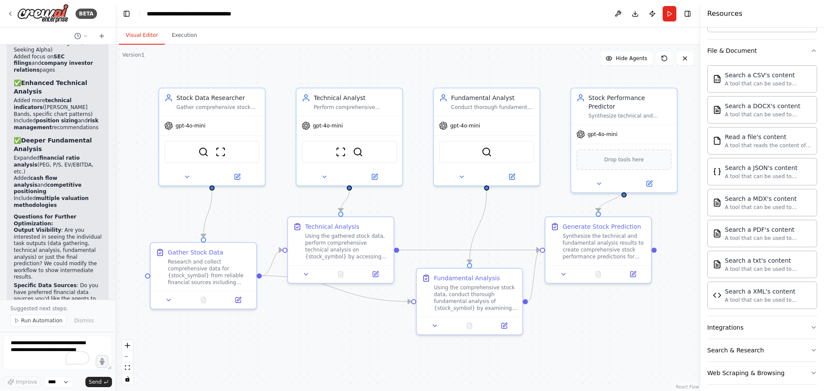
drag, startPoint x: 118, startPoint y: 281, endPoint x: 115, endPoint y: 290, distance: 8.4
click at [115, 290] on div "BETA Hello! I'm the CrewAI assistant. What kind of automation do you want to bu…" at bounding box center [412, 195] width 824 height 391
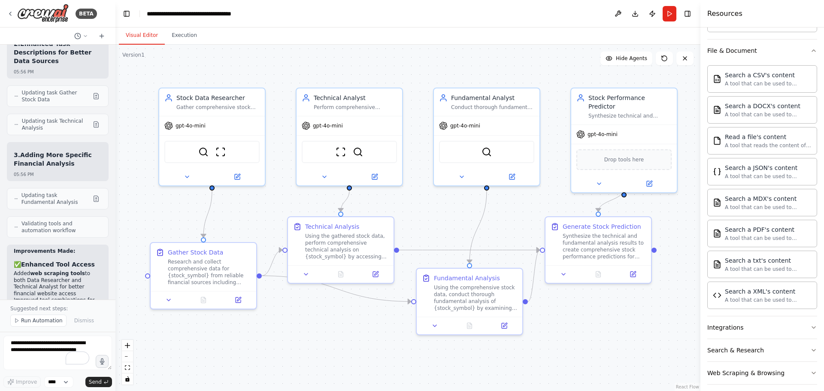
scroll to position [1907, 0]
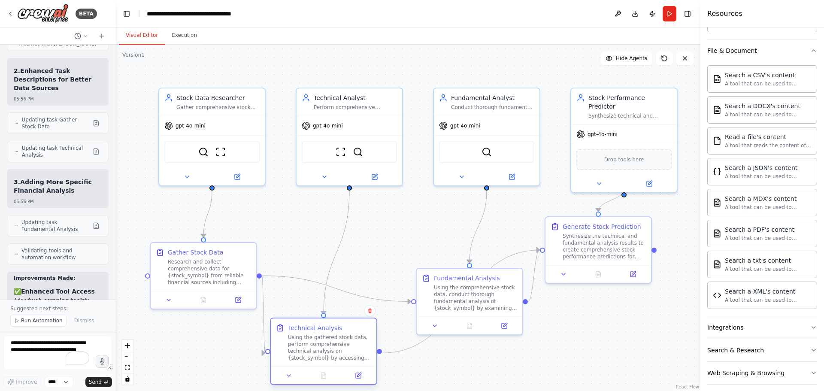
drag, startPoint x: 344, startPoint y: 251, endPoint x: 332, endPoint y: 349, distance: 98.6
click at [329, 353] on div "Using the gathered stock data, perform comprehensive technical analysis on {sto…" at bounding box center [329, 347] width 83 height 27
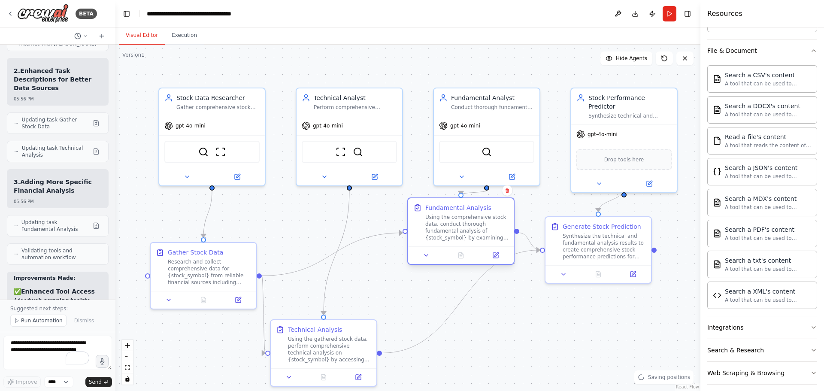
drag, startPoint x: 489, startPoint y: 292, endPoint x: 481, endPoint y: 226, distance: 66.2
click at [481, 226] on div "Using the comprehensive stock data, conduct thorough fundamental analysis of {s…" at bounding box center [466, 227] width 83 height 27
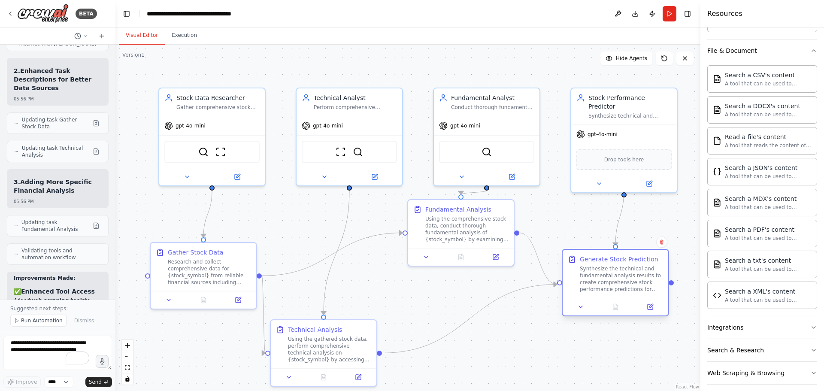
drag, startPoint x: 588, startPoint y: 254, endPoint x: 605, endPoint y: 291, distance: 40.9
click at [605, 291] on div "Synthesize the technical and fundamental analysis results to create comprehensi…" at bounding box center [621, 278] width 83 height 27
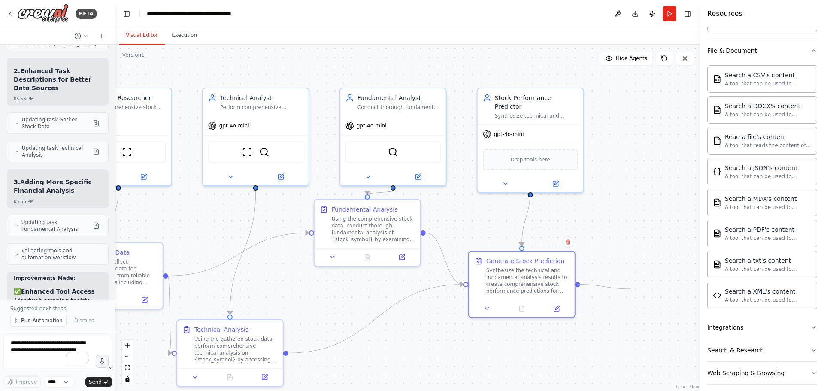
drag, startPoint x: 672, startPoint y: 284, endPoint x: 631, endPoint y: 289, distance: 41.8
click at [631, 289] on div ".deletable-edge-delete-btn { width: 20px; height: 20px; border: 0px solid #ffff…" at bounding box center [407, 218] width 585 height 346
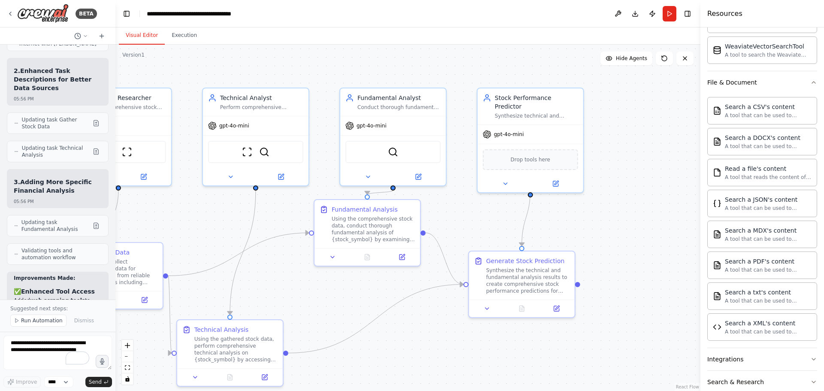
scroll to position [215, 0]
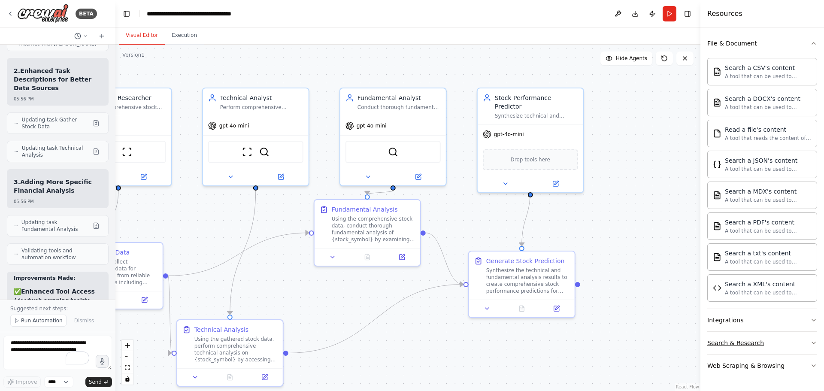
click at [747, 345] on div "Search & Research" at bounding box center [735, 343] width 57 height 9
click at [747, 346] on div "Search & Research" at bounding box center [735, 343] width 57 height 9
click at [762, 364] on div "Web Scraping & Browsing" at bounding box center [745, 365] width 77 height 9
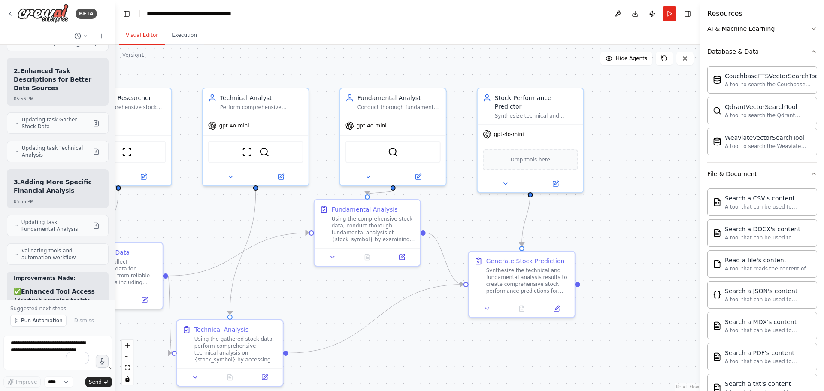
scroll to position [80, 0]
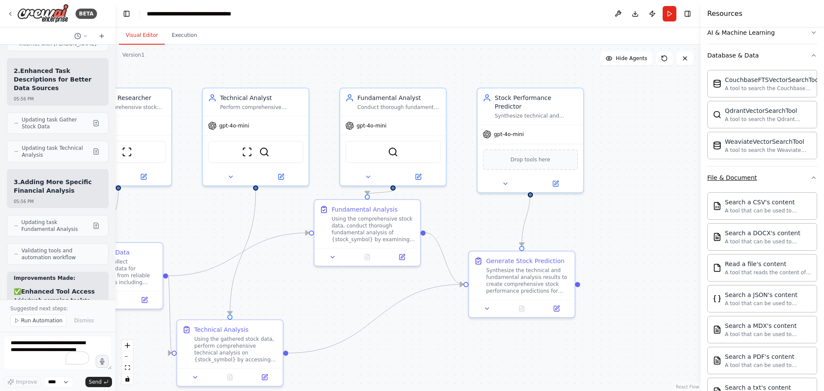
click at [795, 179] on button "File & Document" at bounding box center [762, 177] width 110 height 22
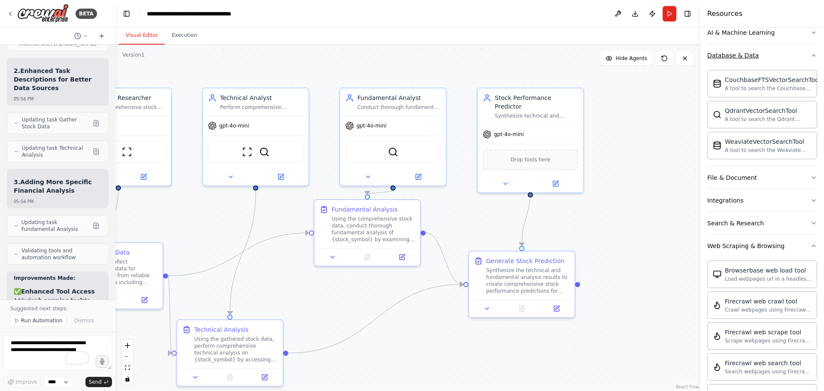
click at [794, 63] on button "Database & Data" at bounding box center [762, 55] width 110 height 22
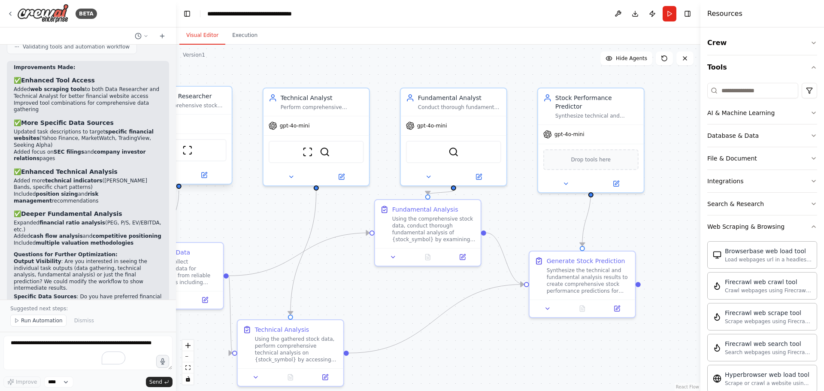
scroll to position [1469, 0]
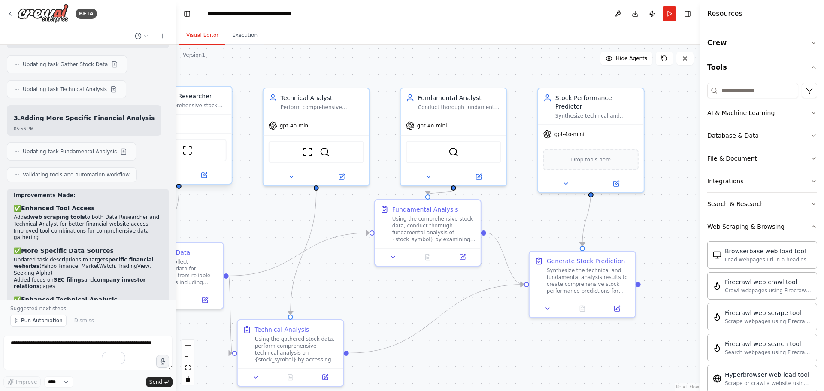
drag, startPoint x: 114, startPoint y: 184, endPoint x: 176, endPoint y: 182, distance: 61.8
click at [176, 182] on div "BETA Hello! I'm the CrewAI assistant. What kind of automation do you want to bu…" at bounding box center [412, 195] width 824 height 391
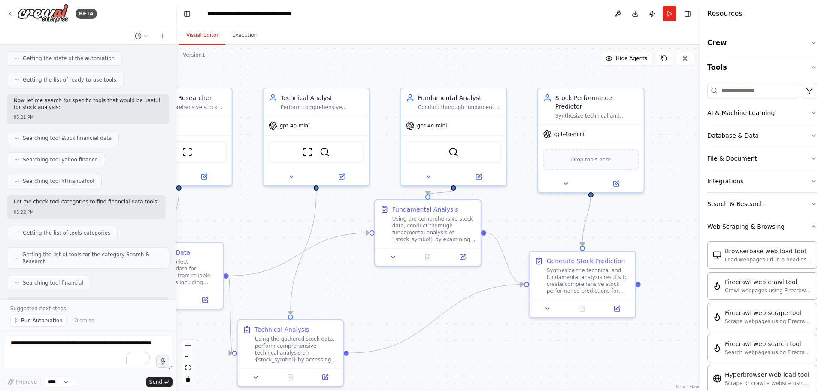
scroll to position [0, 0]
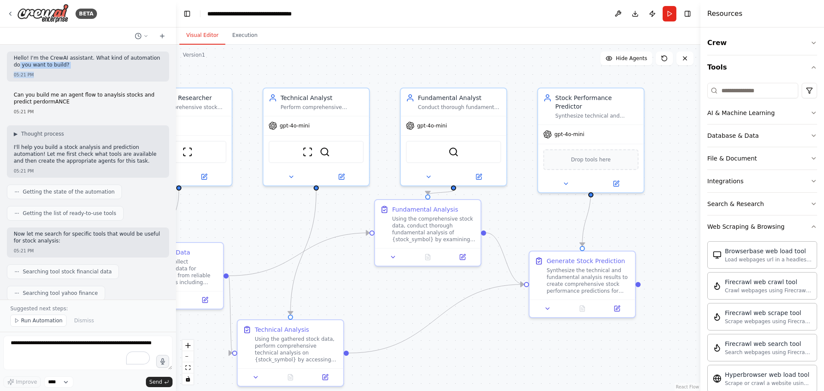
drag, startPoint x: 169, startPoint y: 60, endPoint x: 169, endPoint y: 71, distance: 10.8
click at [169, 71] on div "Hello! I'm the CrewAI assistant. What kind of automation do you want to build? …" at bounding box center [88, 172] width 176 height 255
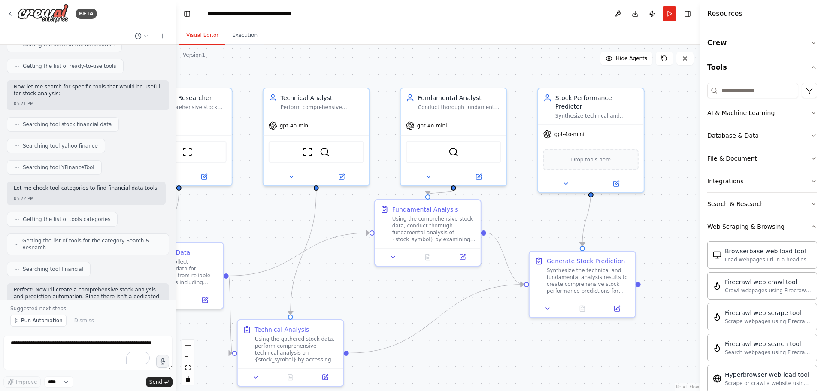
scroll to position [140, 0]
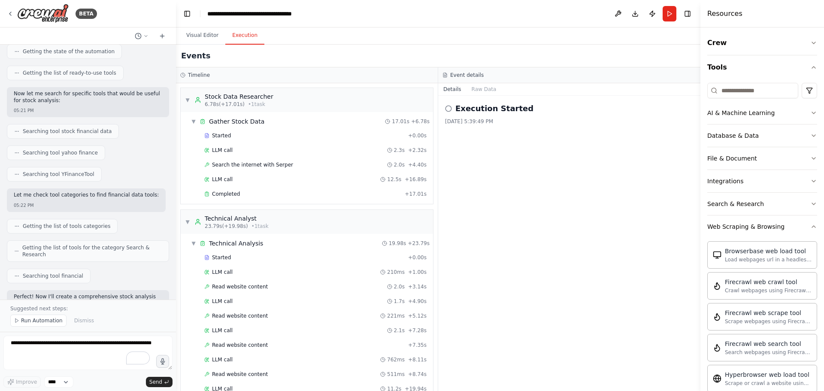
click at [234, 41] on button "Execution" at bounding box center [244, 36] width 39 height 18
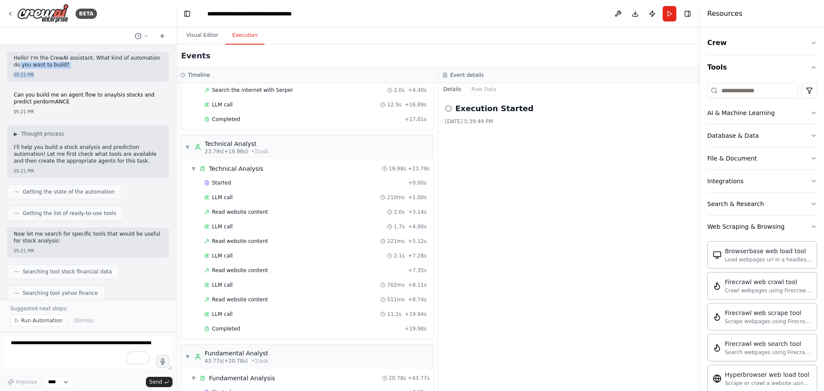
scroll to position [0, 0]
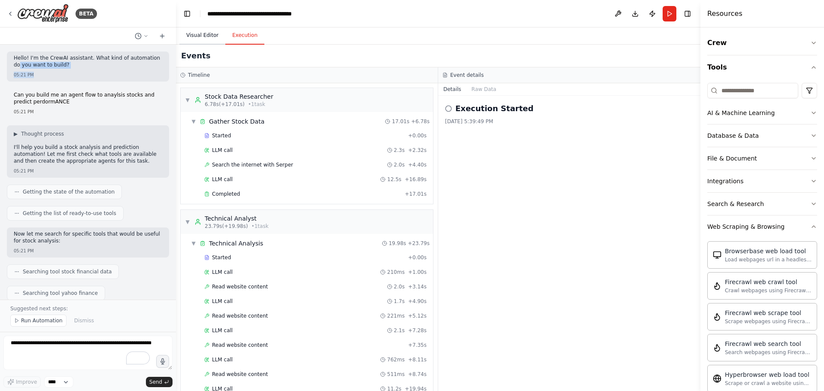
click at [202, 38] on button "Visual Editor" at bounding box center [202, 36] width 46 height 18
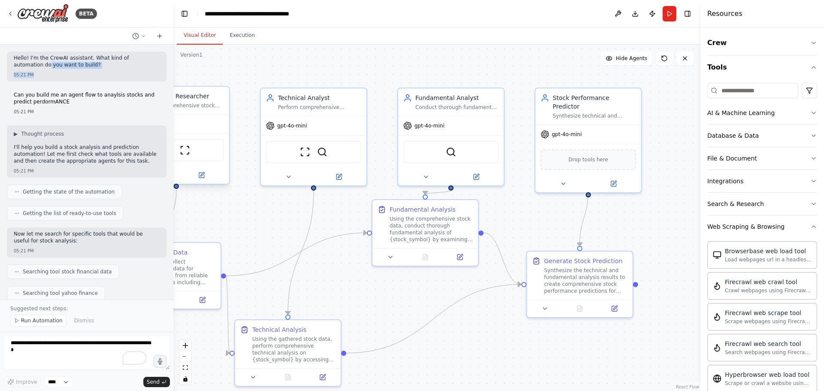
drag, startPoint x: 173, startPoint y: 72, endPoint x: 174, endPoint y: 107, distance: 35.2
click at [174, 107] on div "BETA Hello! I'm the CrewAI assistant. What kind of automation do you want to bu…" at bounding box center [412, 195] width 824 height 391
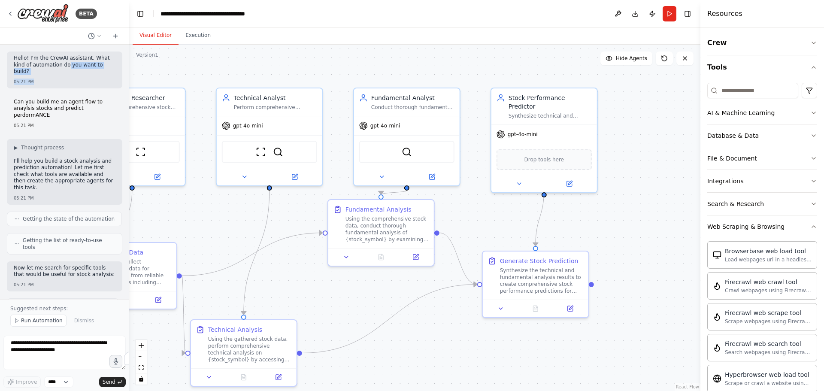
drag, startPoint x: 172, startPoint y: 102, endPoint x: 129, endPoint y: 104, distance: 43.4
click at [129, 104] on div "BETA Hello! I'm the CrewAI assistant. What kind of automation do you want to bu…" at bounding box center [412, 195] width 824 height 391
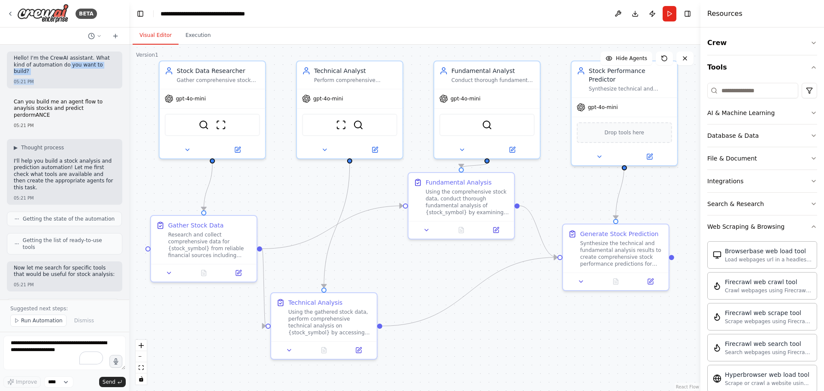
drag, startPoint x: 602, startPoint y: 213, endPoint x: 682, endPoint y: 186, distance: 84.7
click at [682, 186] on div ".deletable-edge-delete-btn { width: 20px; height: 20px; border: 0px solid #ffff…" at bounding box center [414, 218] width 571 height 346
click at [779, 230] on button "Web Scraping & Browsing" at bounding box center [762, 226] width 110 height 22
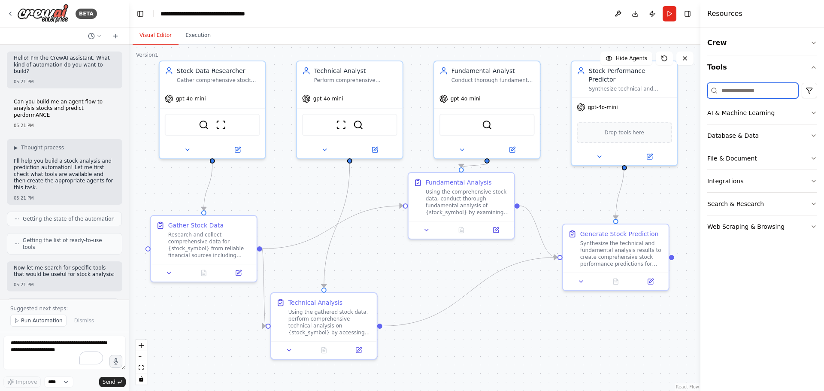
click at [765, 91] on input at bounding box center [752, 90] width 91 height 15
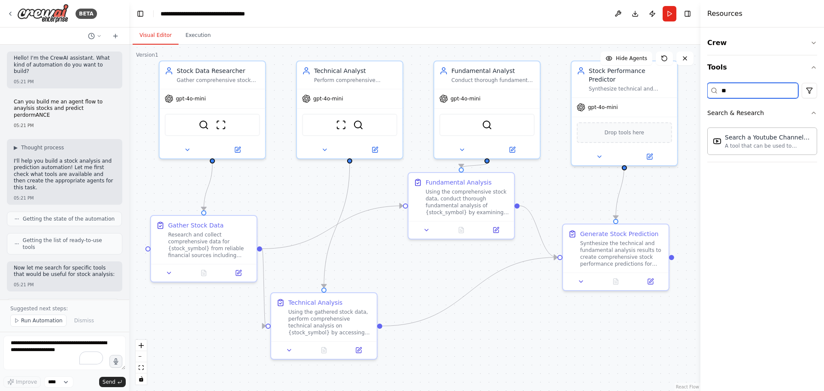
type input "*"
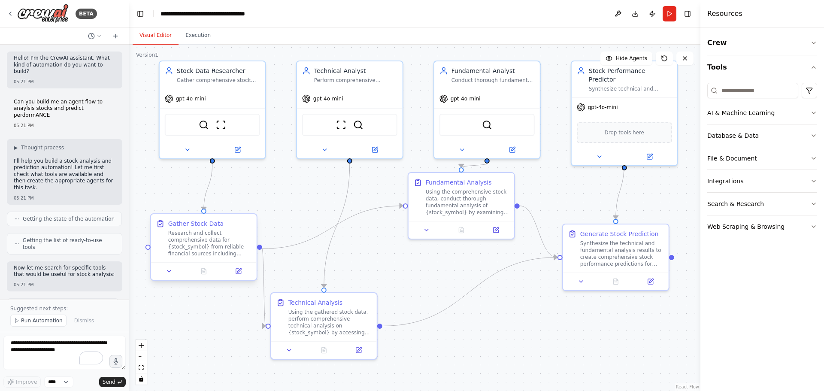
click at [174, 239] on div "Research and collect comprehensive data for {stock_symbol} from reliable financ…" at bounding box center [209, 243] width 83 height 27
click at [185, 240] on div "Research and collect comprehensive data for {stock_symbol} from reliable financ…" at bounding box center [209, 243] width 83 height 27
click at [240, 270] on icon at bounding box center [239, 270] width 4 height 4
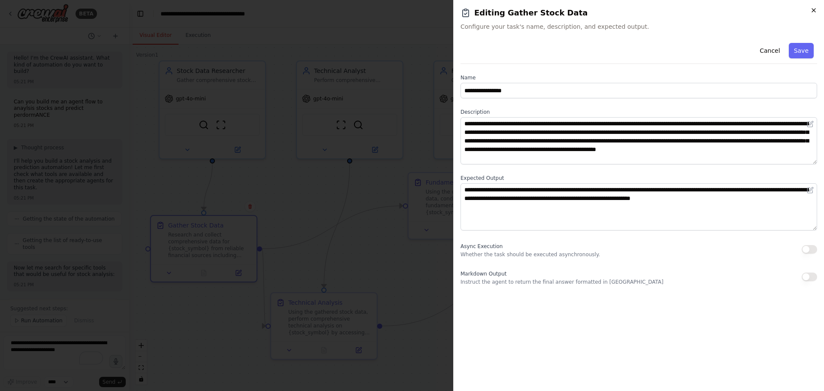
click at [812, 9] on icon "button" at bounding box center [813, 10] width 3 height 3
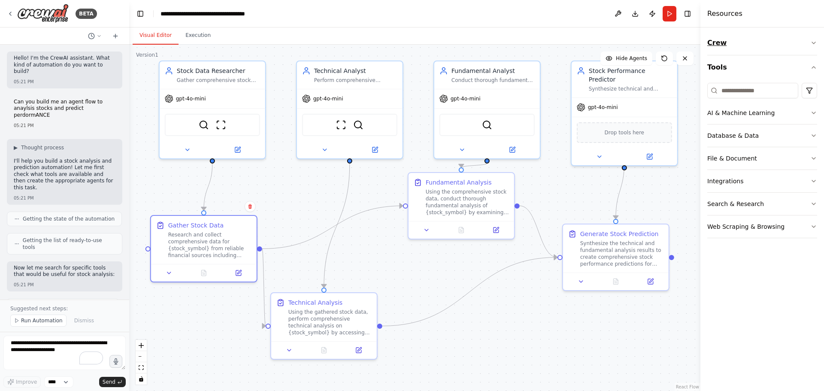
click at [741, 44] on button "Crew" at bounding box center [762, 43] width 110 height 24
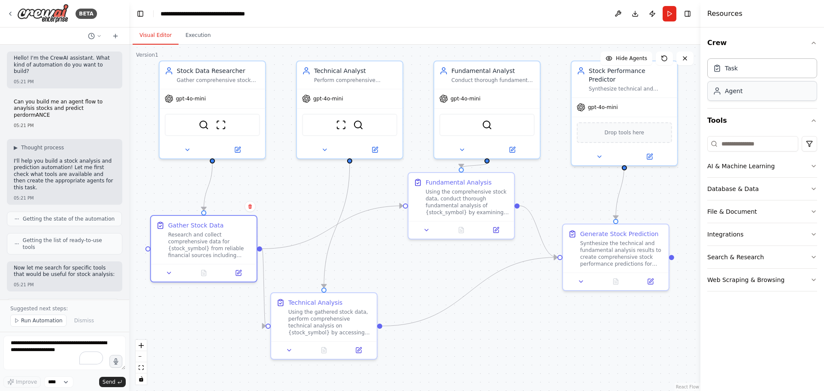
click at [738, 95] on div "Agent" at bounding box center [762, 91] width 110 height 20
click at [739, 71] on div "Task" at bounding box center [762, 68] width 110 height 20
click at [565, 347] on div "Goal of the agent" at bounding box center [587, 344] width 83 height 7
click at [627, 320] on button at bounding box center [627, 316] width 11 height 11
click at [605, 318] on button "Confirm" at bounding box center [603, 317] width 30 height 10
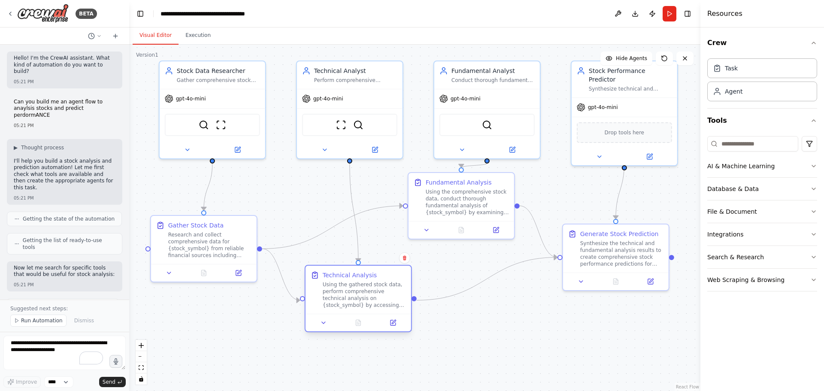
drag, startPoint x: 351, startPoint y: 311, endPoint x: 383, endPoint y: 285, distance: 41.5
click at [383, 285] on div "Using the gathered stock data, perform comprehensive technical analysis on {sto…" at bounding box center [364, 294] width 83 height 27
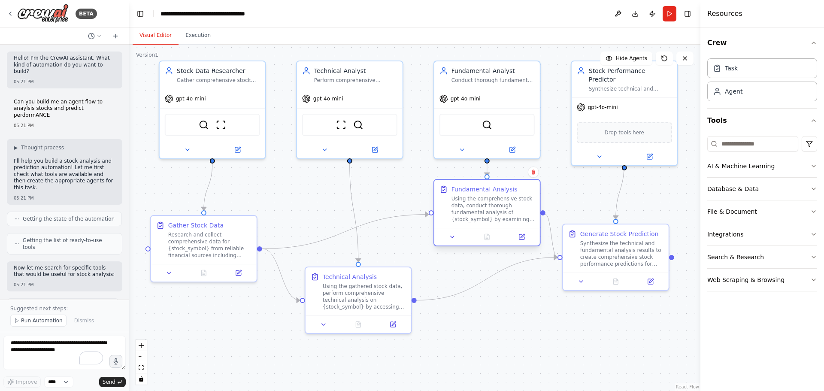
drag, startPoint x: 439, startPoint y: 214, endPoint x: 466, endPoint y: 224, distance: 28.6
click at [466, 224] on div "Fundamental Analysis Using the comprehensive stock data, conduct thorough funda…" at bounding box center [487, 204] width 106 height 48
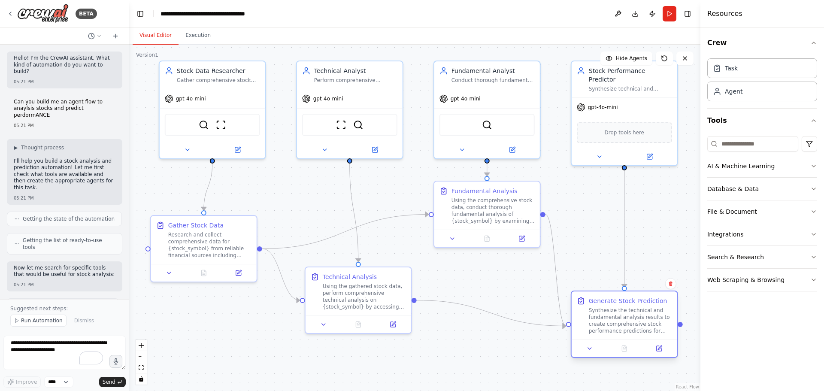
drag, startPoint x: 583, startPoint y: 236, endPoint x: 591, endPoint y: 309, distance: 73.4
click at [591, 309] on div "Generate Stock Prediction Synthesize the technical and fundamental analysis res…" at bounding box center [630, 315] width 83 height 38
click at [690, 389] on link "React Flow" at bounding box center [687, 386] width 23 height 5
click at [142, 349] on button "zoom in" at bounding box center [141, 345] width 11 height 11
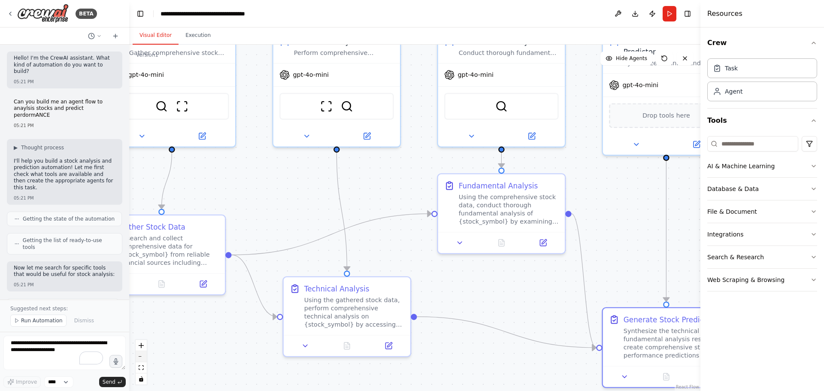
drag, startPoint x: 142, startPoint y: 349, endPoint x: 141, endPoint y: 354, distance: 5.7
click at [141, 354] on div "React Flow controls" at bounding box center [141, 362] width 11 height 45
click at [140, 359] on button "zoom out" at bounding box center [141, 356] width 11 height 11
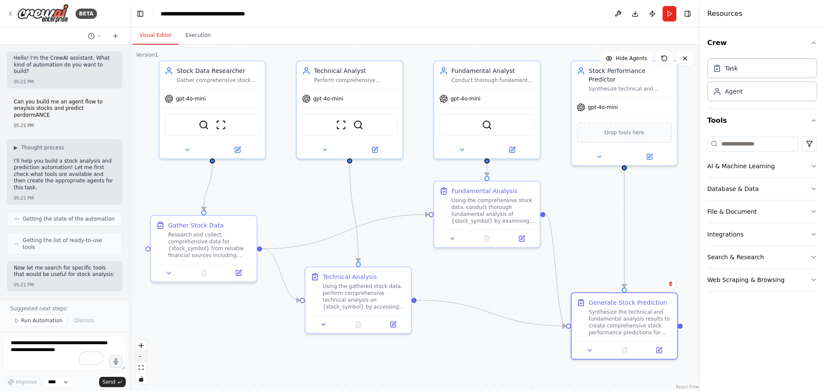
click at [140, 359] on button "zoom out" at bounding box center [141, 356] width 11 height 11
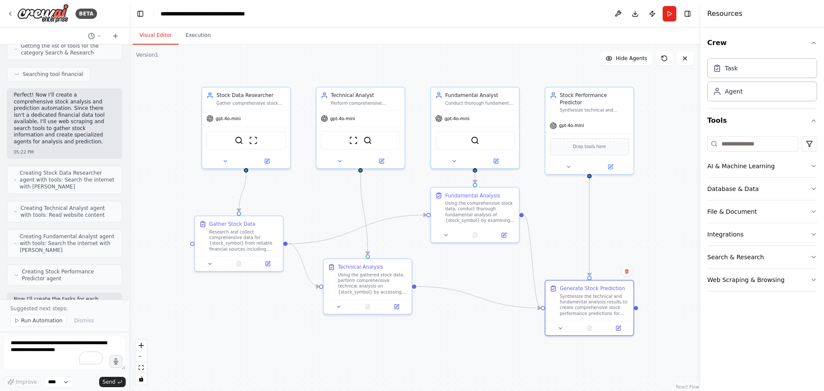
scroll to position [354, 0]
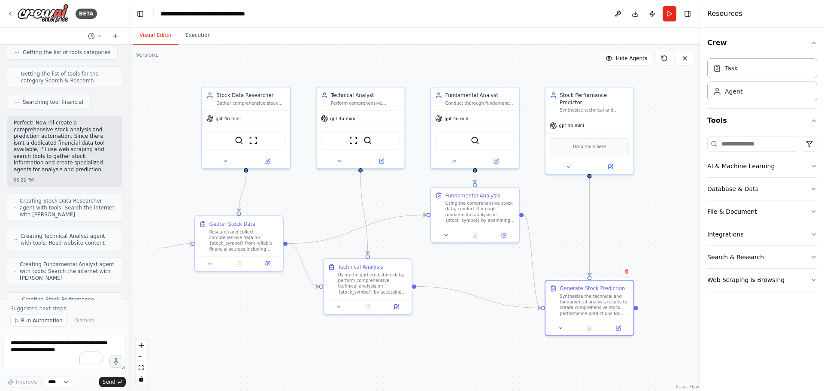
drag, startPoint x: 191, startPoint y: 244, endPoint x: 157, endPoint y: 248, distance: 35.0
click at [157, 248] on div ".deletable-edge-delete-btn { width: 20px; height: 20px; border: 0px solid #ffff…" at bounding box center [414, 218] width 571 height 346
click at [115, 36] on icon at bounding box center [115, 36] width 4 height 0
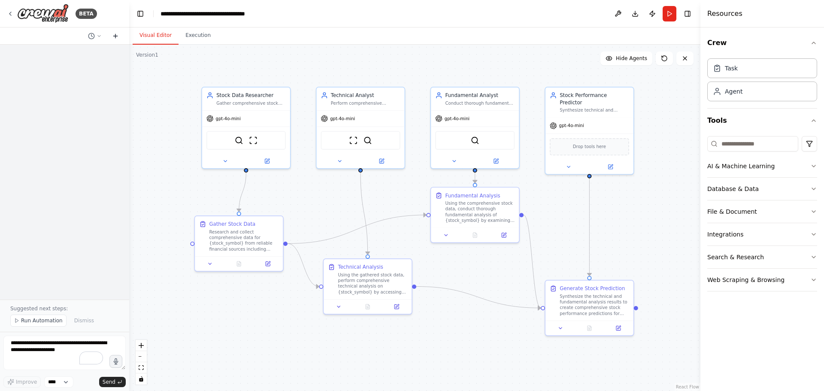
scroll to position [0, 0]
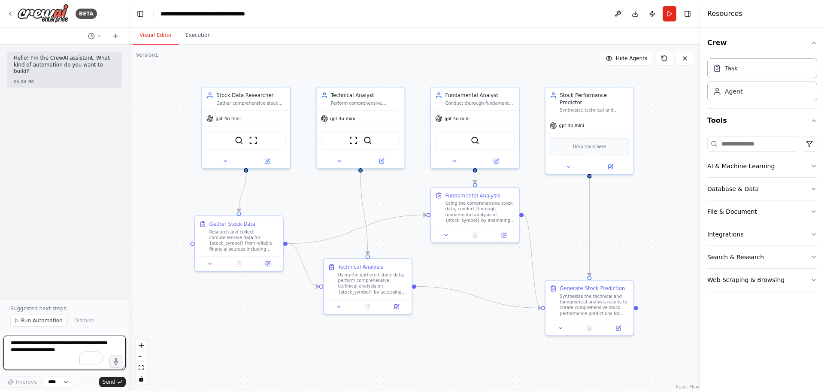
click at [51, 339] on textarea "To enrich screen reader interactions, please activate Accessibility in Grammarl…" at bounding box center [64, 353] width 122 height 34
click at [251, 13] on div "**********" at bounding box center [208, 13] width 97 height 9
click at [668, 12] on button "Run" at bounding box center [669, 13] width 14 height 15
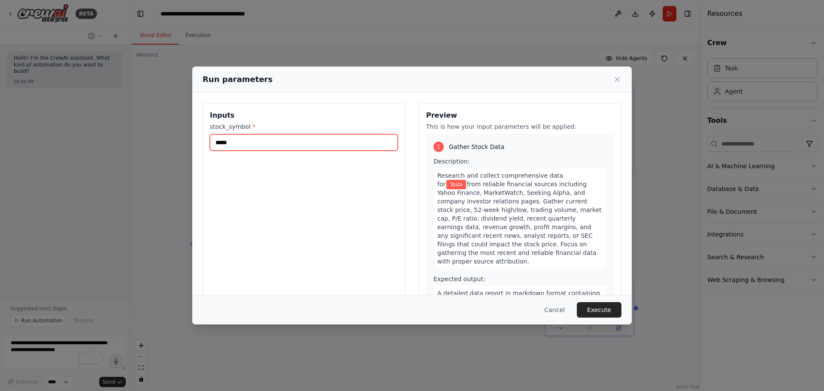
click at [280, 145] on input "*****" at bounding box center [304, 142] width 188 height 16
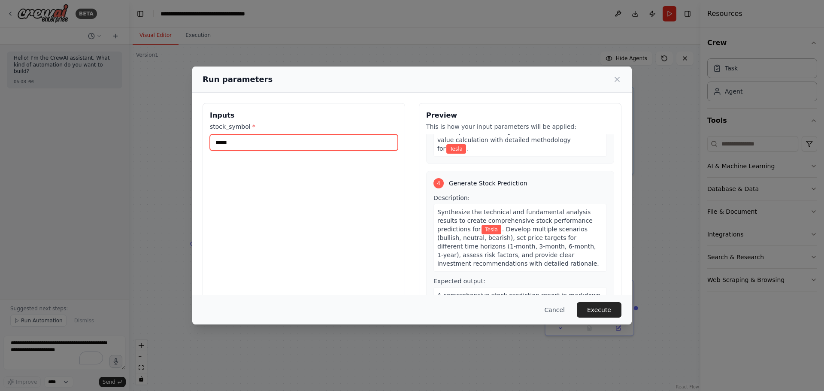
scroll to position [656, 0]
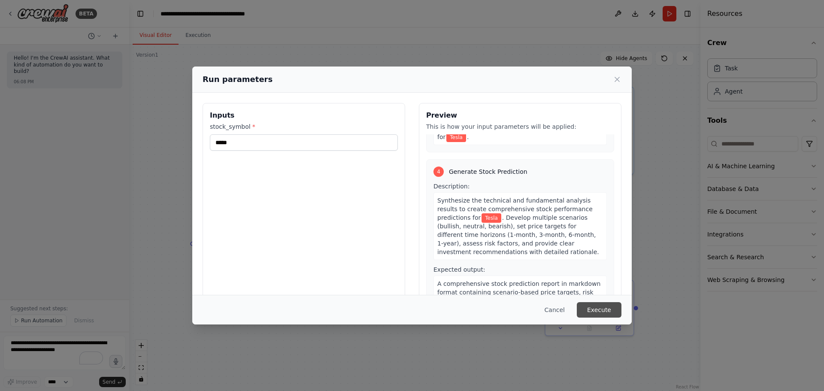
click at [605, 309] on button "Execute" at bounding box center [599, 309] width 45 height 15
